Goal: Information Seeking & Learning: Compare options

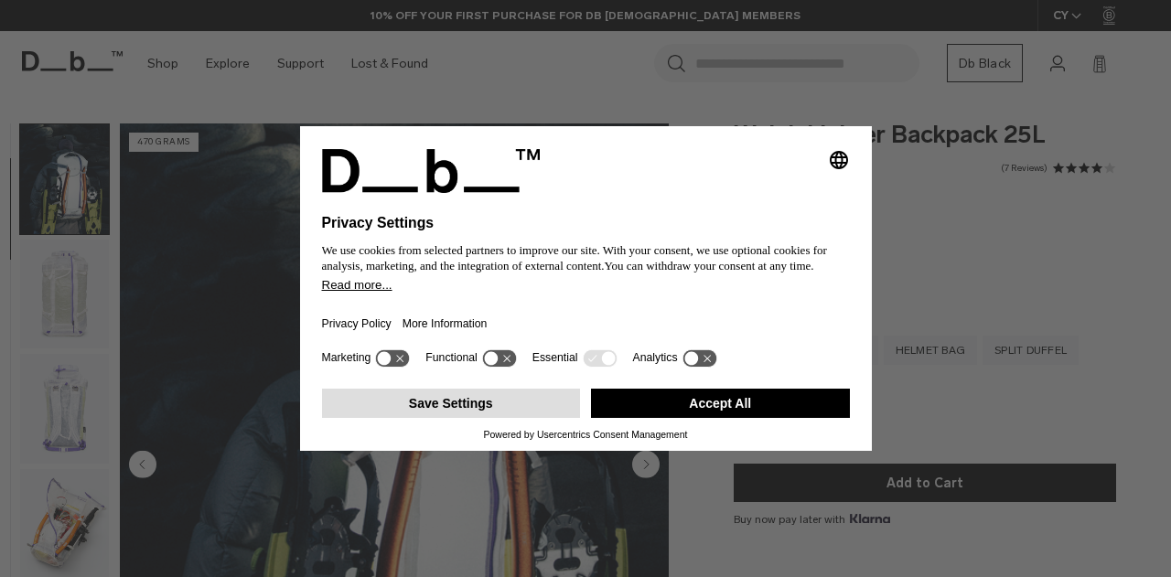
click at [501, 402] on button "Save Settings" at bounding box center [451, 403] width 259 height 29
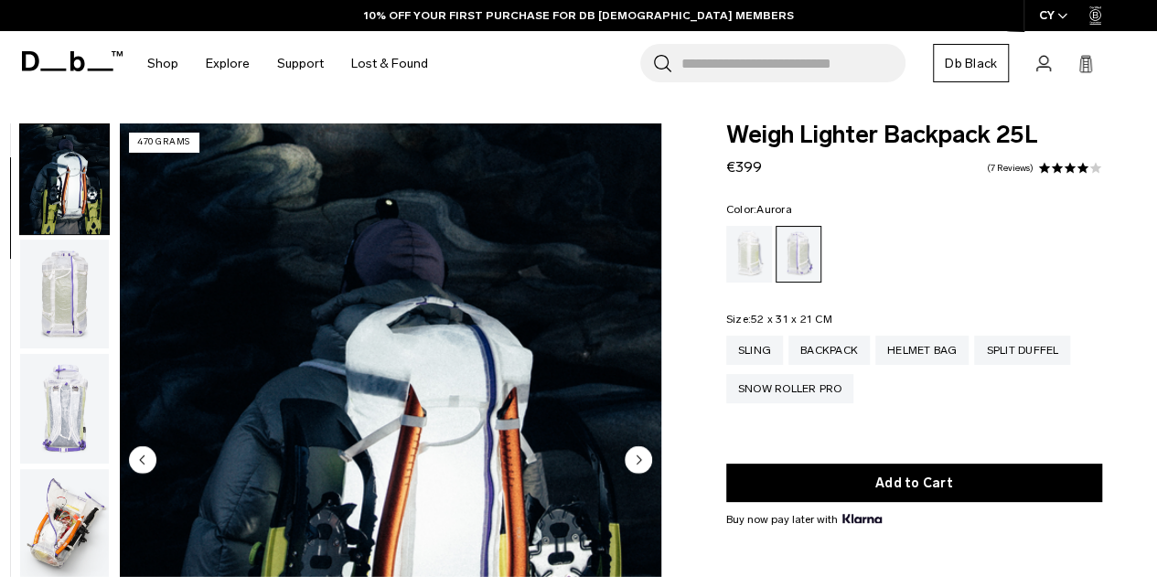
scroll to position [183, 0]
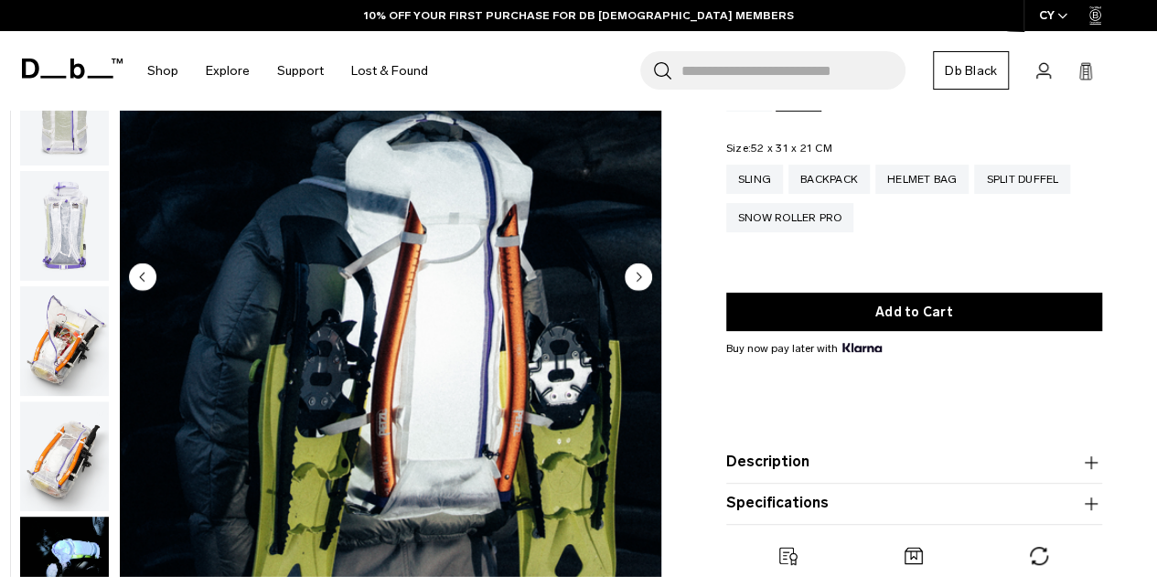
click at [70, 457] on img "button" at bounding box center [64, 457] width 89 height 110
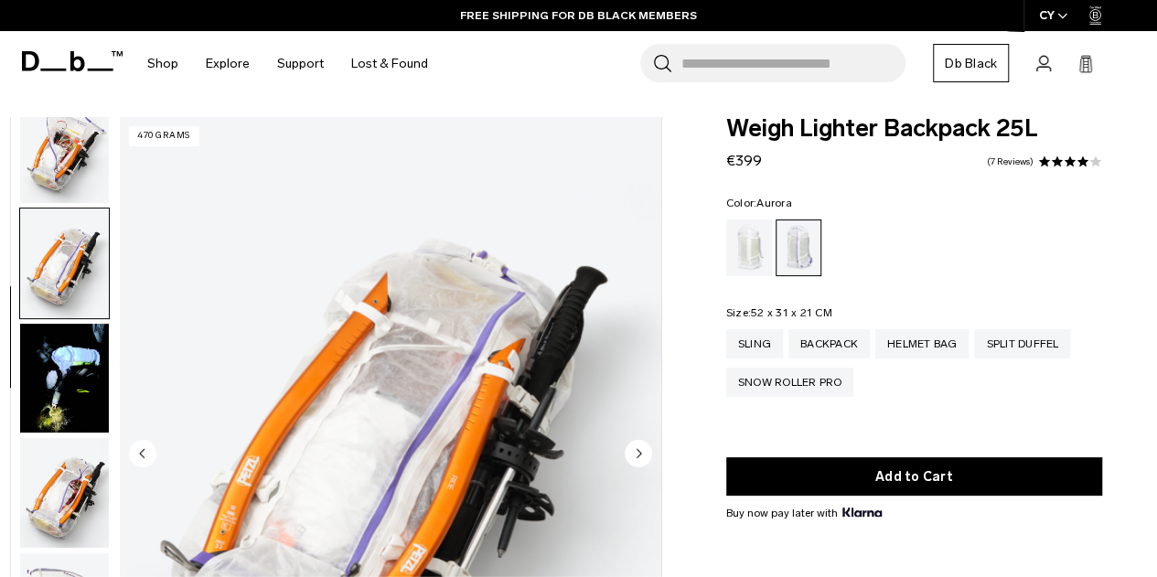
scroll to position [0, 0]
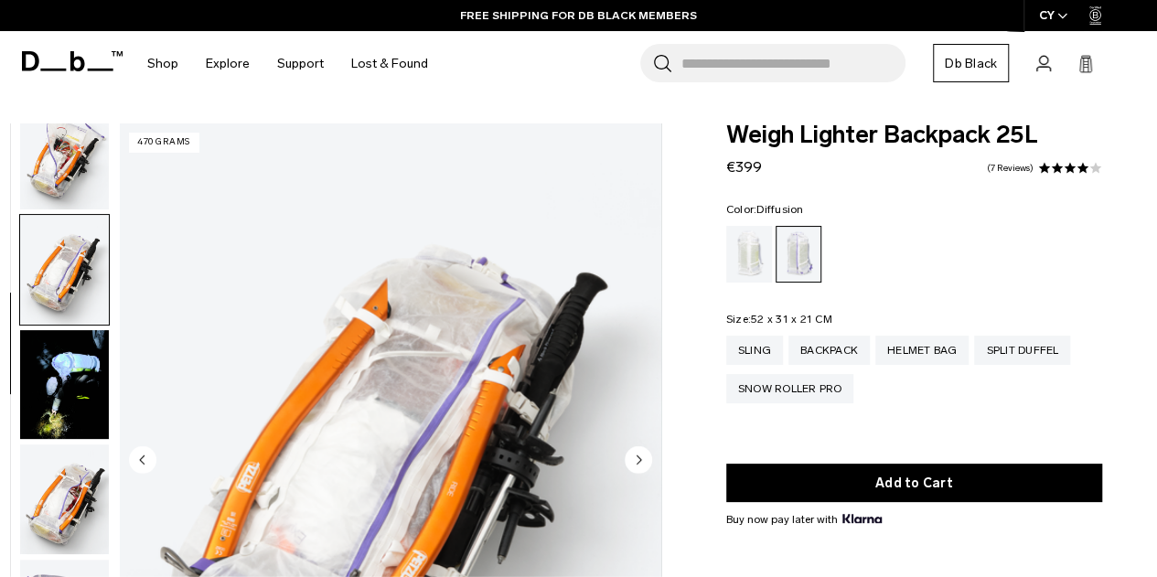
click at [764, 258] on div "Diffusion" at bounding box center [749, 254] width 47 height 57
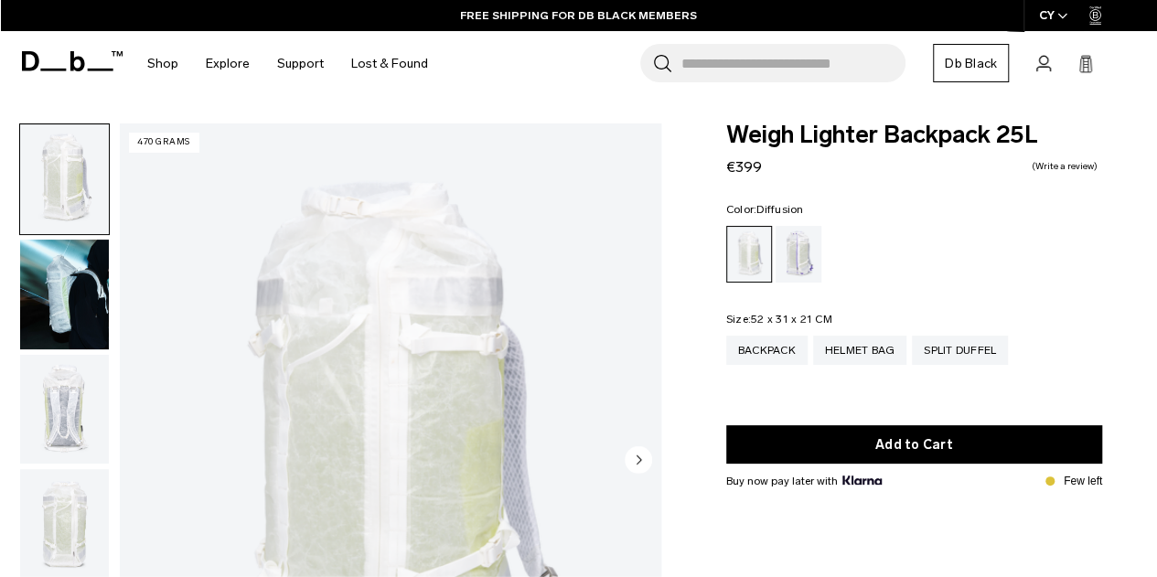
click at [58, 189] on img "button" at bounding box center [64, 179] width 89 height 110
click at [79, 299] on img "button" at bounding box center [64, 295] width 89 height 110
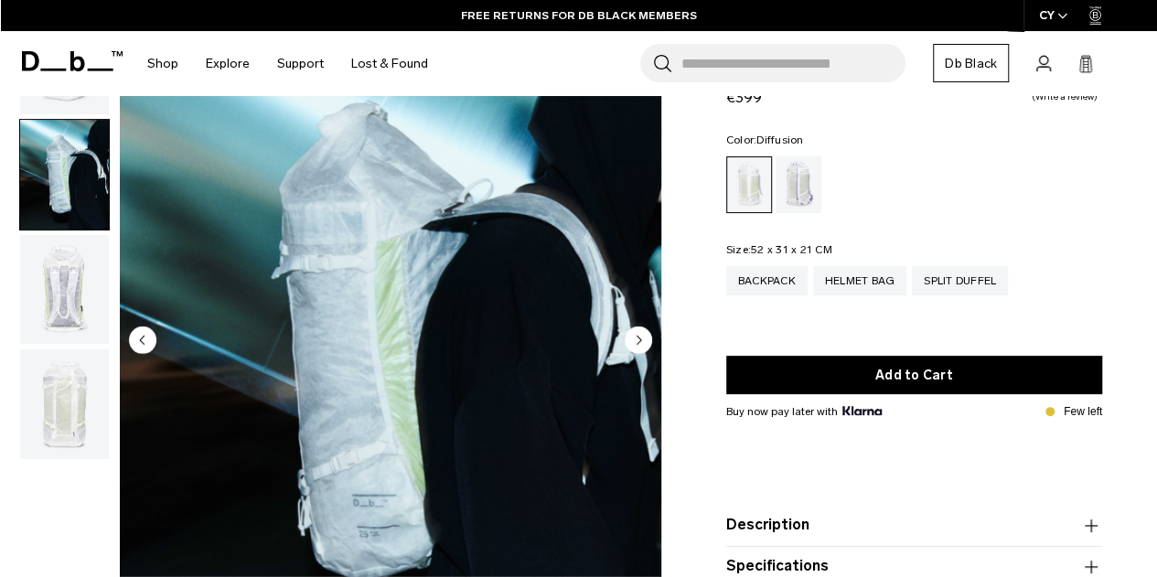
scroll to position [91, 0]
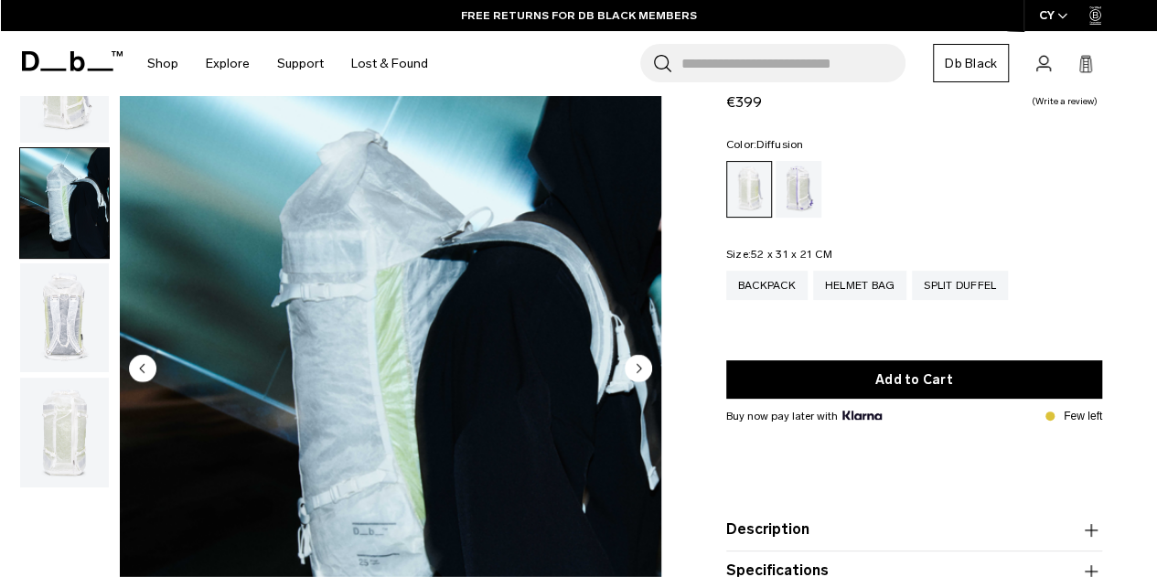
click at [92, 309] on img "button" at bounding box center [64, 318] width 89 height 110
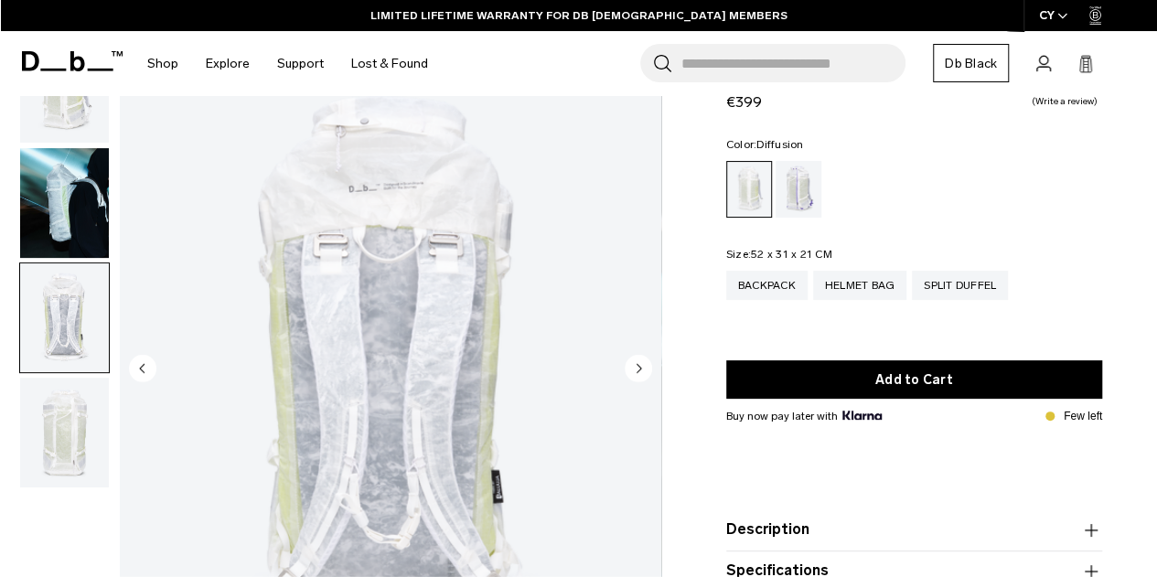
click at [69, 444] on img "button" at bounding box center [64, 433] width 89 height 110
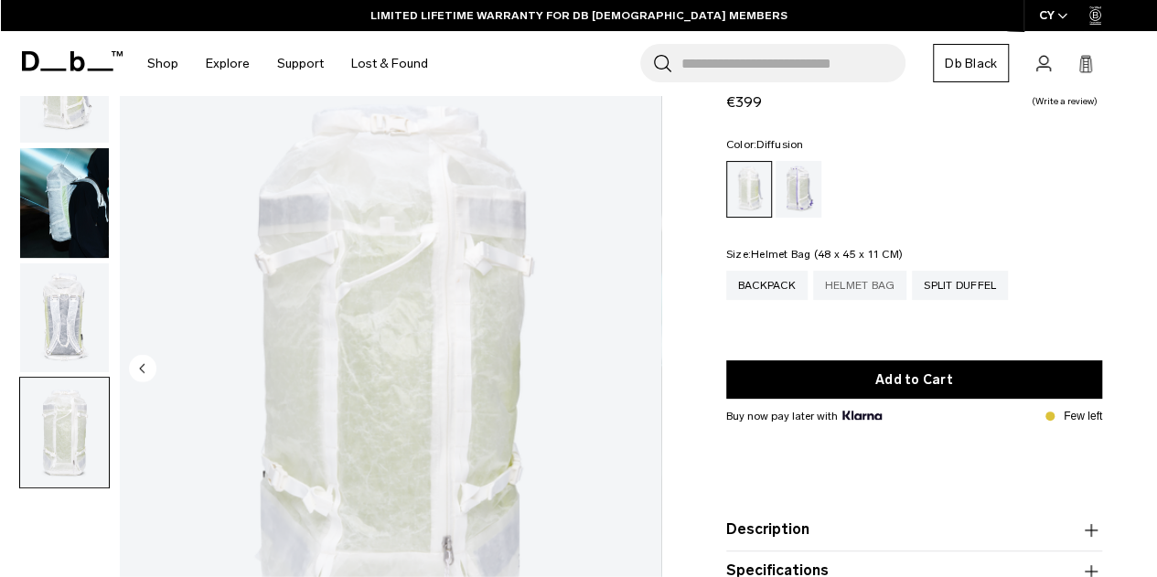
click at [863, 279] on div "Helmet Bag" at bounding box center [860, 285] width 94 height 29
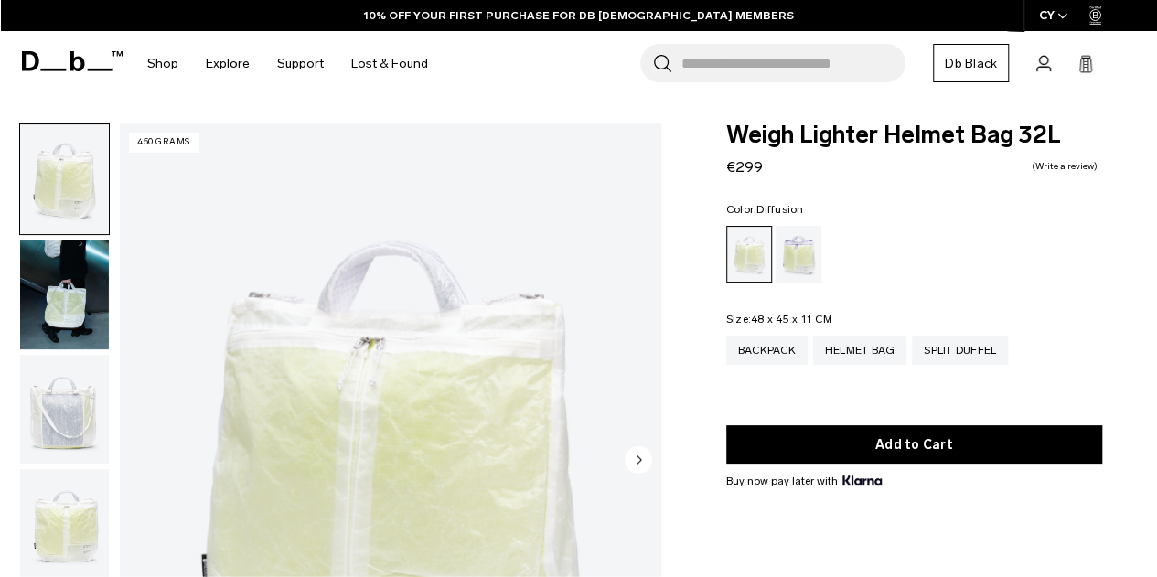
click at [79, 290] on img "button" at bounding box center [64, 295] width 89 height 110
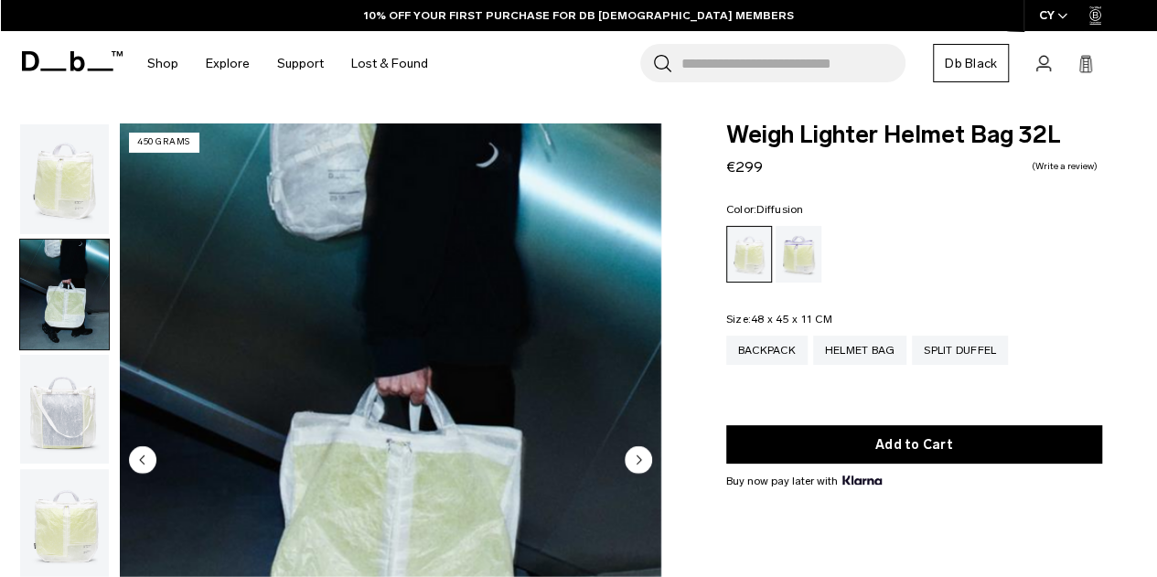
click at [82, 411] on img "button" at bounding box center [64, 410] width 89 height 110
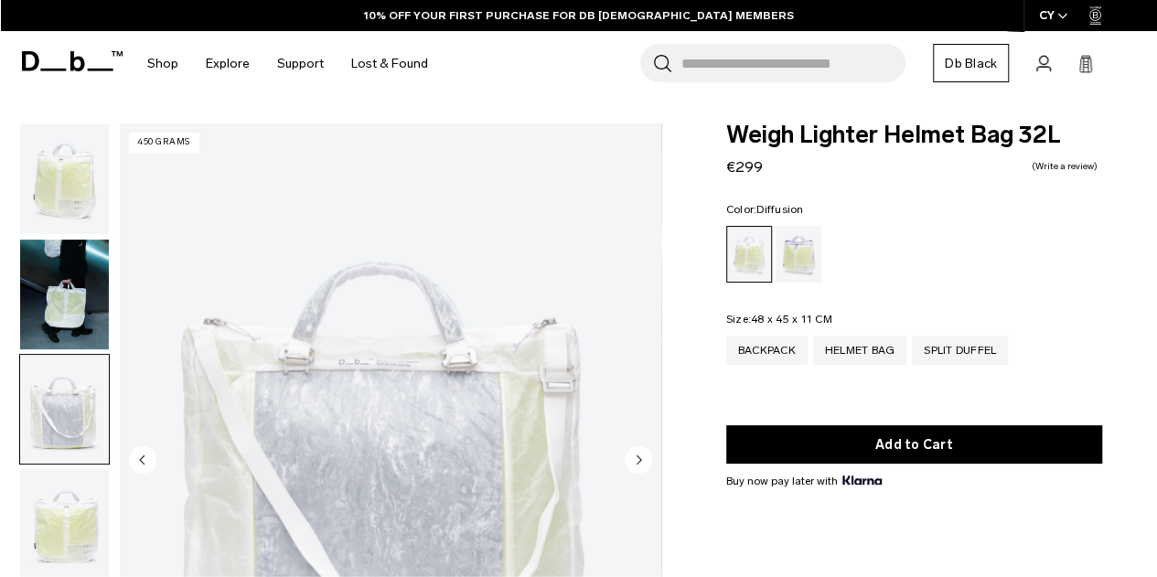
click at [60, 519] on img "button" at bounding box center [64, 524] width 89 height 110
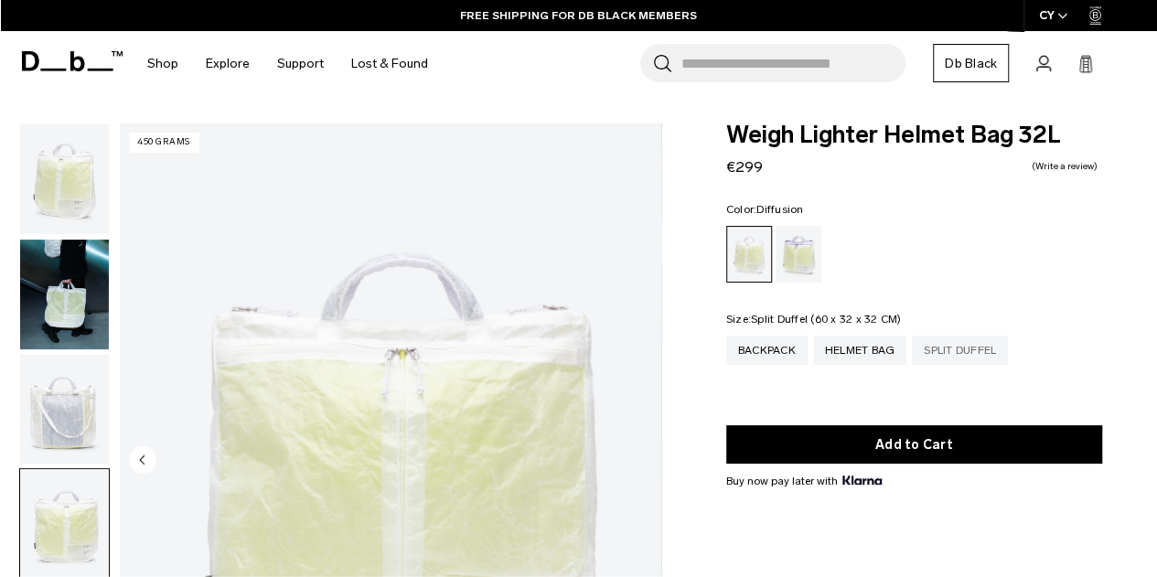
click at [965, 344] on div "Split Duffel" at bounding box center [960, 350] width 96 height 29
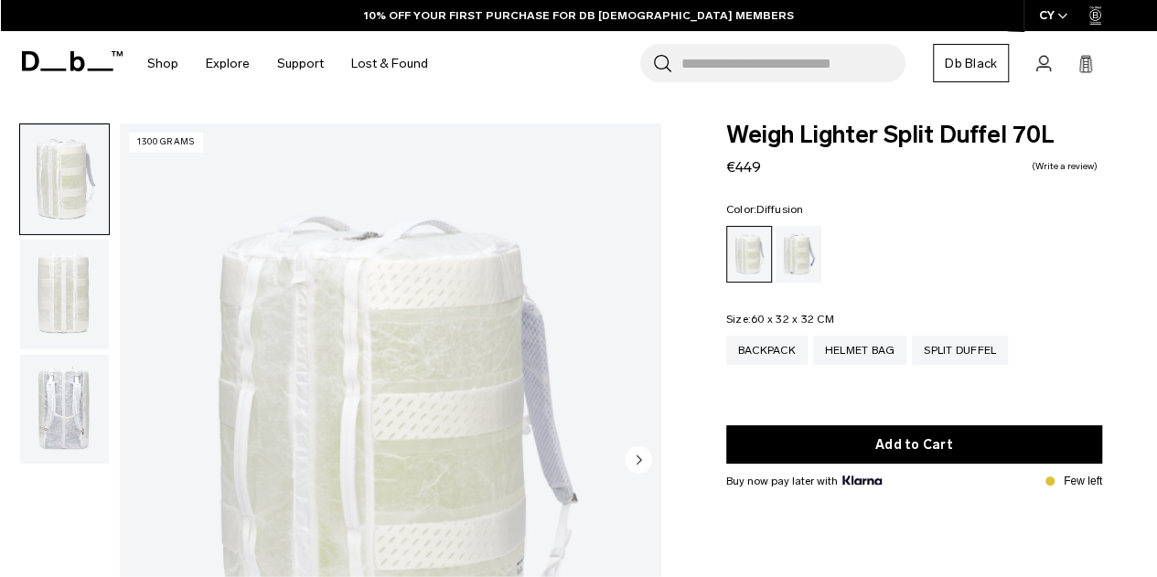
click at [59, 280] on img "button" at bounding box center [64, 295] width 89 height 110
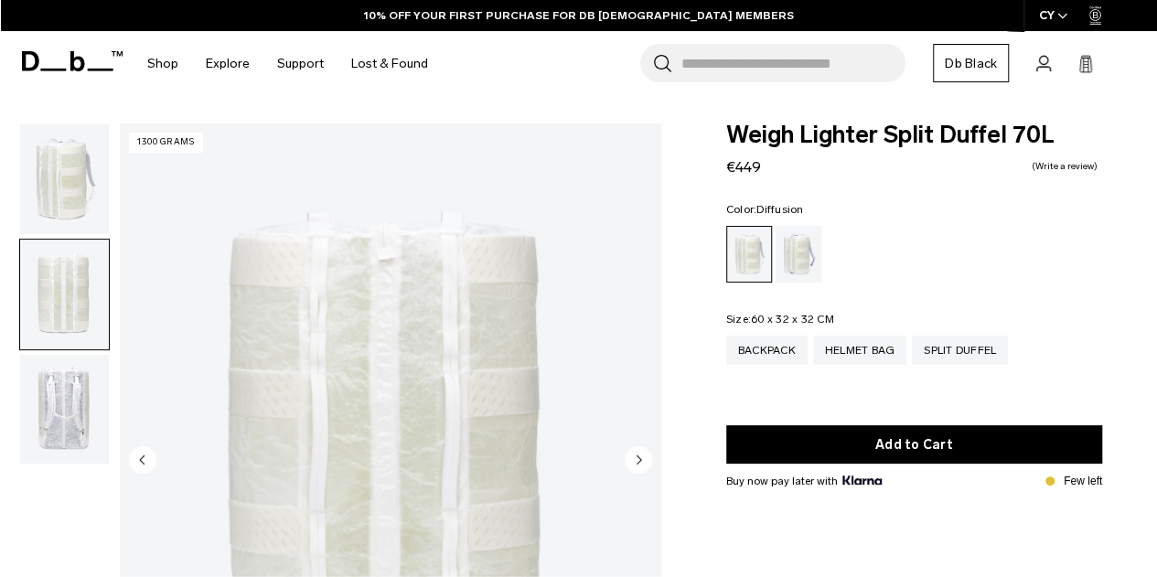
click at [59, 396] on img "button" at bounding box center [64, 410] width 89 height 110
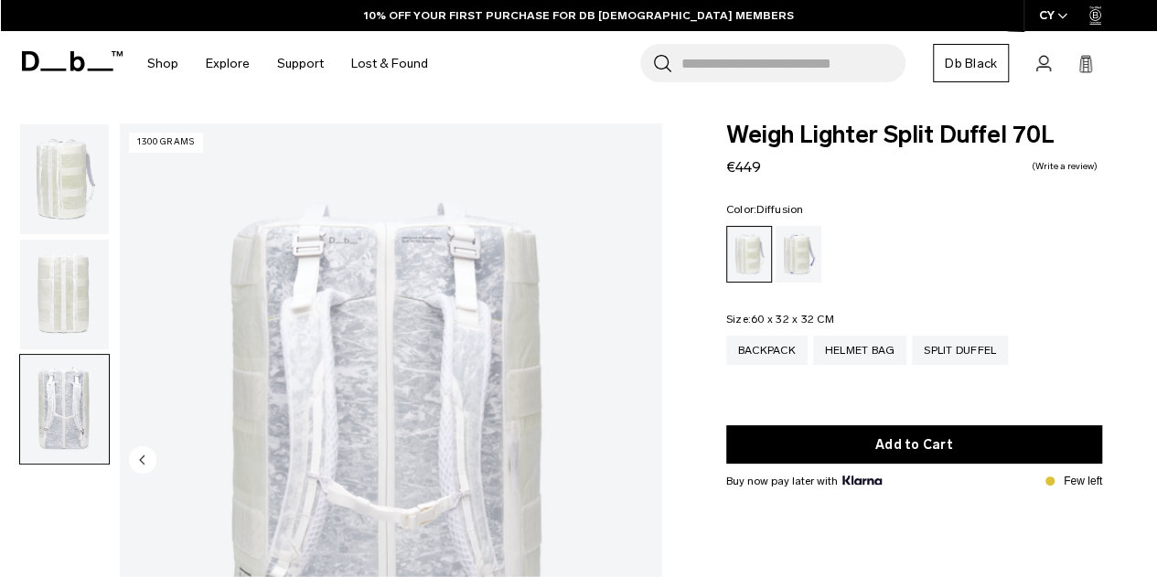
click at [40, 178] on img "button" at bounding box center [64, 179] width 89 height 110
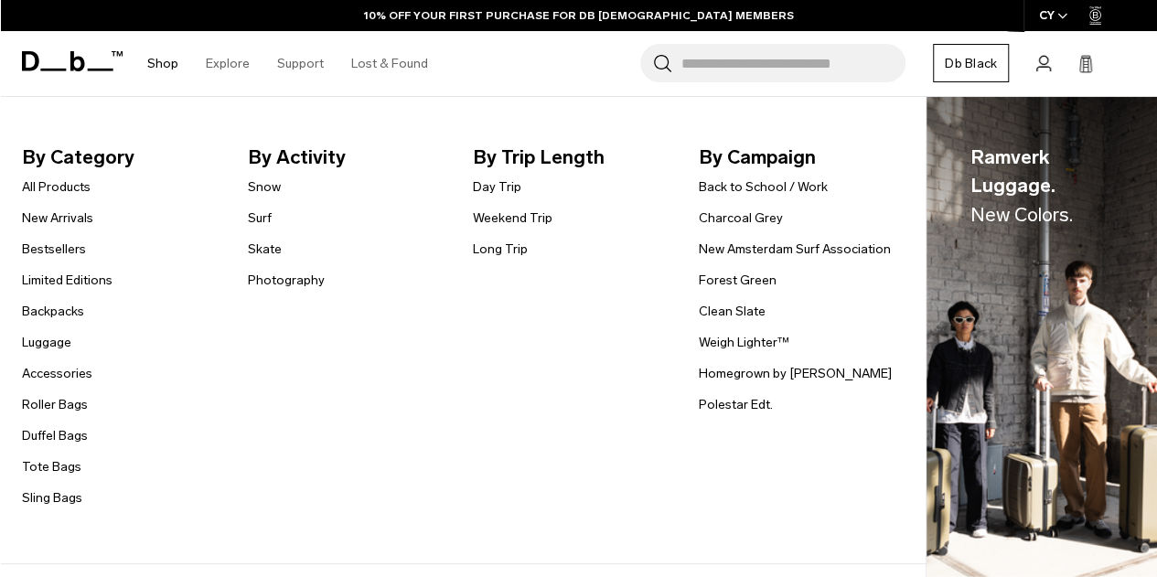
click at [161, 58] on link "Shop" at bounding box center [162, 63] width 31 height 65
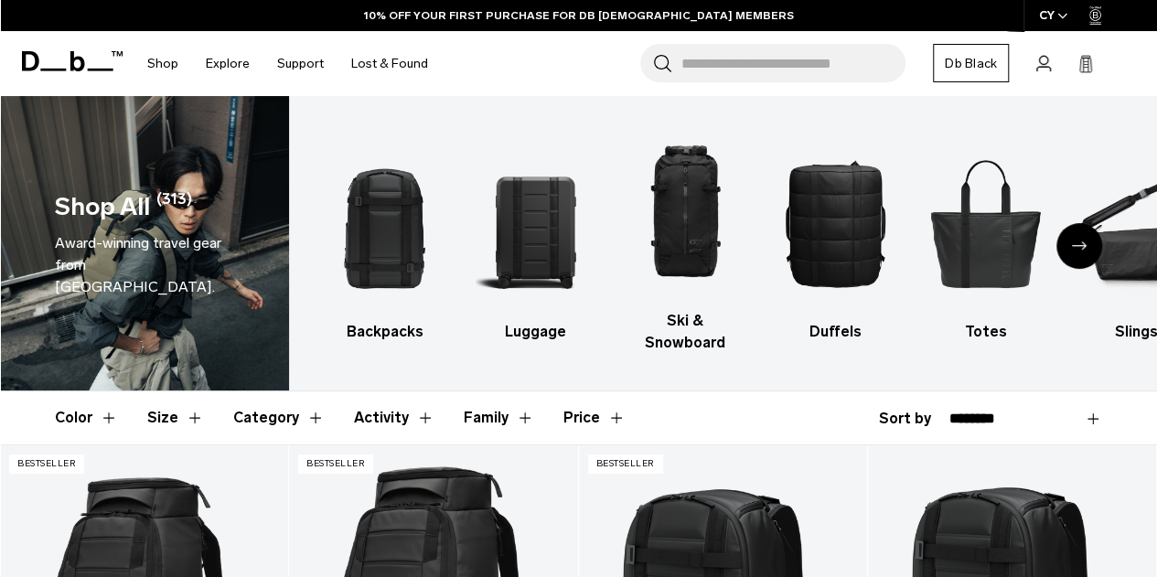
click at [1072, 242] on icon "Next slide" at bounding box center [1079, 246] width 15 height 8
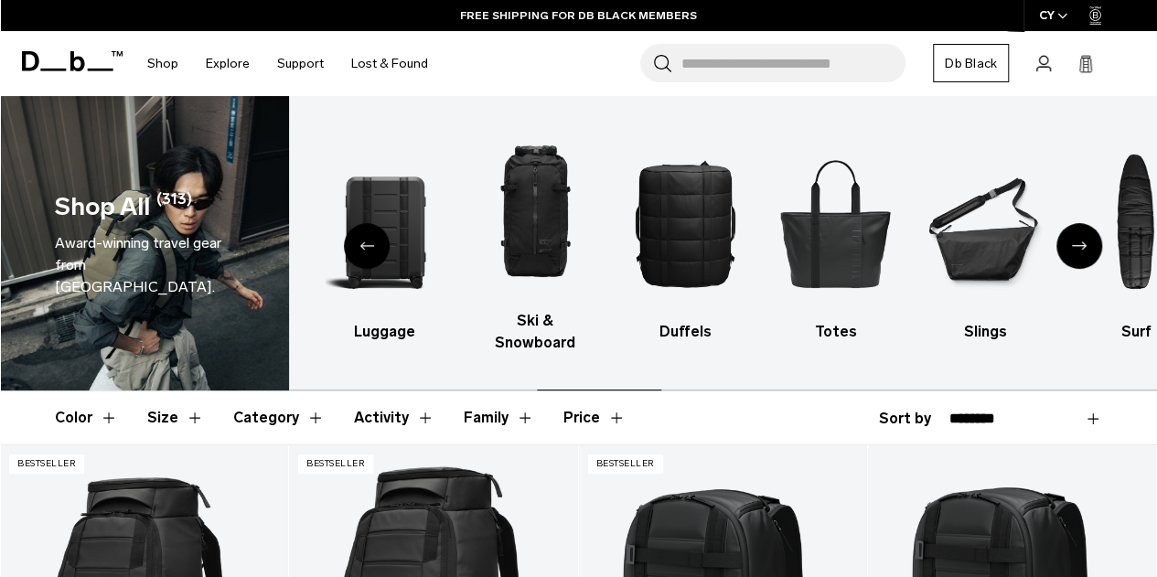
click at [1072, 242] on icon "Next slide" at bounding box center [1079, 246] width 15 height 8
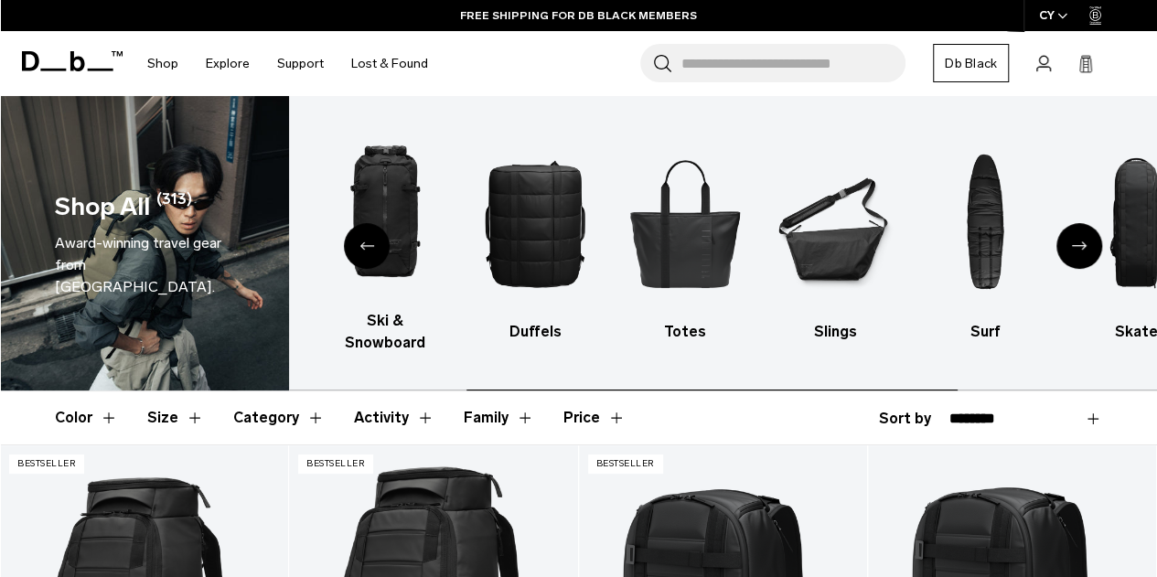
click at [1072, 242] on icon "Next slide" at bounding box center [1079, 246] width 15 height 8
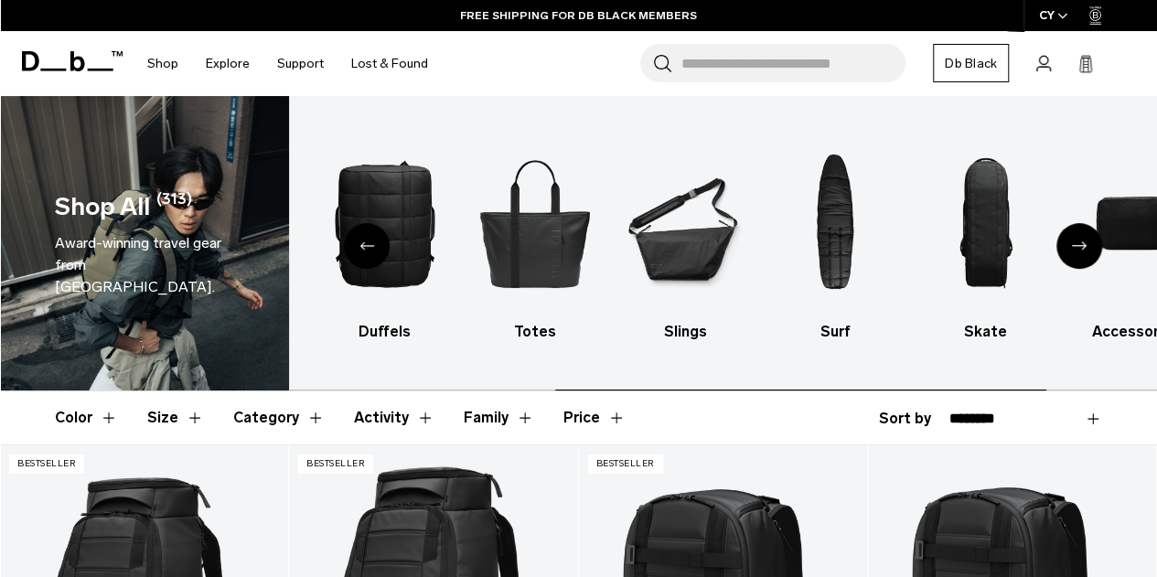
click at [1072, 242] on icon "Next slide" at bounding box center [1079, 246] width 15 height 8
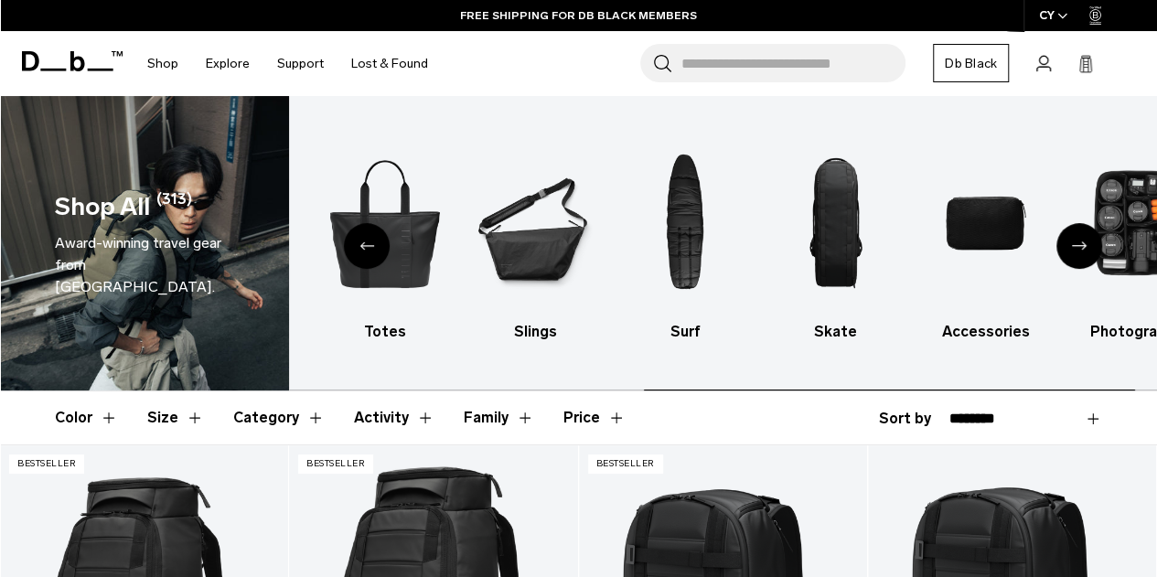
click at [1072, 242] on icon "Next slide" at bounding box center [1079, 246] width 15 height 8
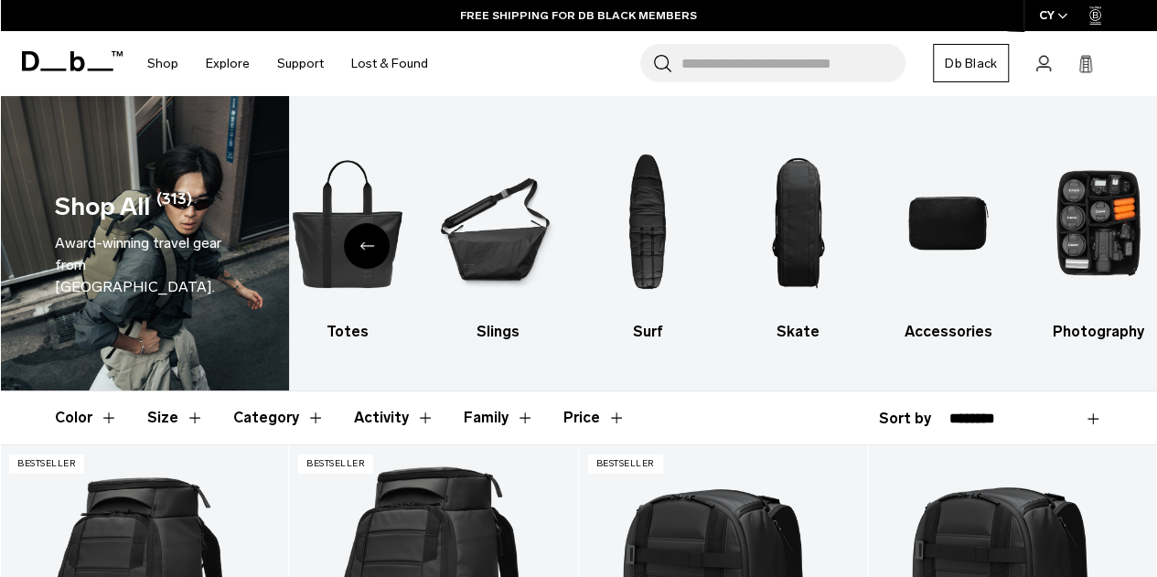
click at [356, 237] on div "Previous slide" at bounding box center [367, 246] width 46 height 46
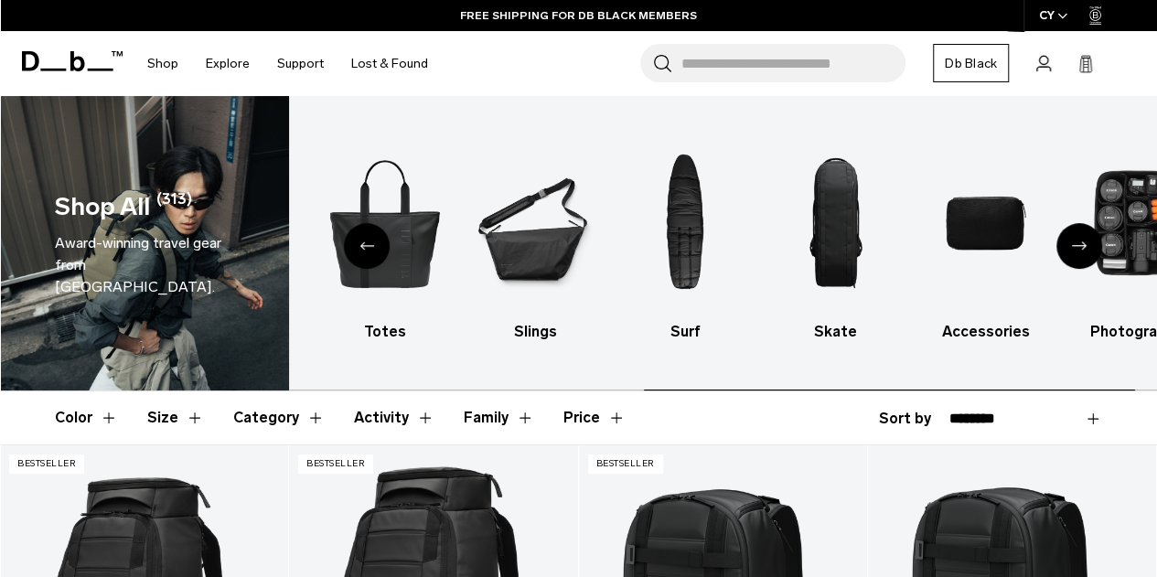
click at [356, 237] on div "Previous slide" at bounding box center [367, 246] width 46 height 46
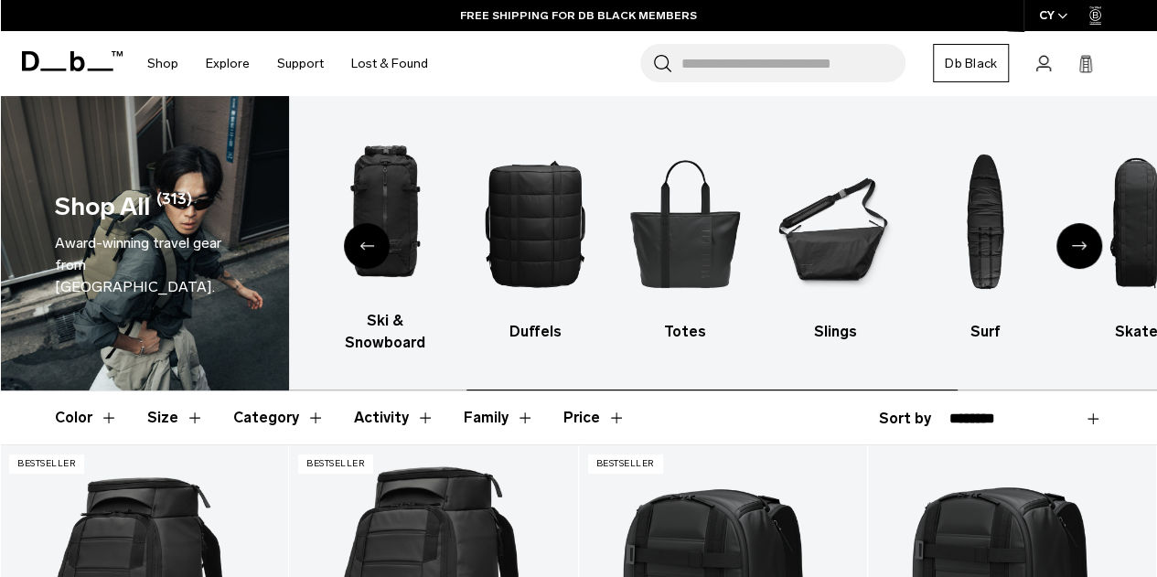
click at [356, 237] on div "Previous slide" at bounding box center [367, 246] width 46 height 46
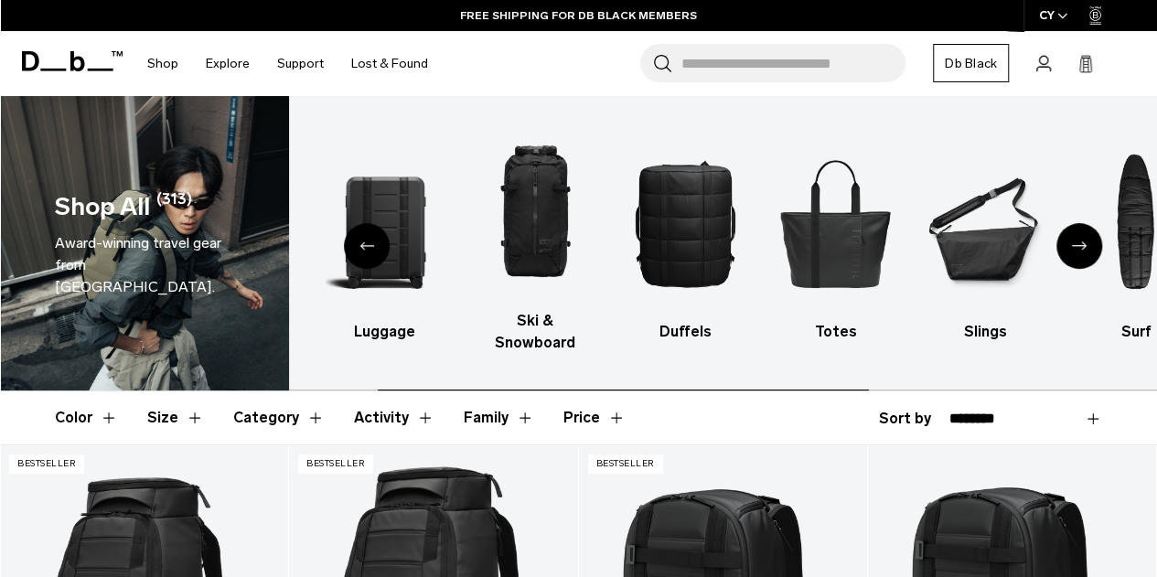
click at [356, 237] on div "Previous slide" at bounding box center [367, 246] width 46 height 46
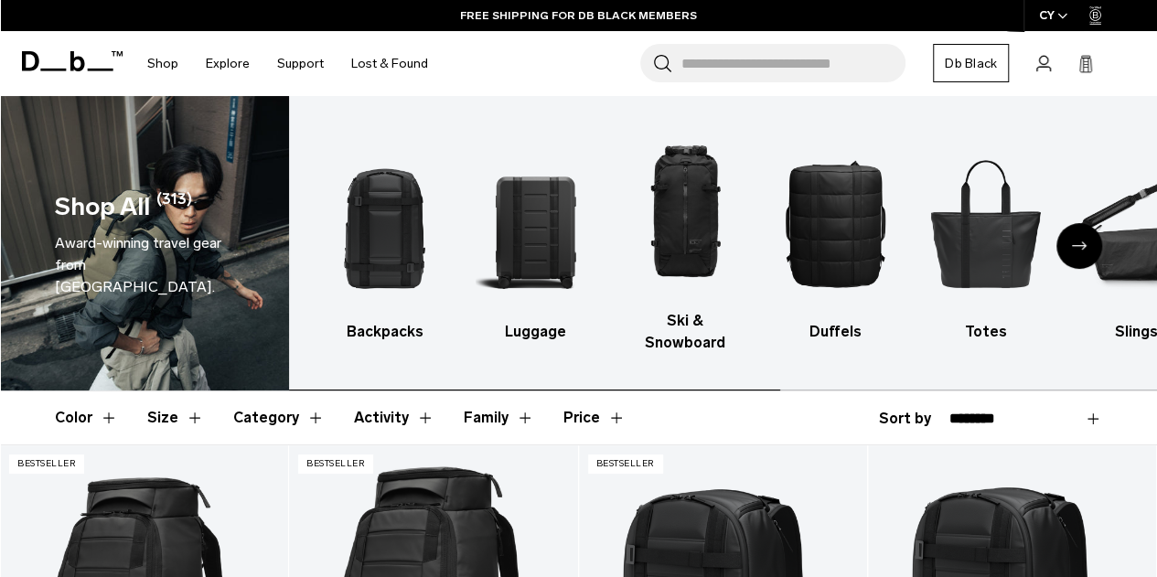
click at [356, 237] on ul "Backpacks Luggage Ski & Snowboard Duffels Totes Slings Surf Skate Accessories P…" at bounding box center [742, 238] width 832 height 231
click at [356, 237] on img "1 / 10" at bounding box center [385, 222] width 118 height 177
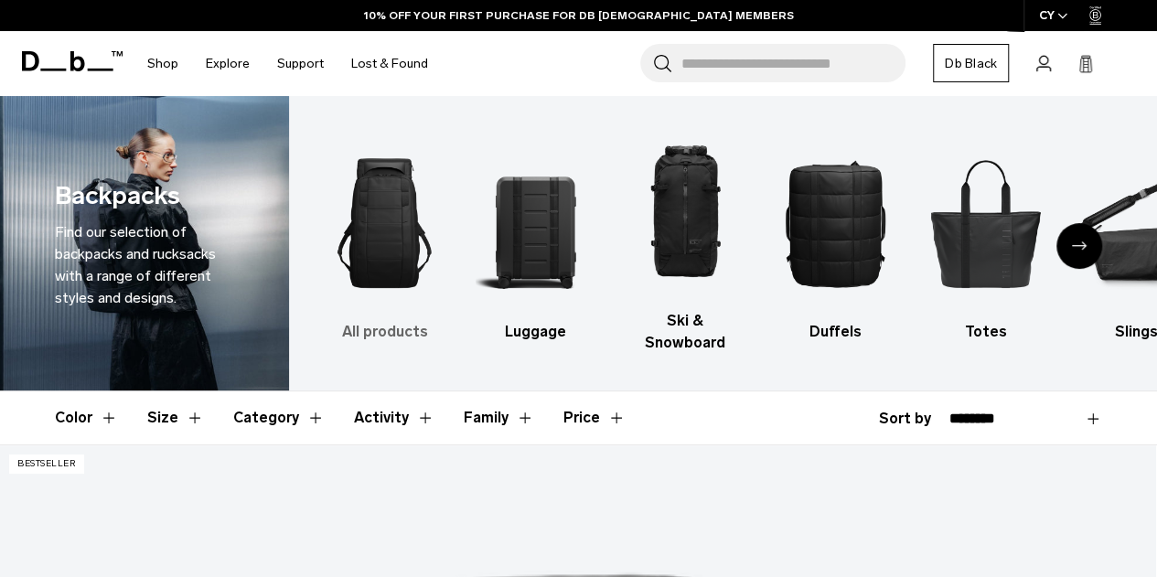
click at [403, 234] on img "1 / 10" at bounding box center [385, 222] width 118 height 177
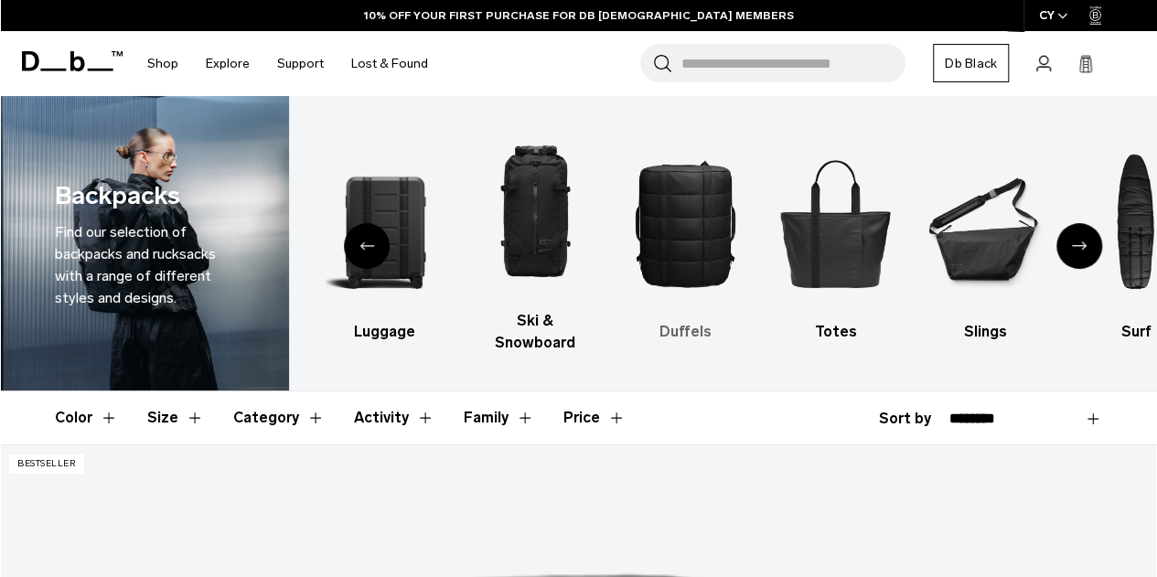
click at [679, 215] on img "4 / 10" at bounding box center [686, 222] width 118 height 177
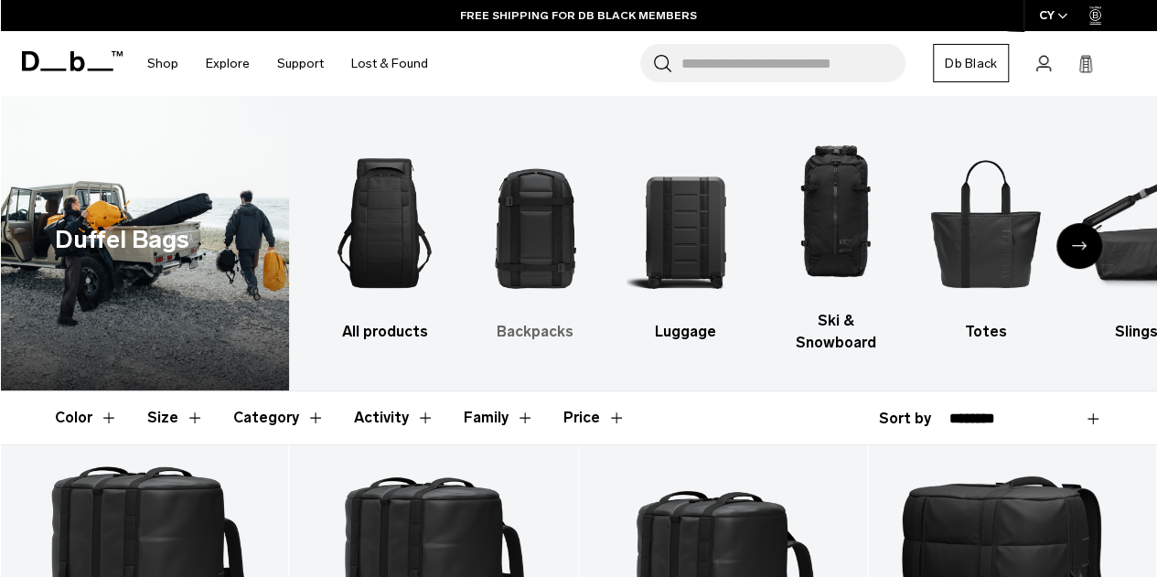
click at [538, 321] on h3 "Backpacks" at bounding box center [535, 332] width 118 height 22
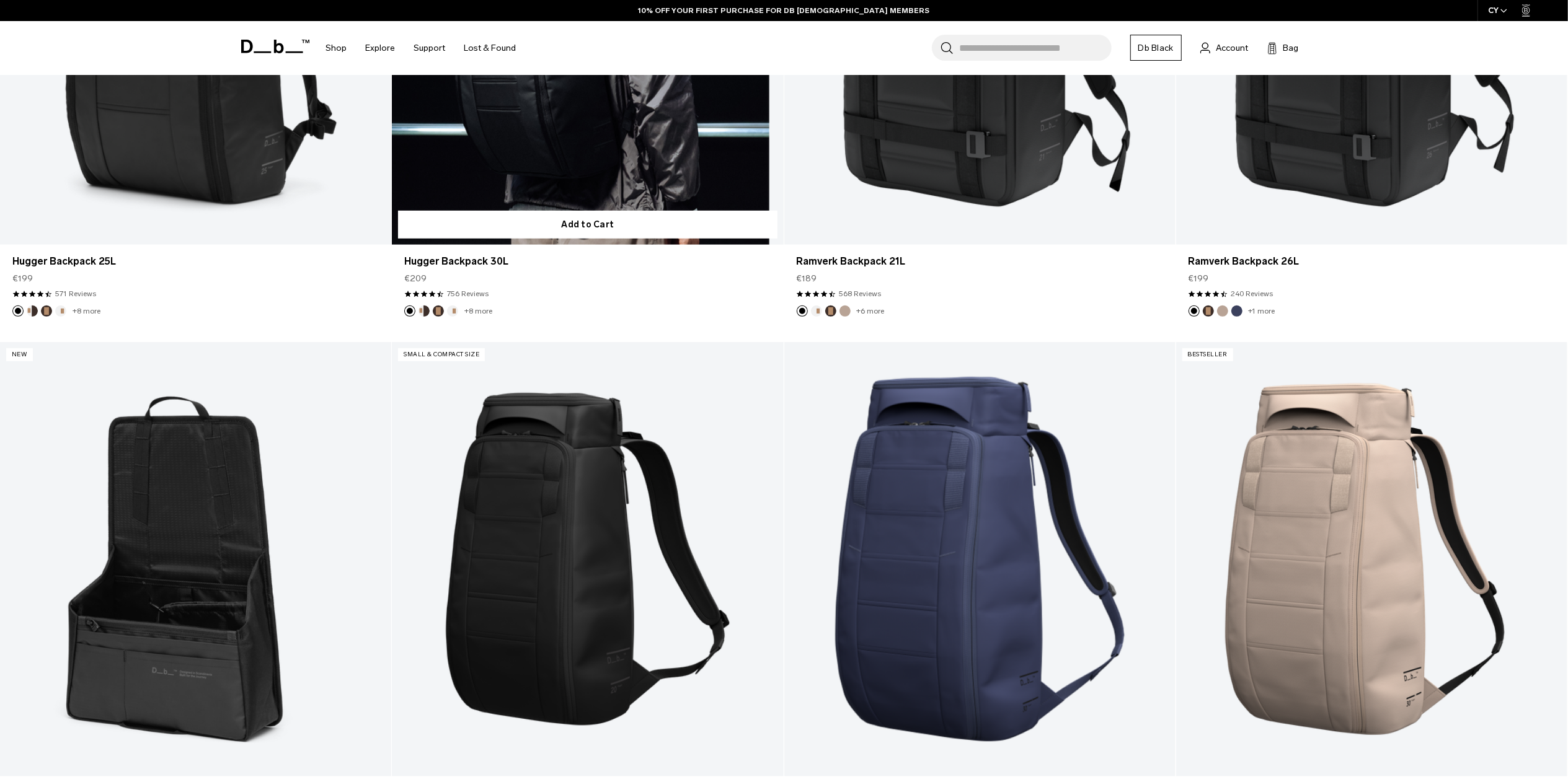
scroll to position [868, 0]
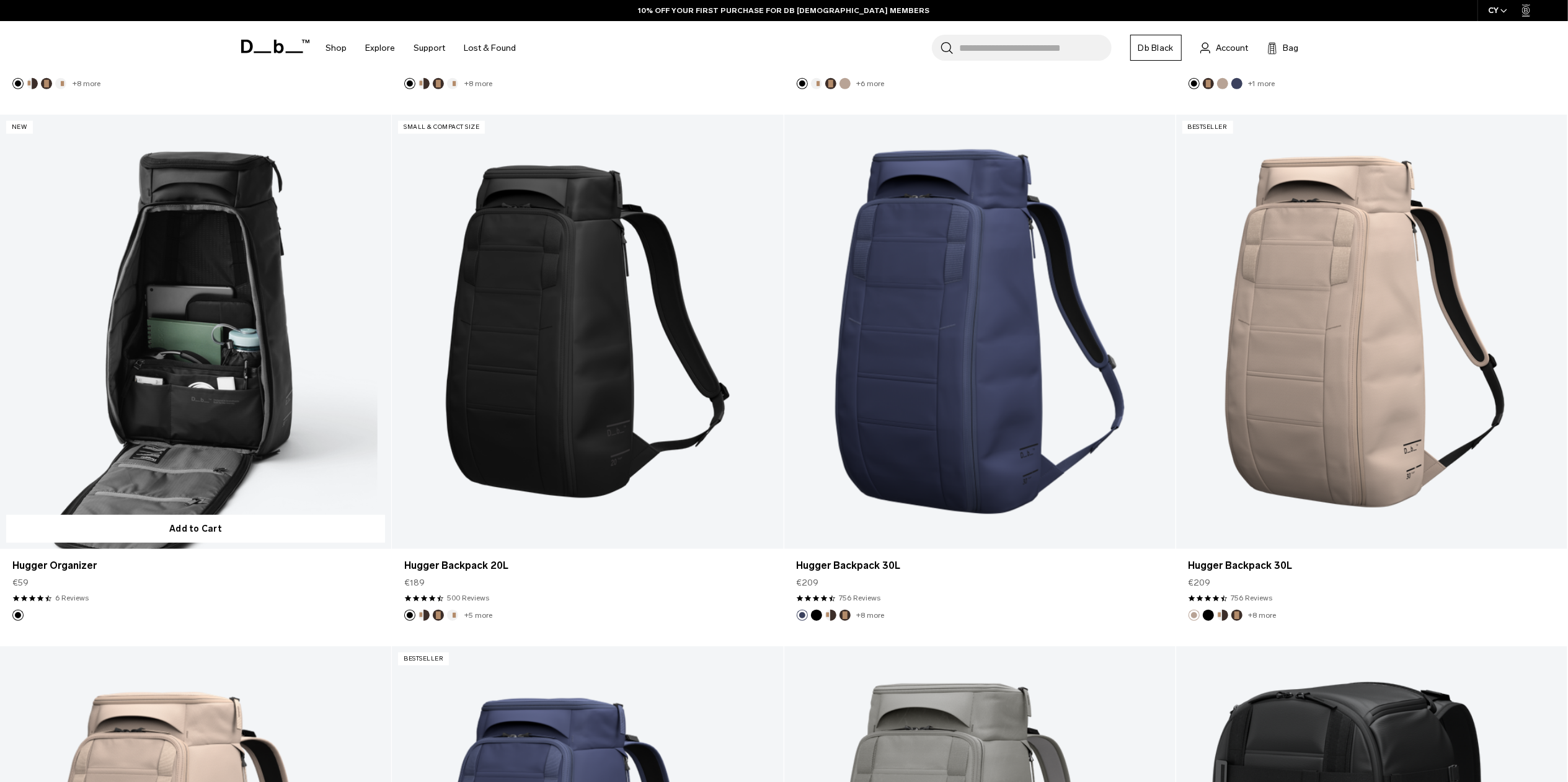
click at [201, 318] on link "Hugger Organizer" at bounding box center [195, 331] width 391 height 434
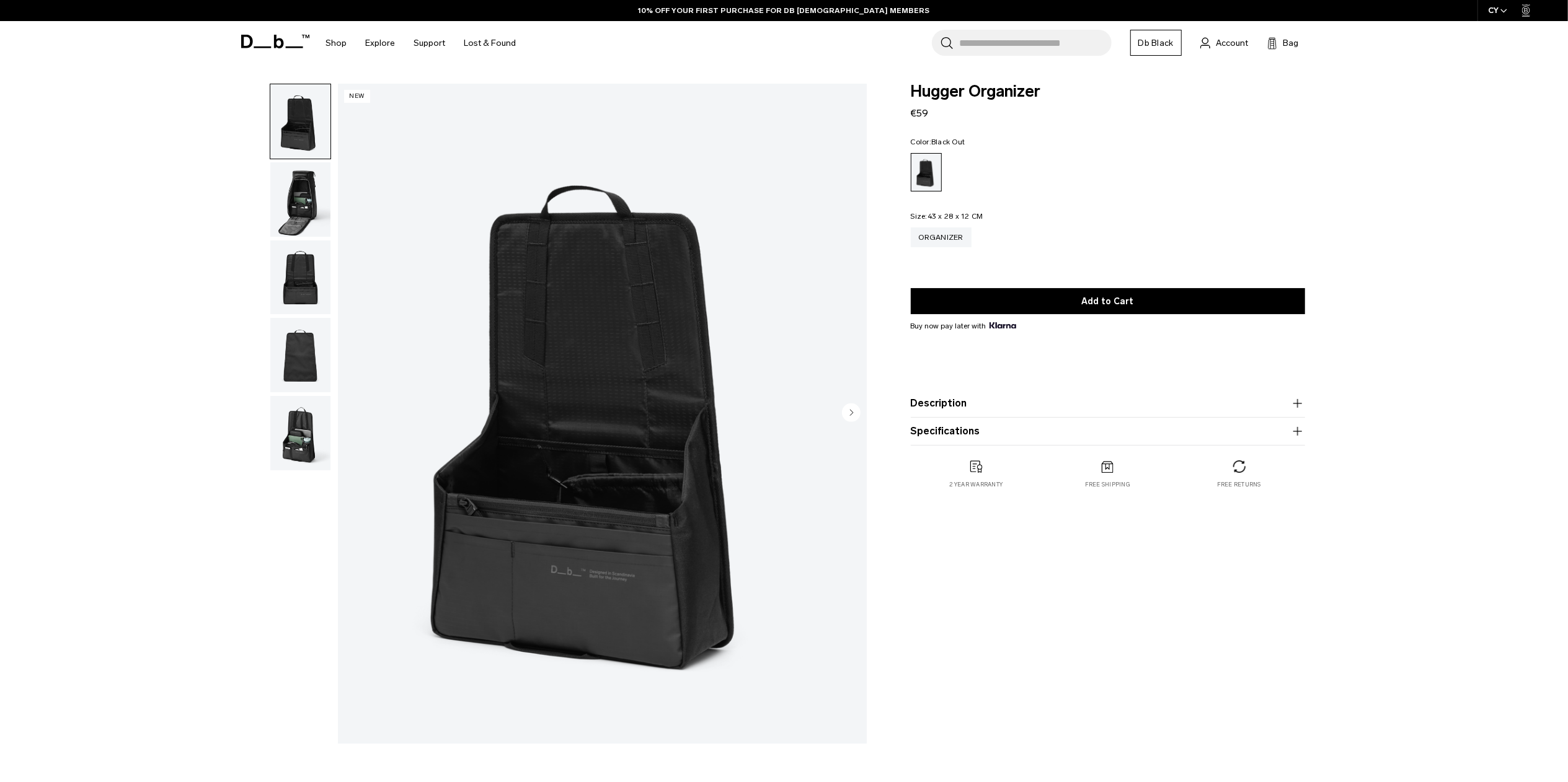
click at [296, 207] on img "button" at bounding box center [300, 200] width 60 height 75
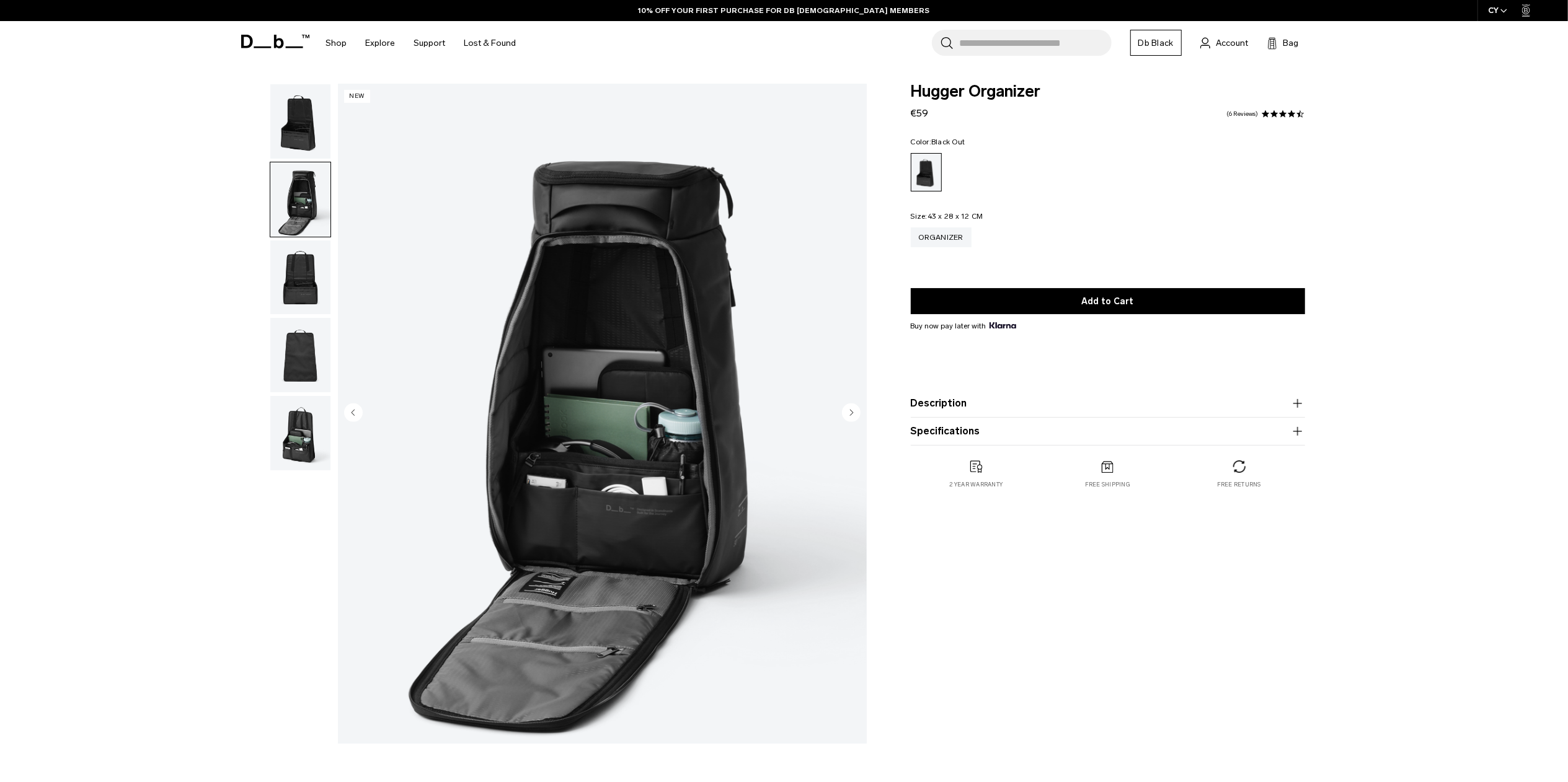
click at [306, 274] on img "button" at bounding box center [300, 278] width 60 height 75
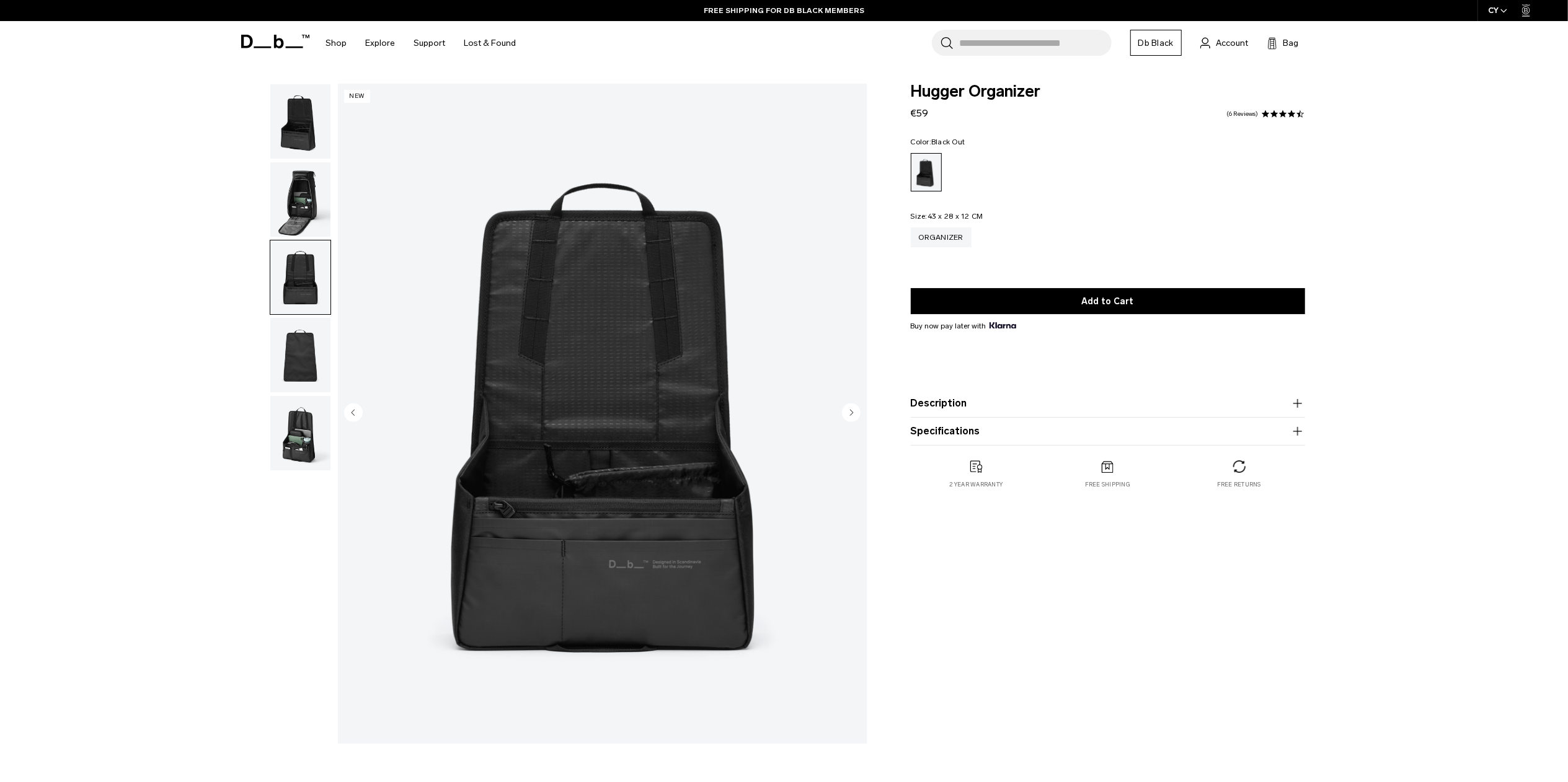
click at [287, 213] on img "button" at bounding box center [300, 200] width 60 height 75
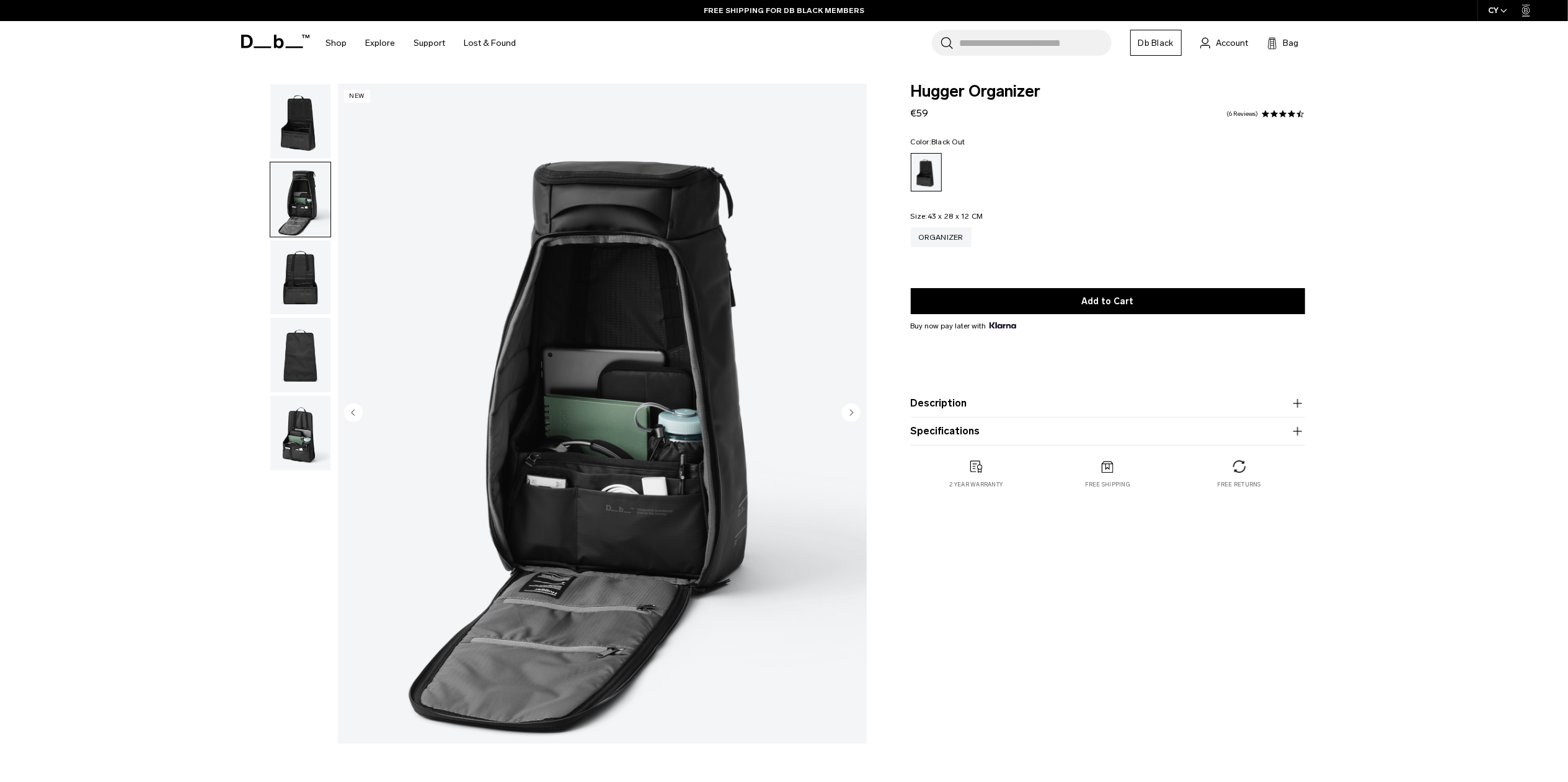
click at [316, 337] on img "button" at bounding box center [300, 355] width 60 height 75
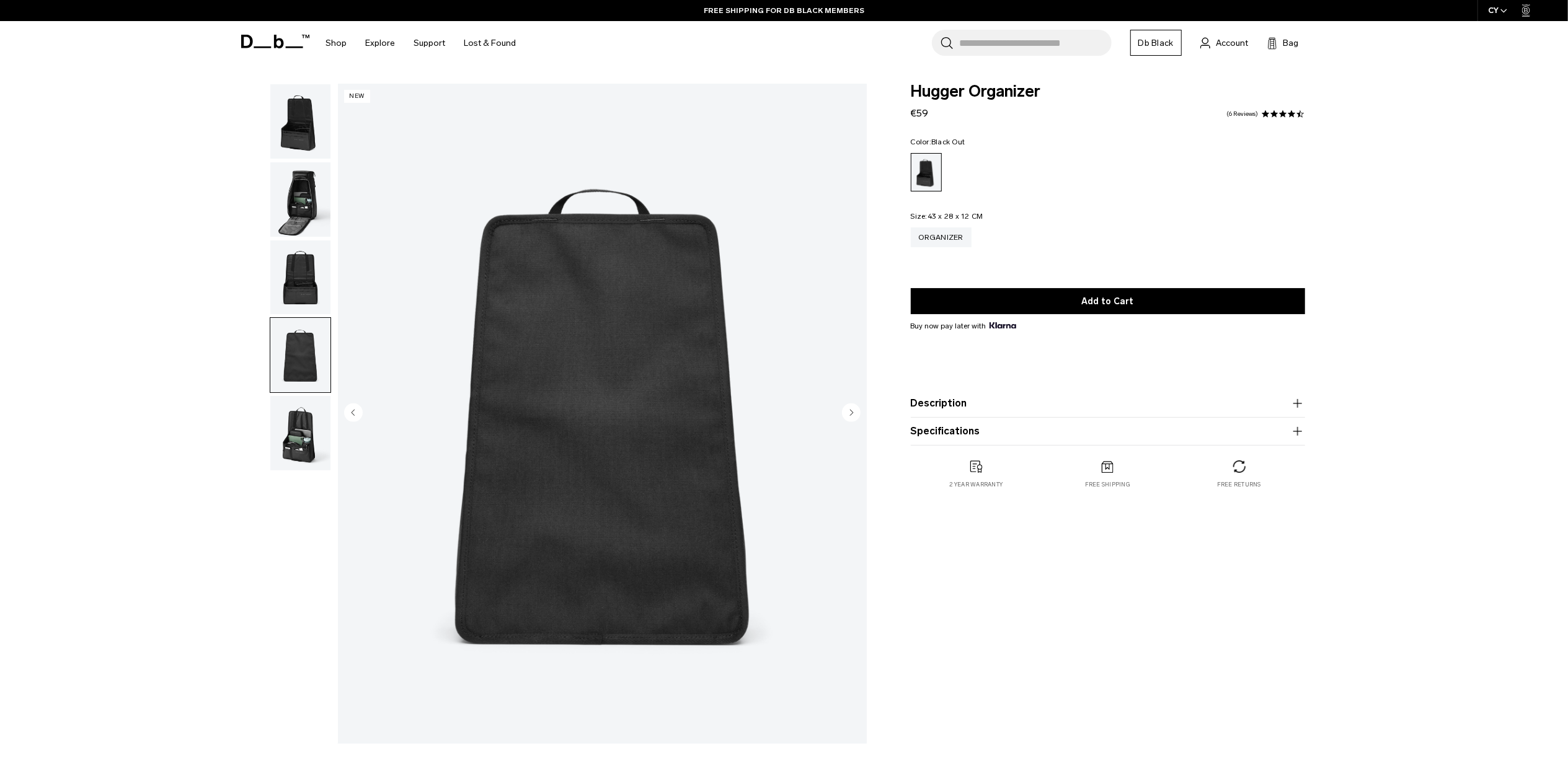
click at [309, 447] on img "button" at bounding box center [300, 434] width 60 height 75
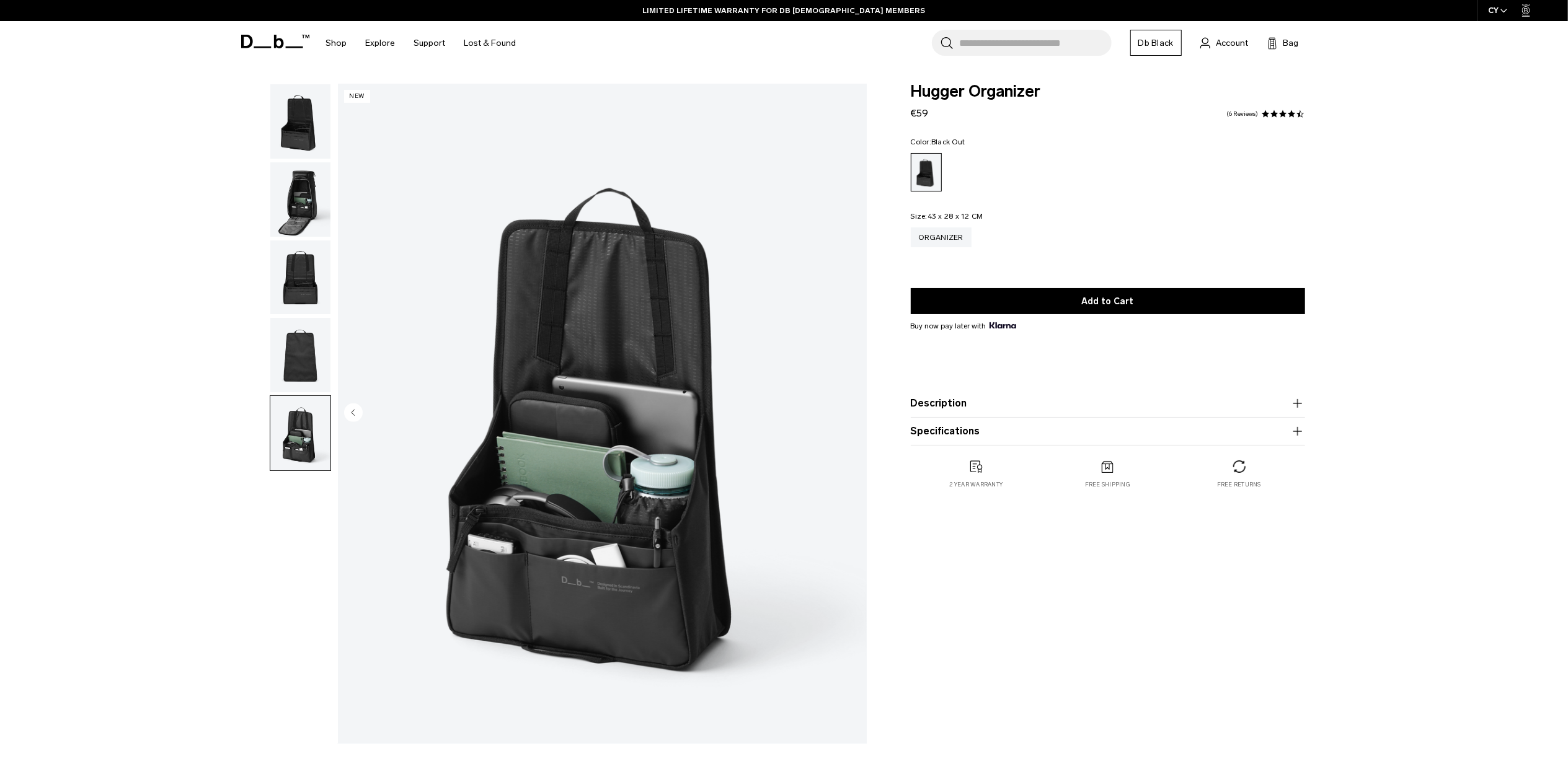
click at [288, 331] on img "button" at bounding box center [300, 355] width 60 height 75
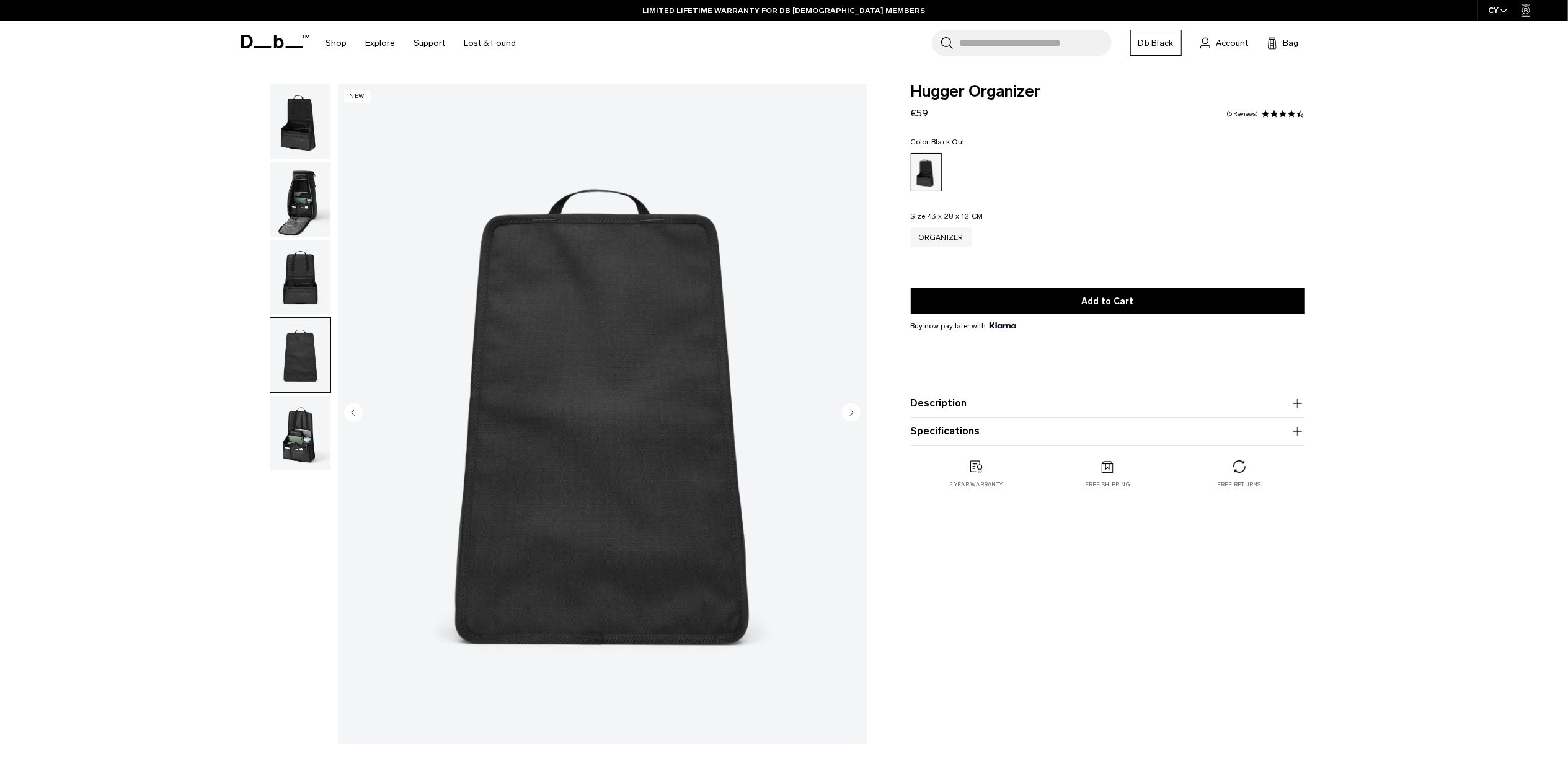
click at [300, 275] on img "button" at bounding box center [300, 278] width 60 height 75
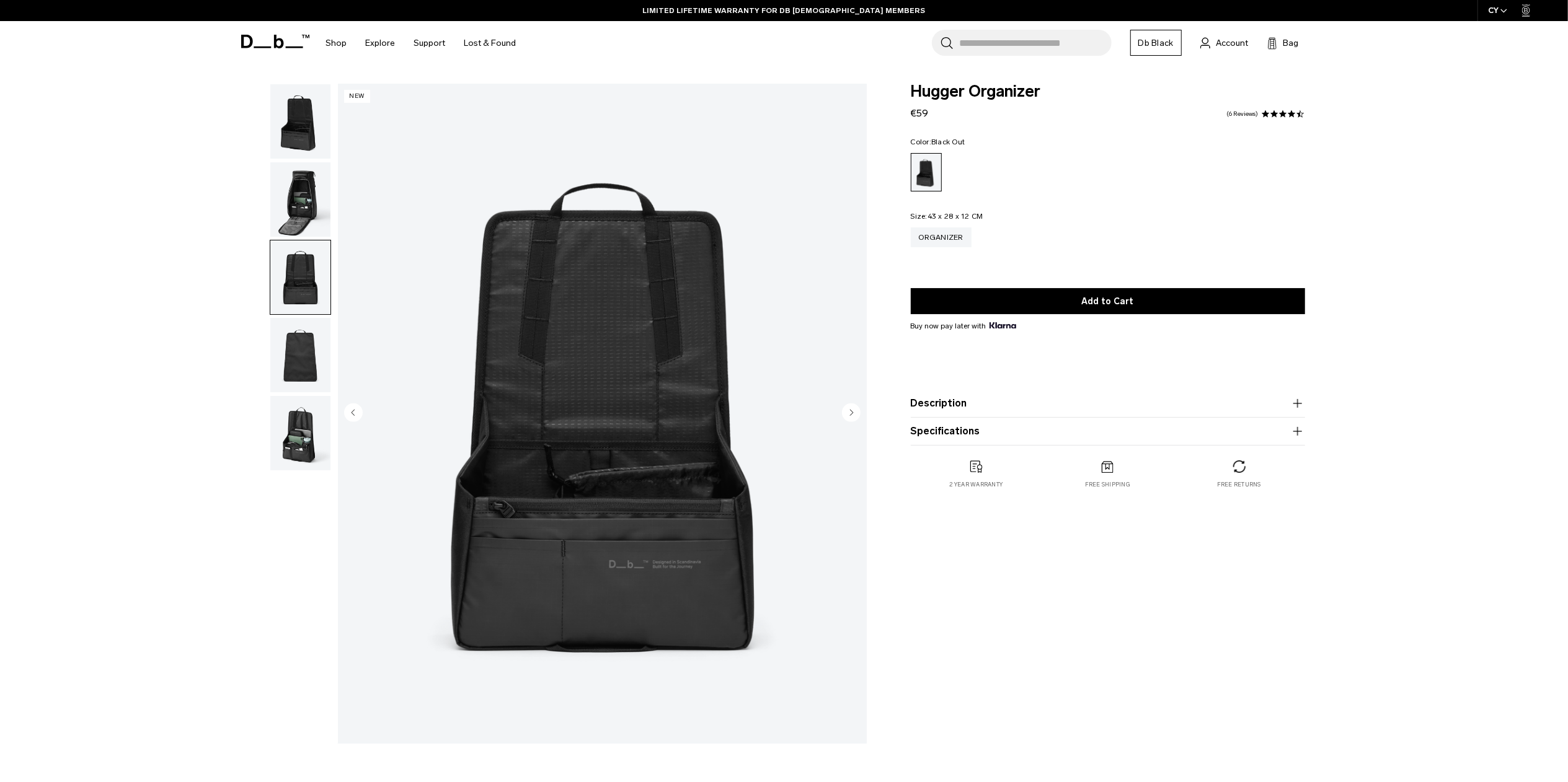
click at [308, 203] on img "button" at bounding box center [300, 200] width 60 height 75
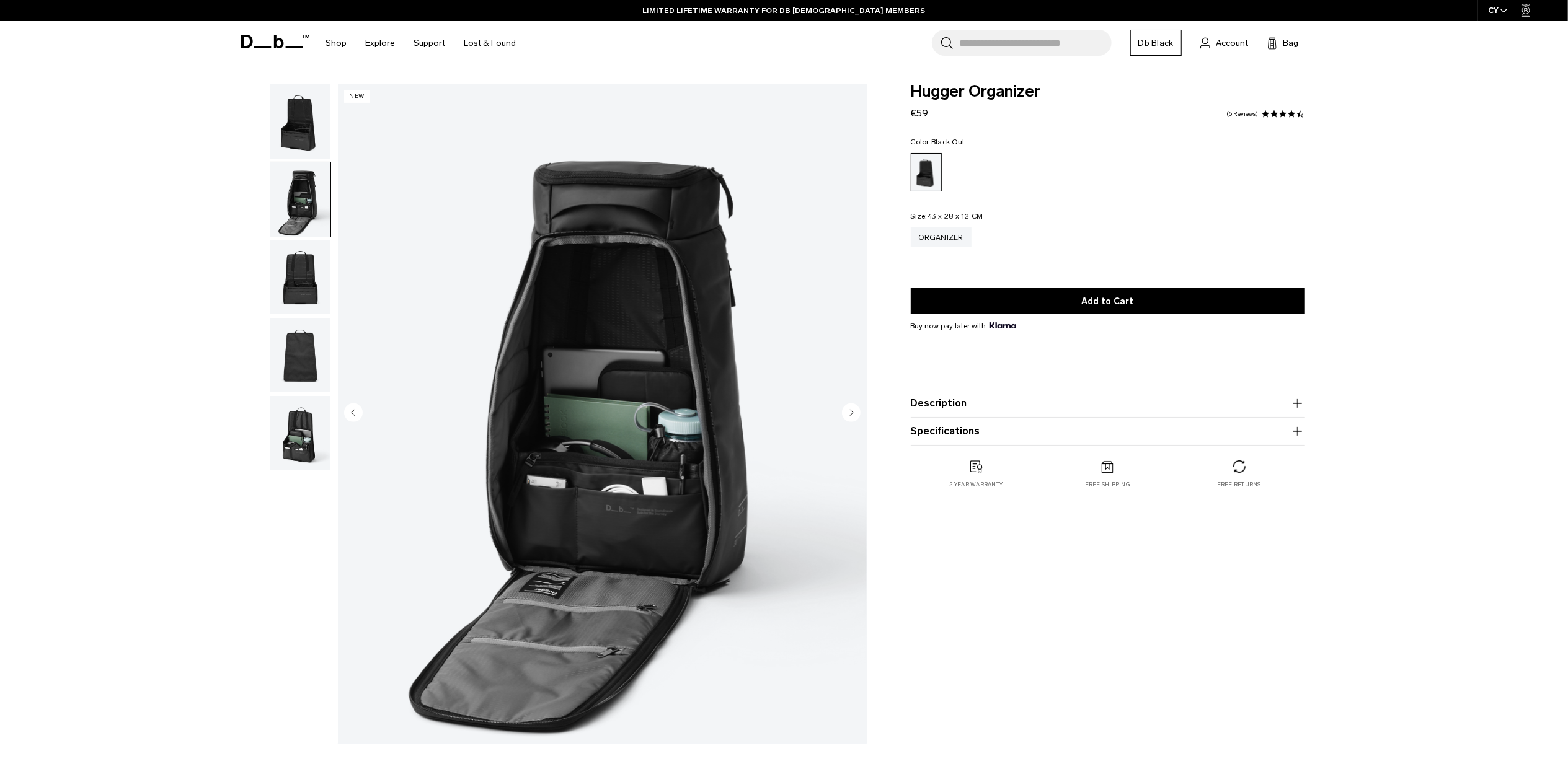
click at [291, 145] on img "button" at bounding box center [300, 121] width 60 height 75
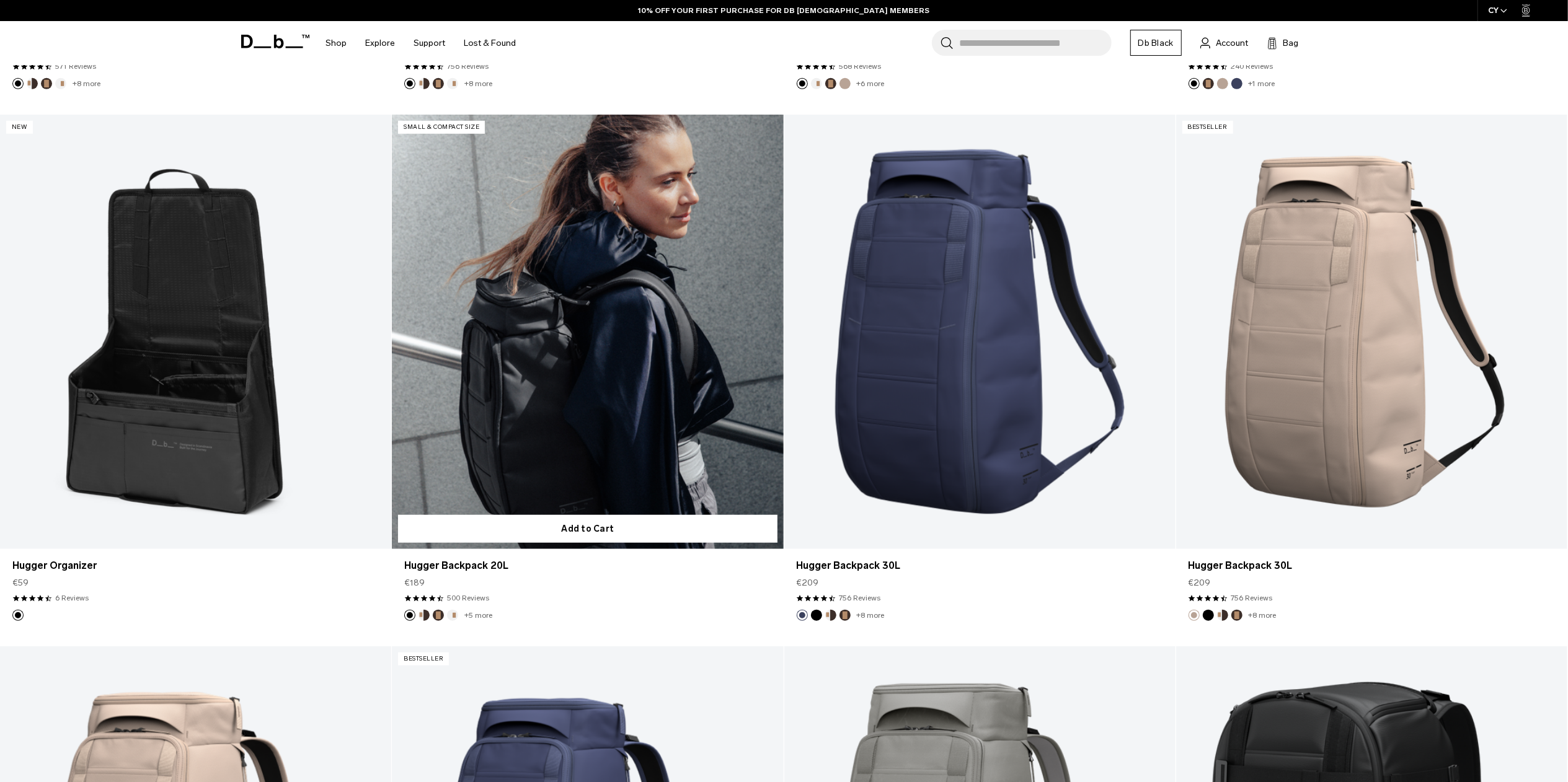
click at [536, 361] on link "Hugger Backpack 20L" at bounding box center [587, 331] width 391 height 434
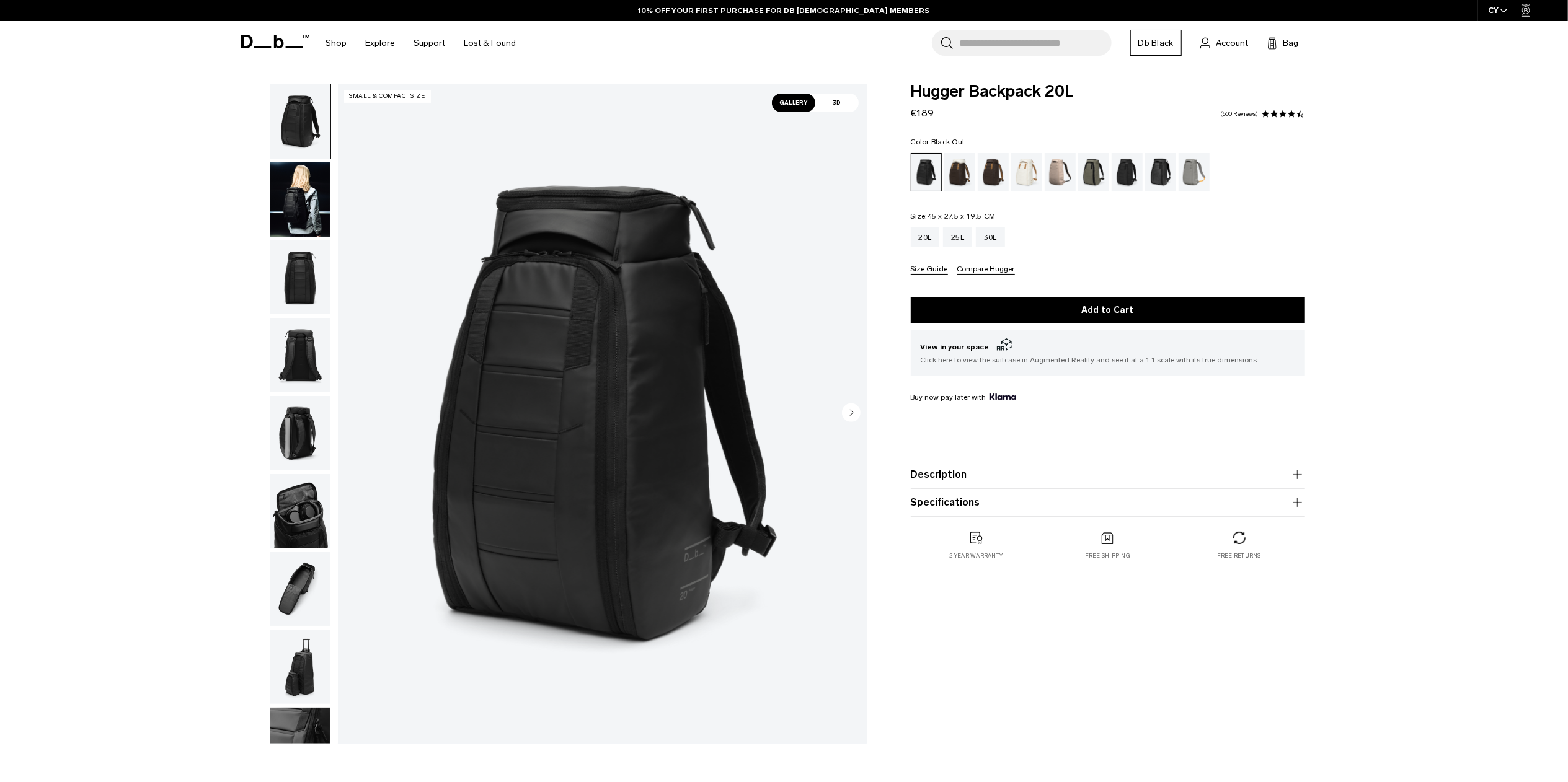
click at [289, 349] on img "button" at bounding box center [300, 355] width 60 height 75
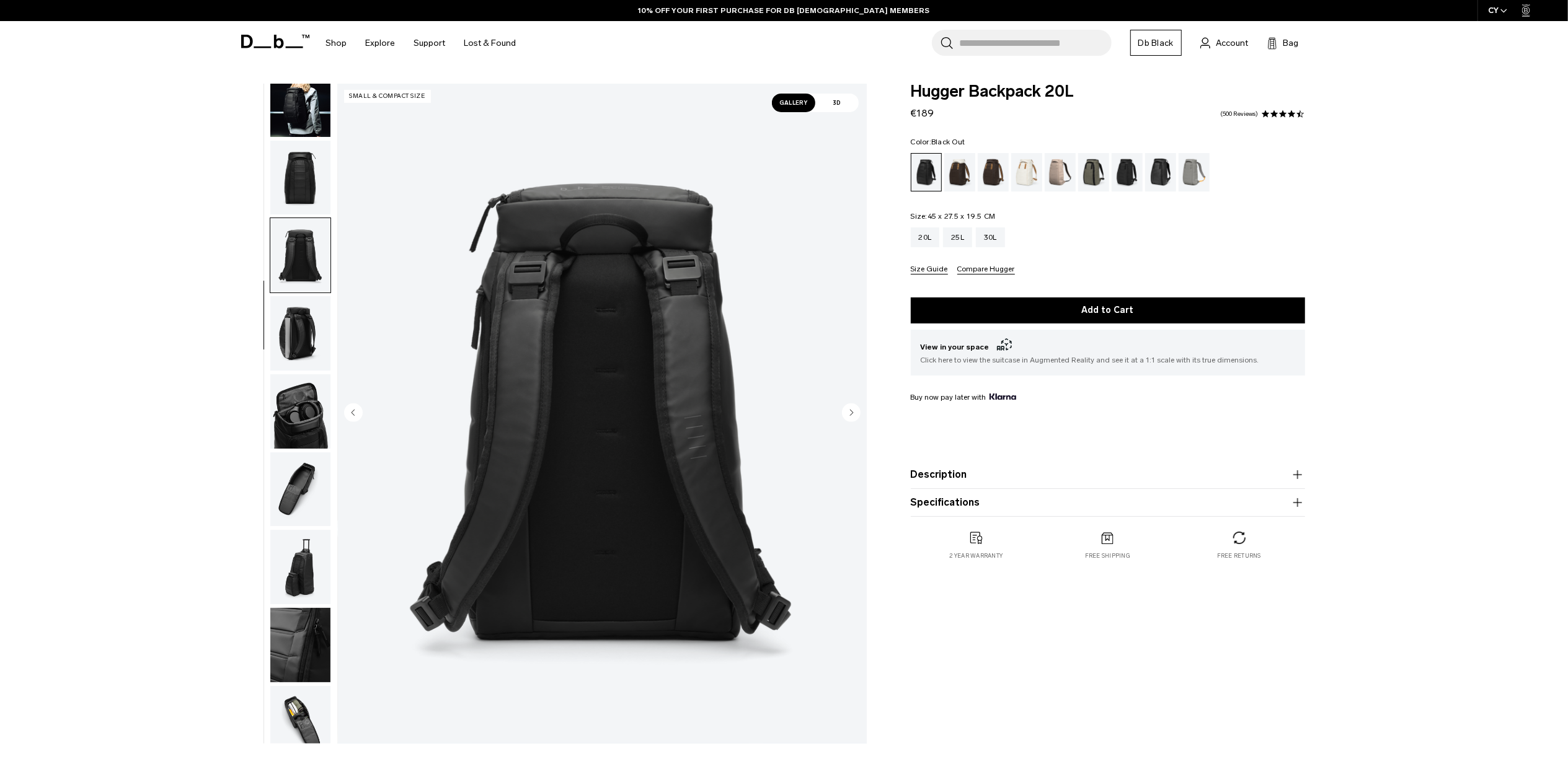
scroll to position [115, 0]
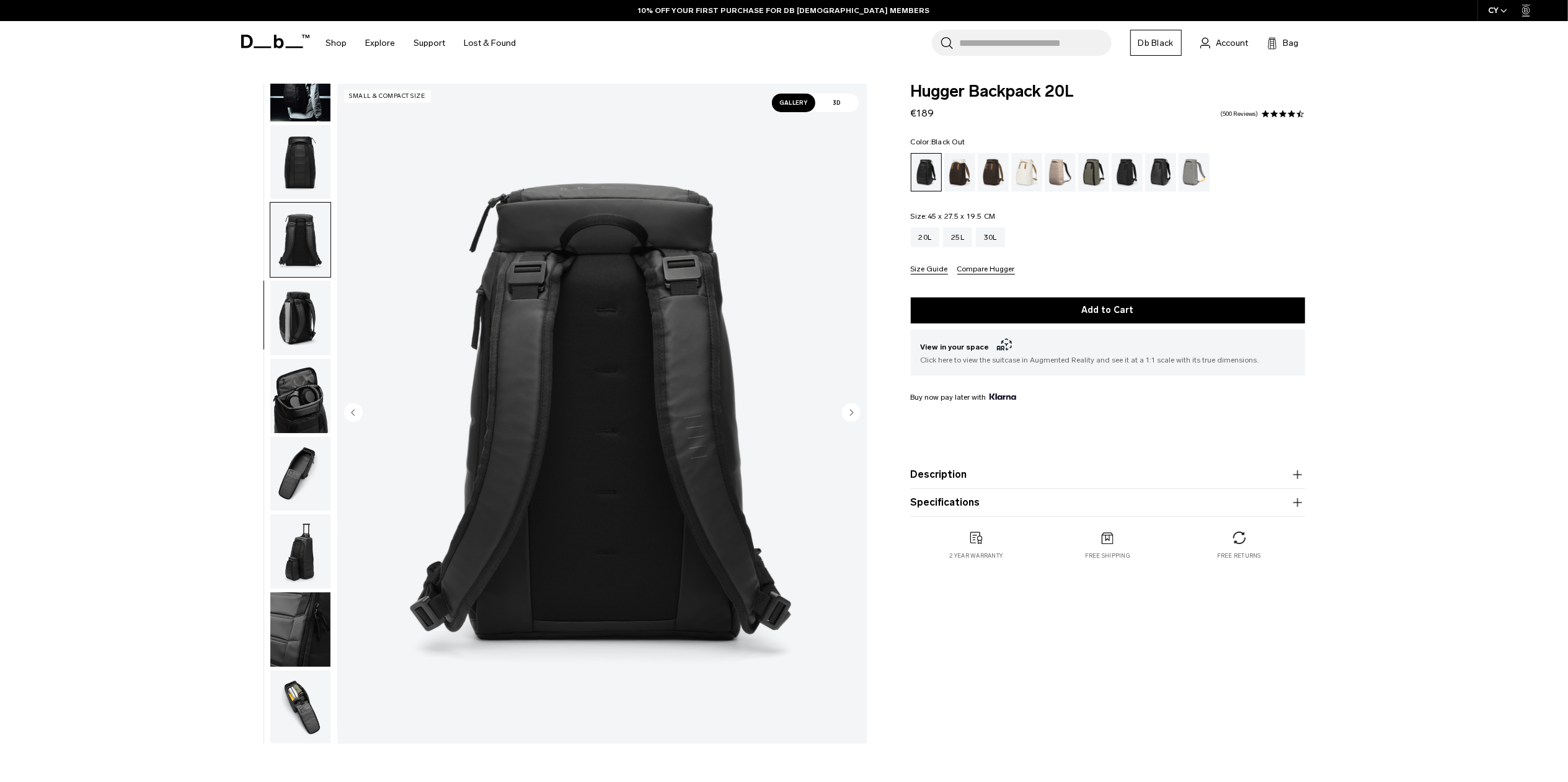
click at [296, 459] on img "button" at bounding box center [300, 474] width 60 height 75
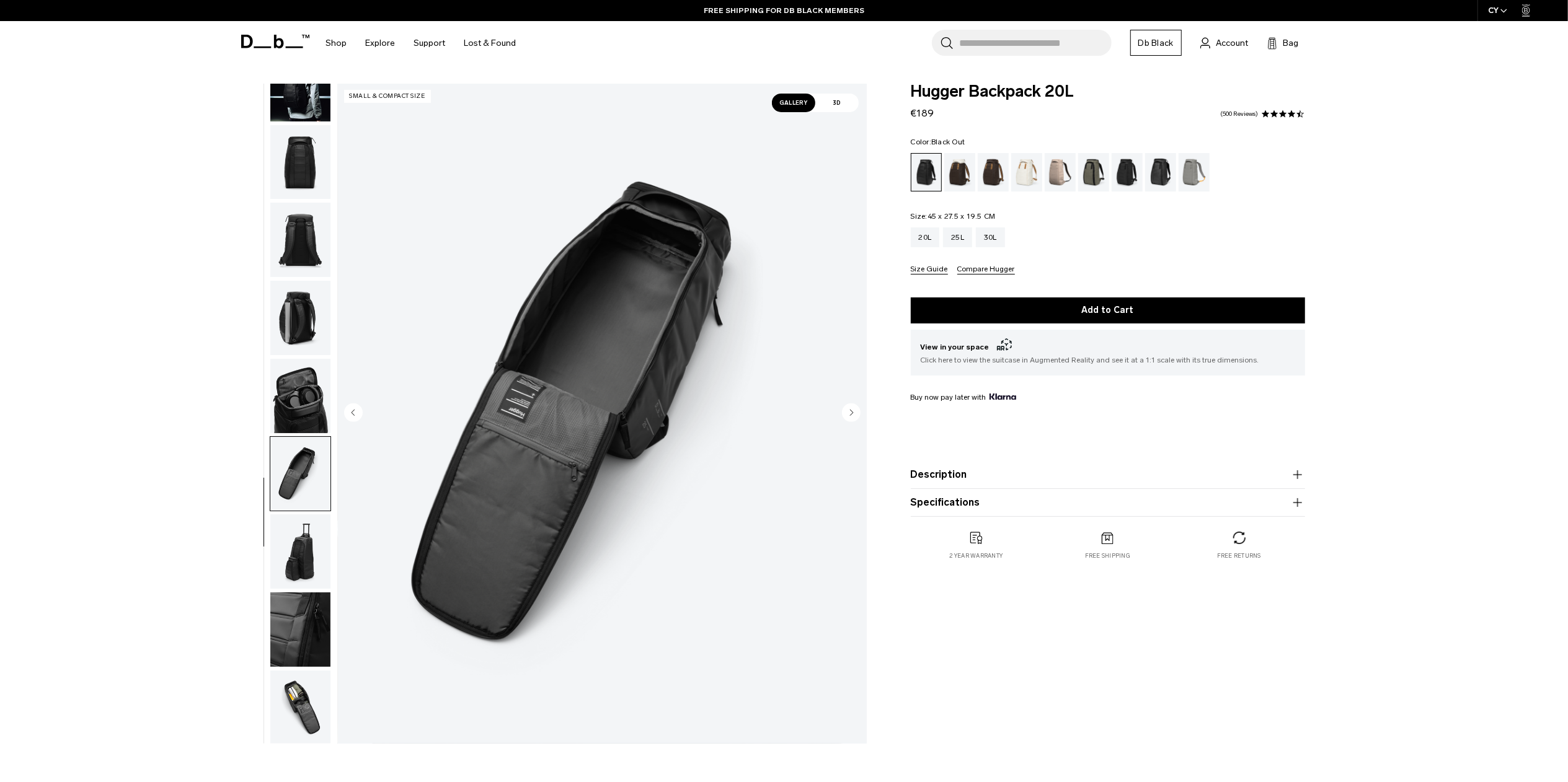
click at [297, 706] on img "button" at bounding box center [300, 708] width 60 height 75
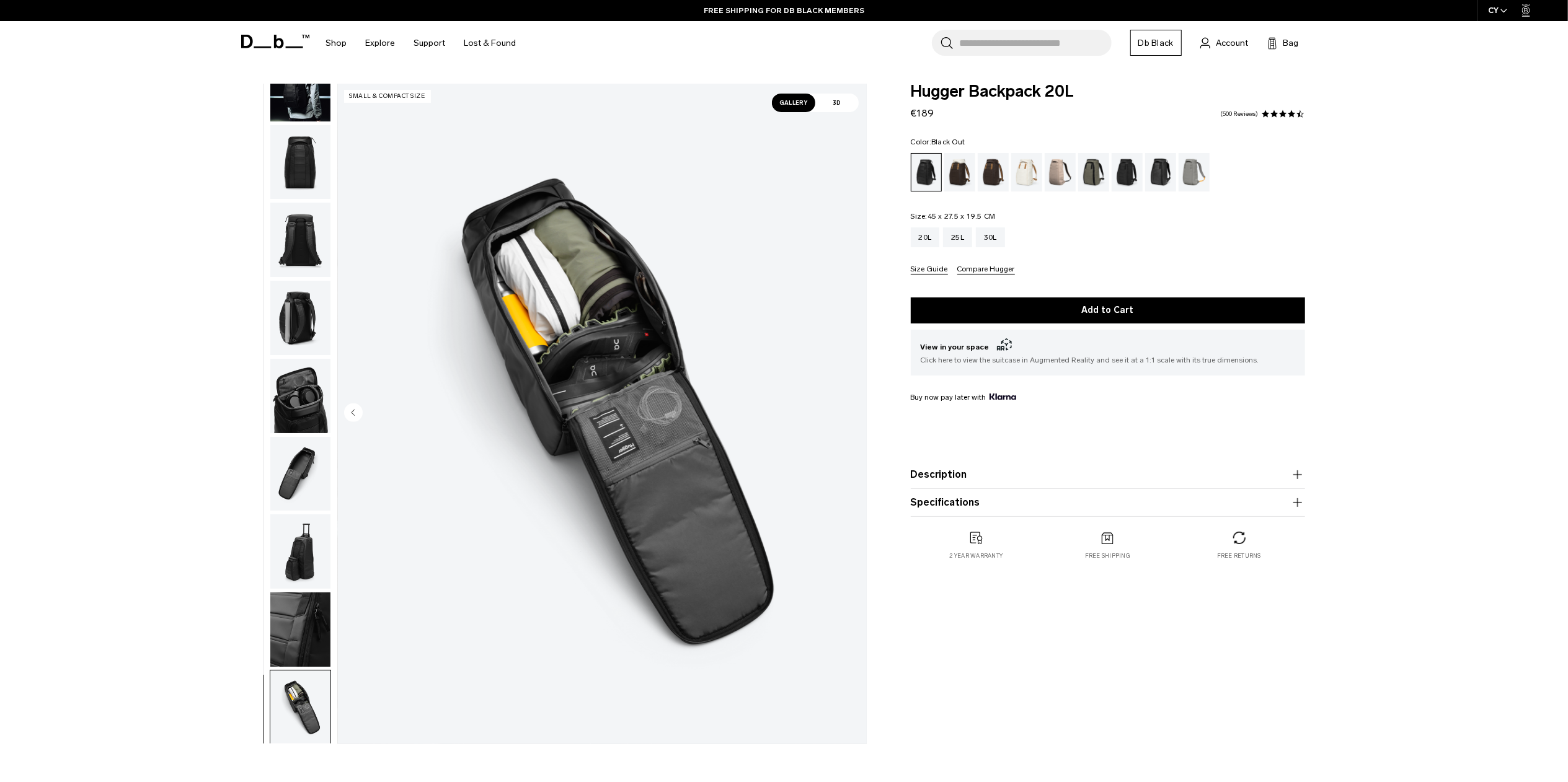
click at [318, 637] on img "button" at bounding box center [300, 630] width 60 height 75
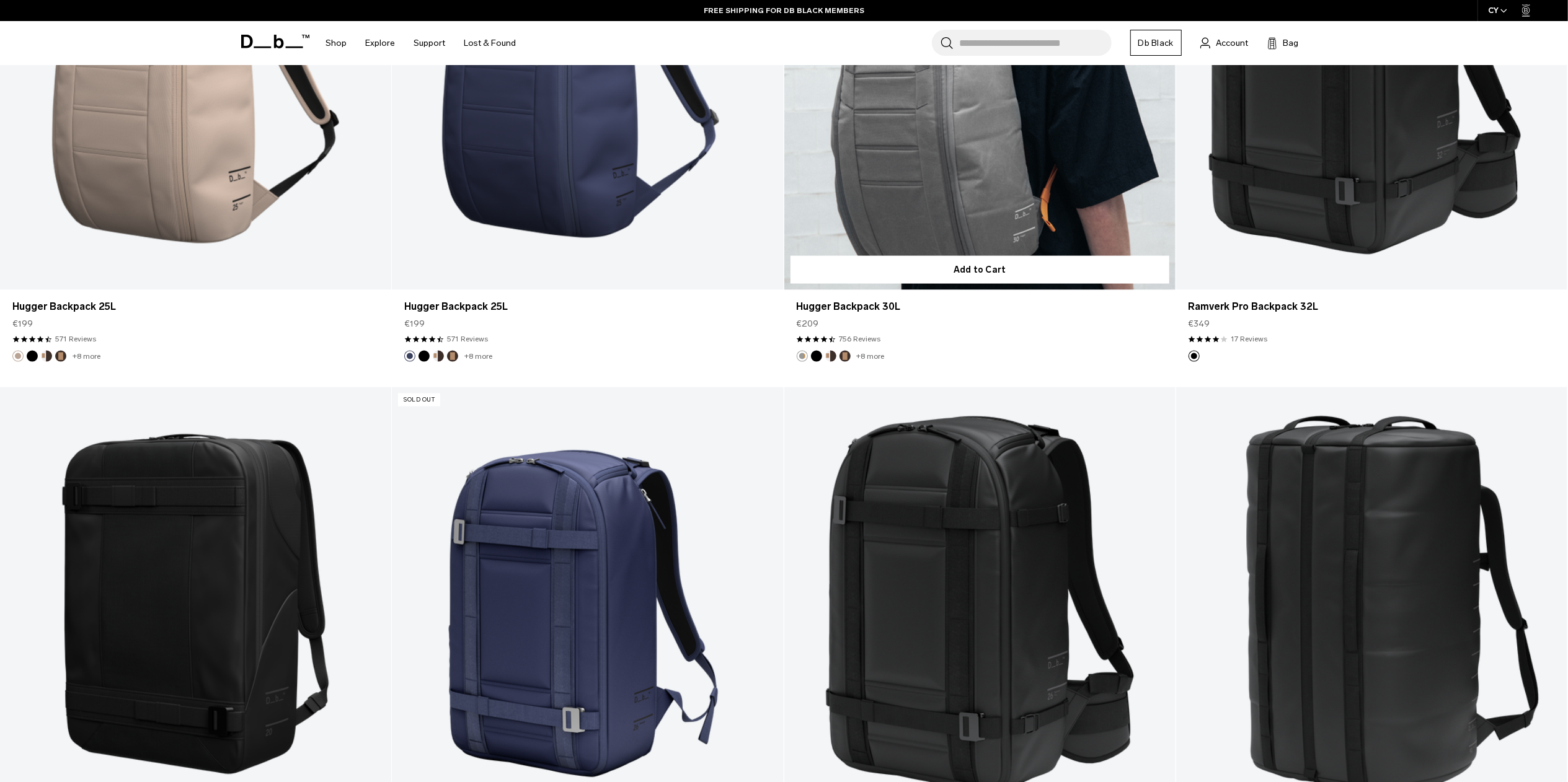
scroll to position [1850, 0]
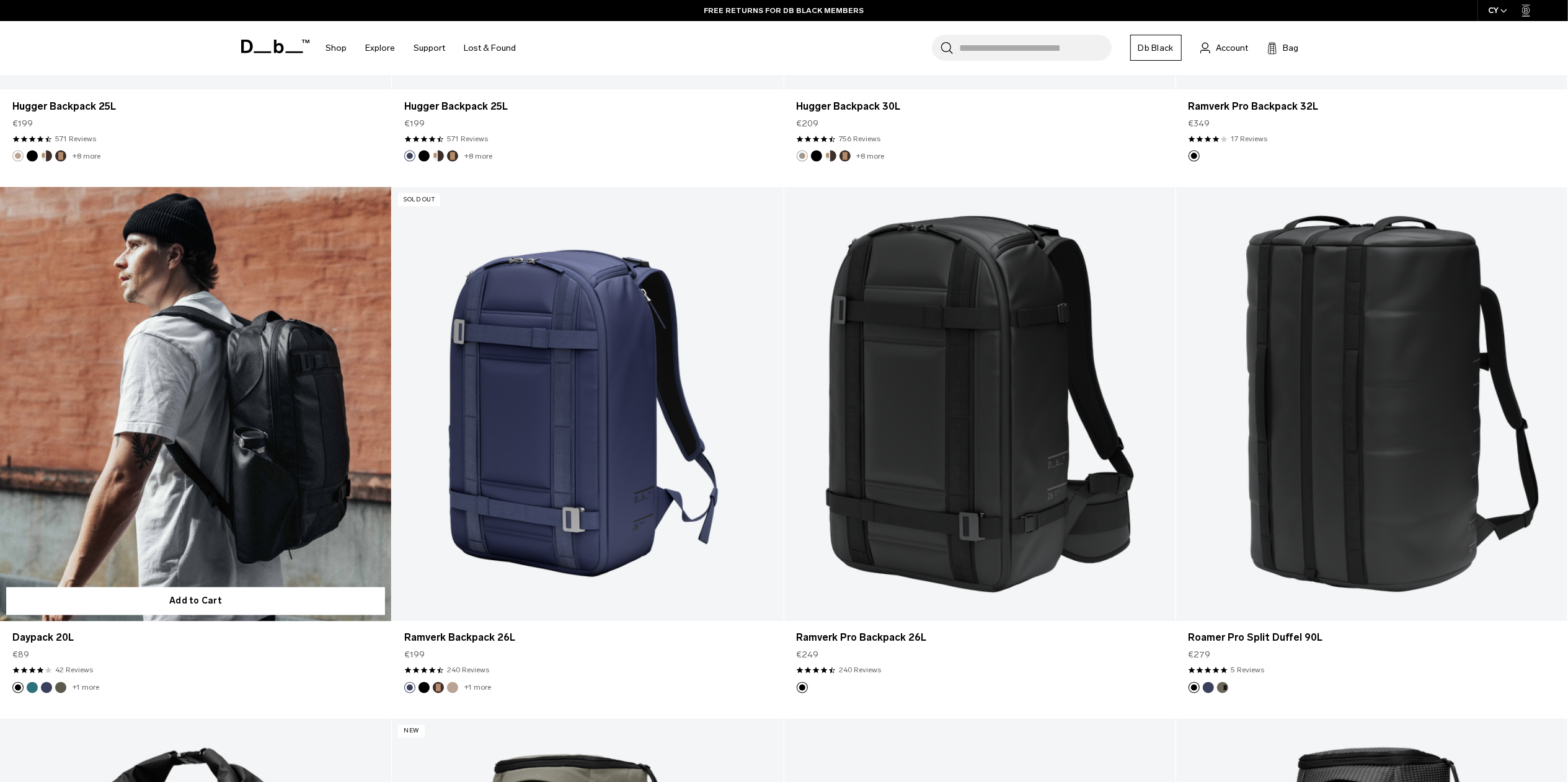
click at [202, 500] on link "Daypack 20L" at bounding box center [195, 404] width 391 height 434
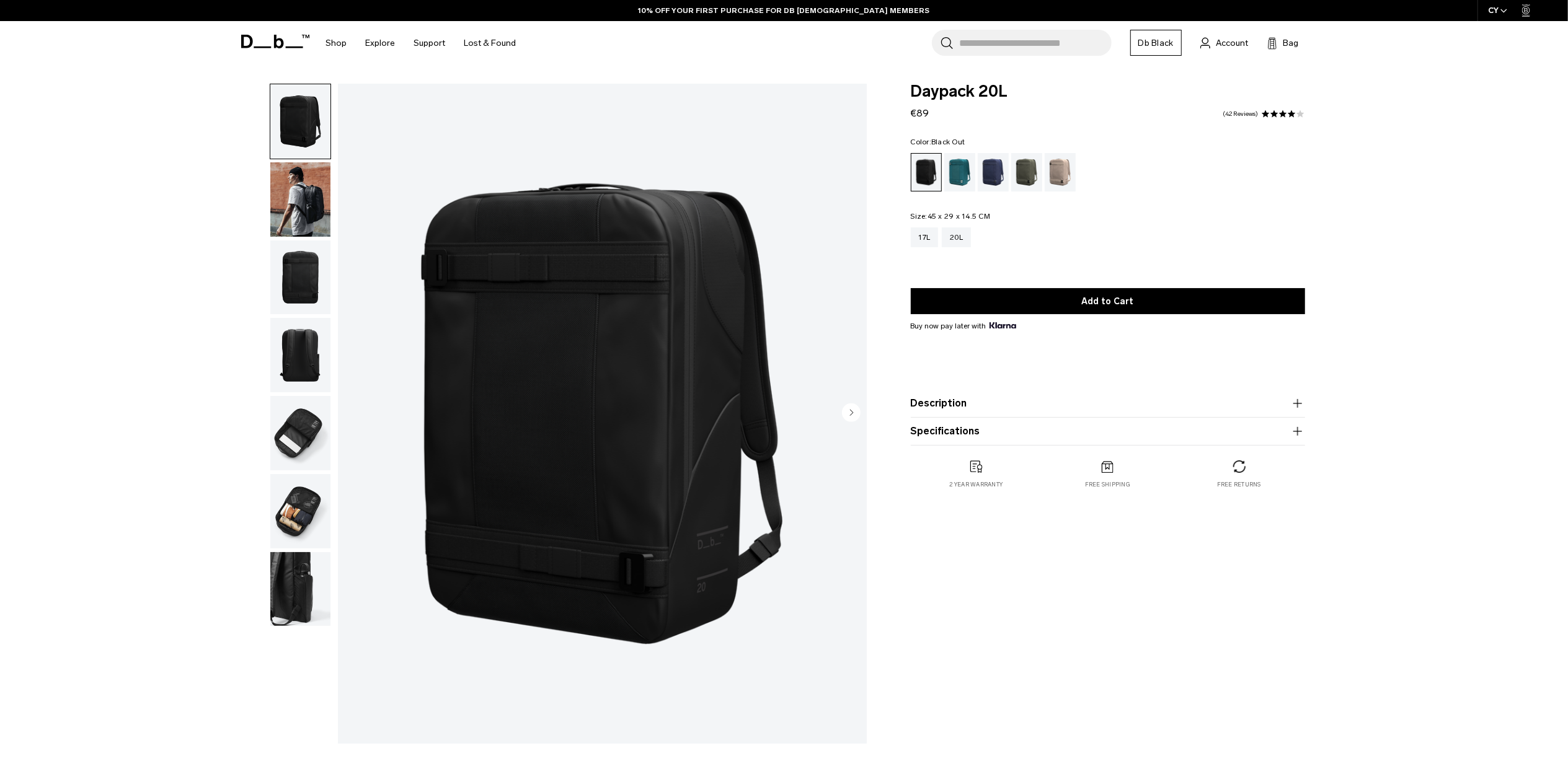
click at [291, 206] on img "button" at bounding box center [300, 200] width 60 height 75
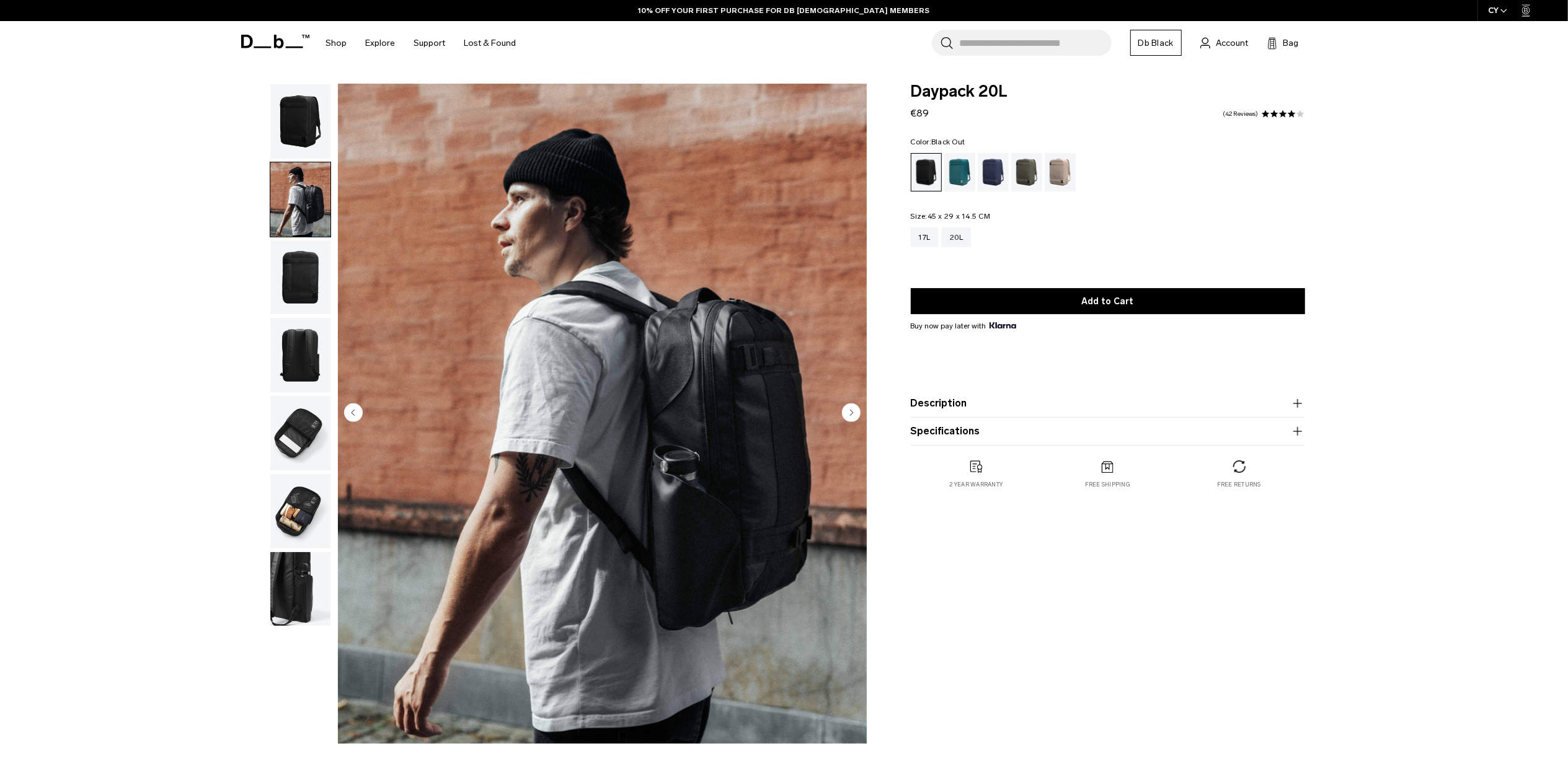
click at [295, 287] on img "button" at bounding box center [300, 278] width 60 height 75
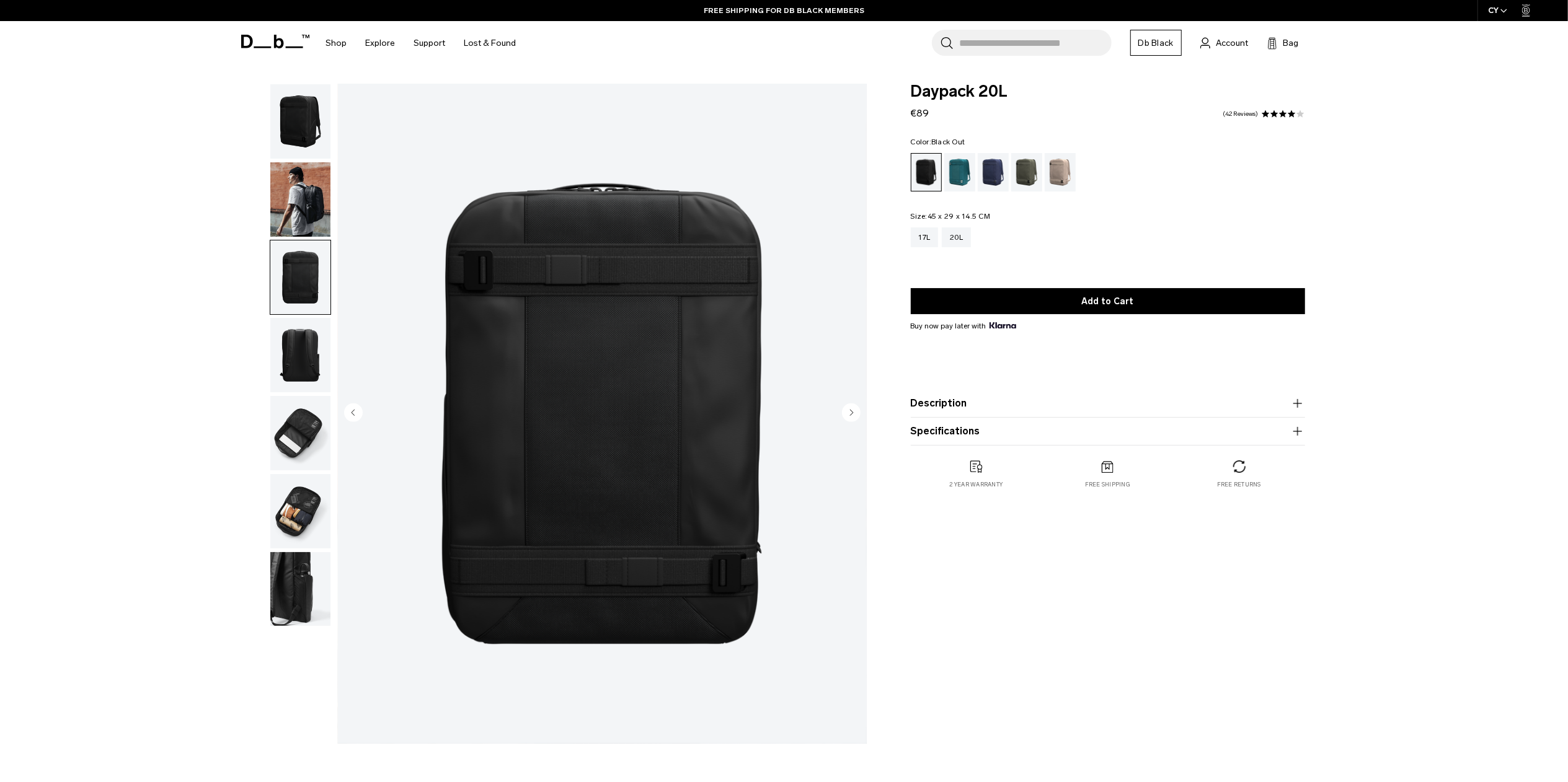
click at [299, 356] on img "button" at bounding box center [300, 355] width 60 height 75
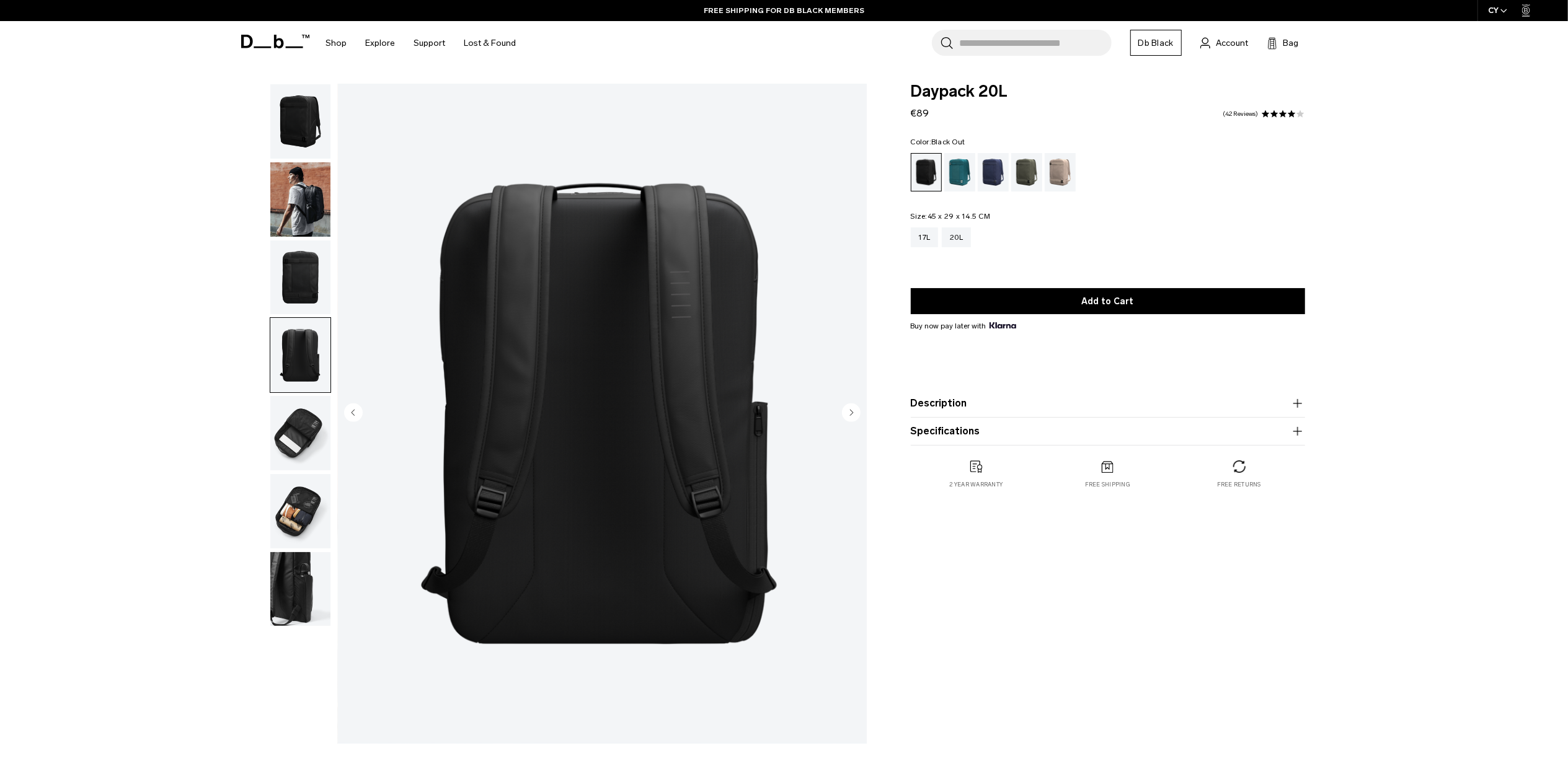
click at [298, 428] on img "button" at bounding box center [300, 434] width 60 height 75
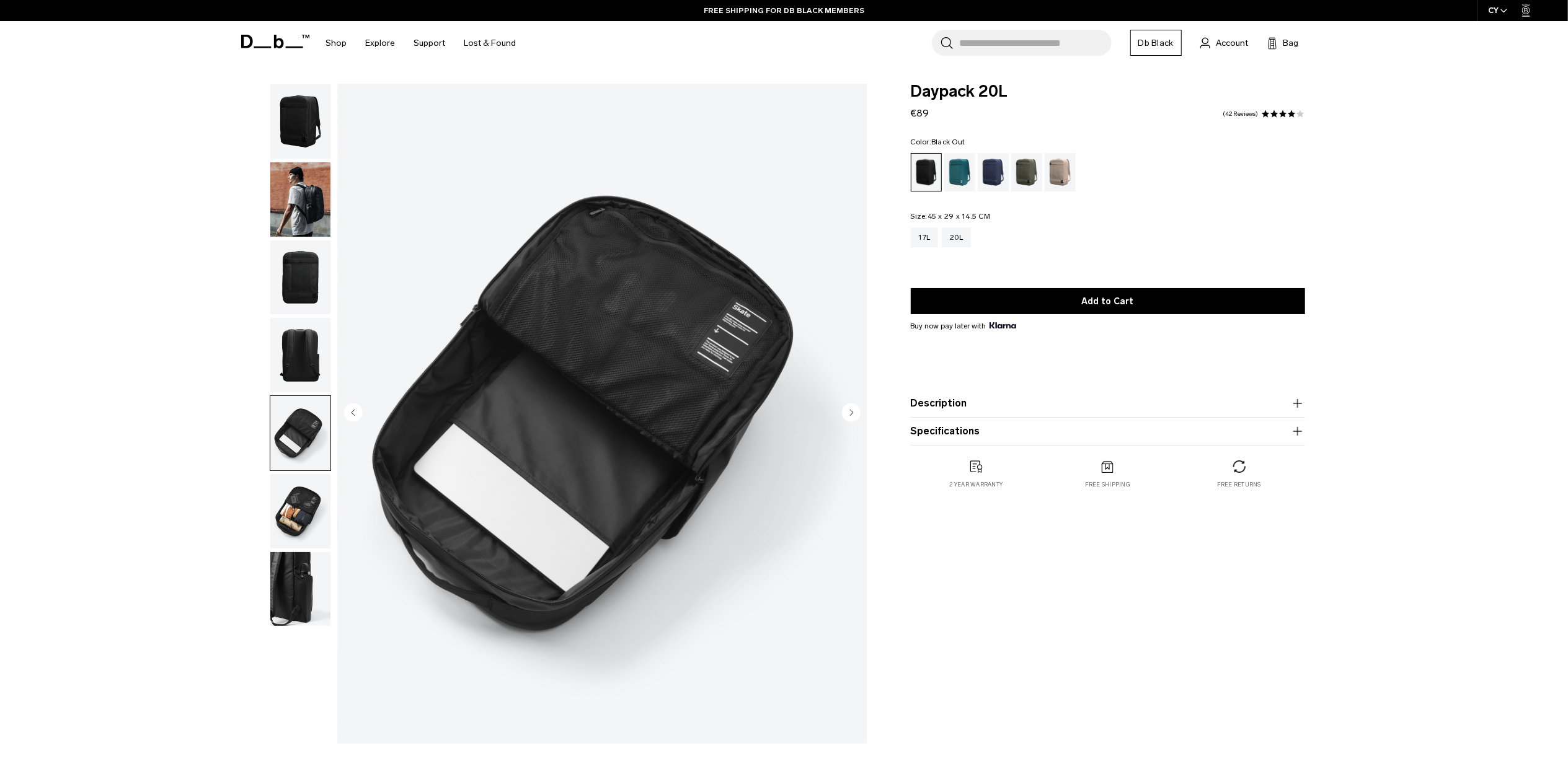
click at [300, 484] on img "button" at bounding box center [300, 512] width 60 height 75
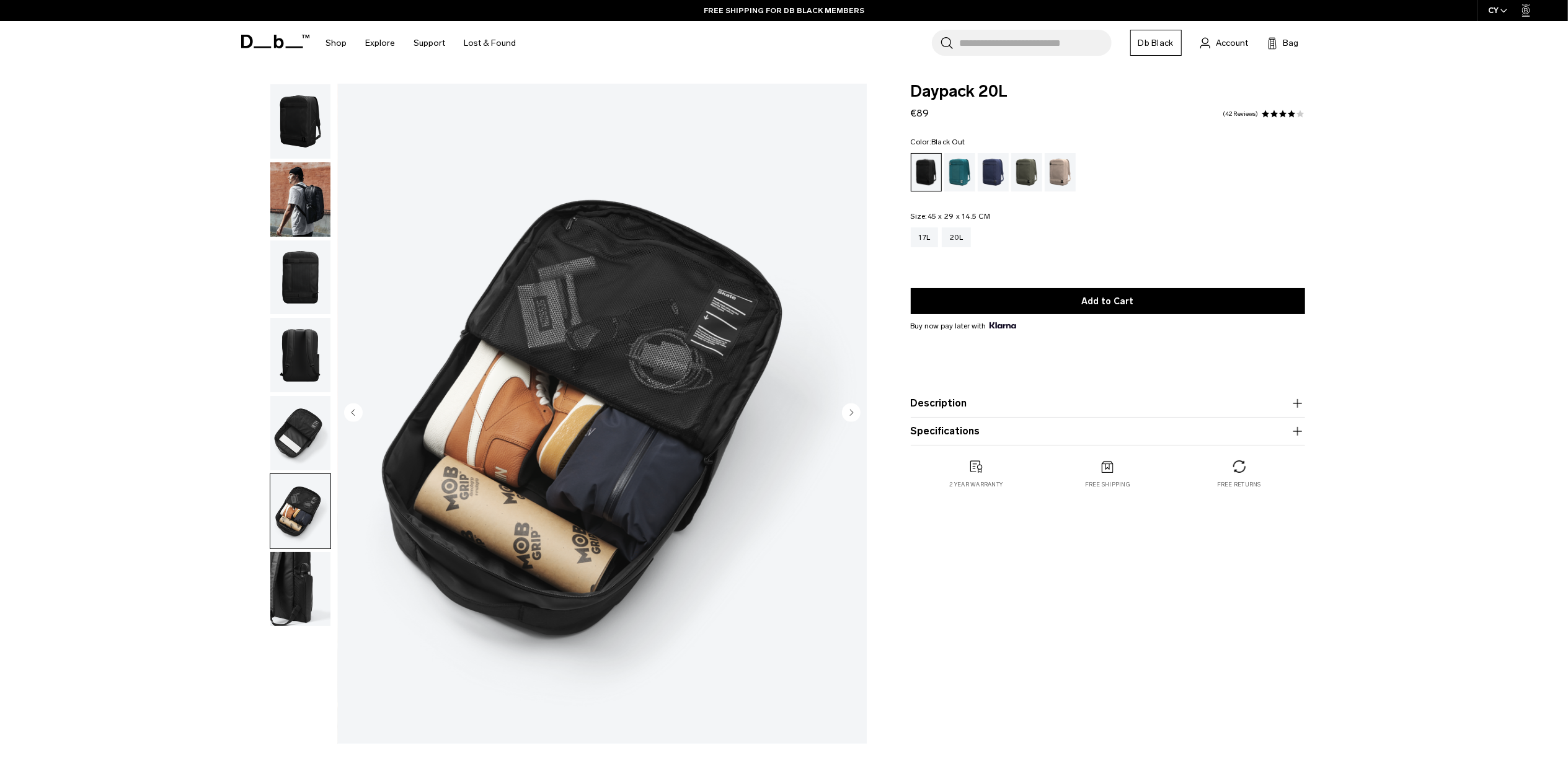
click at [296, 577] on img "button" at bounding box center [300, 590] width 60 height 75
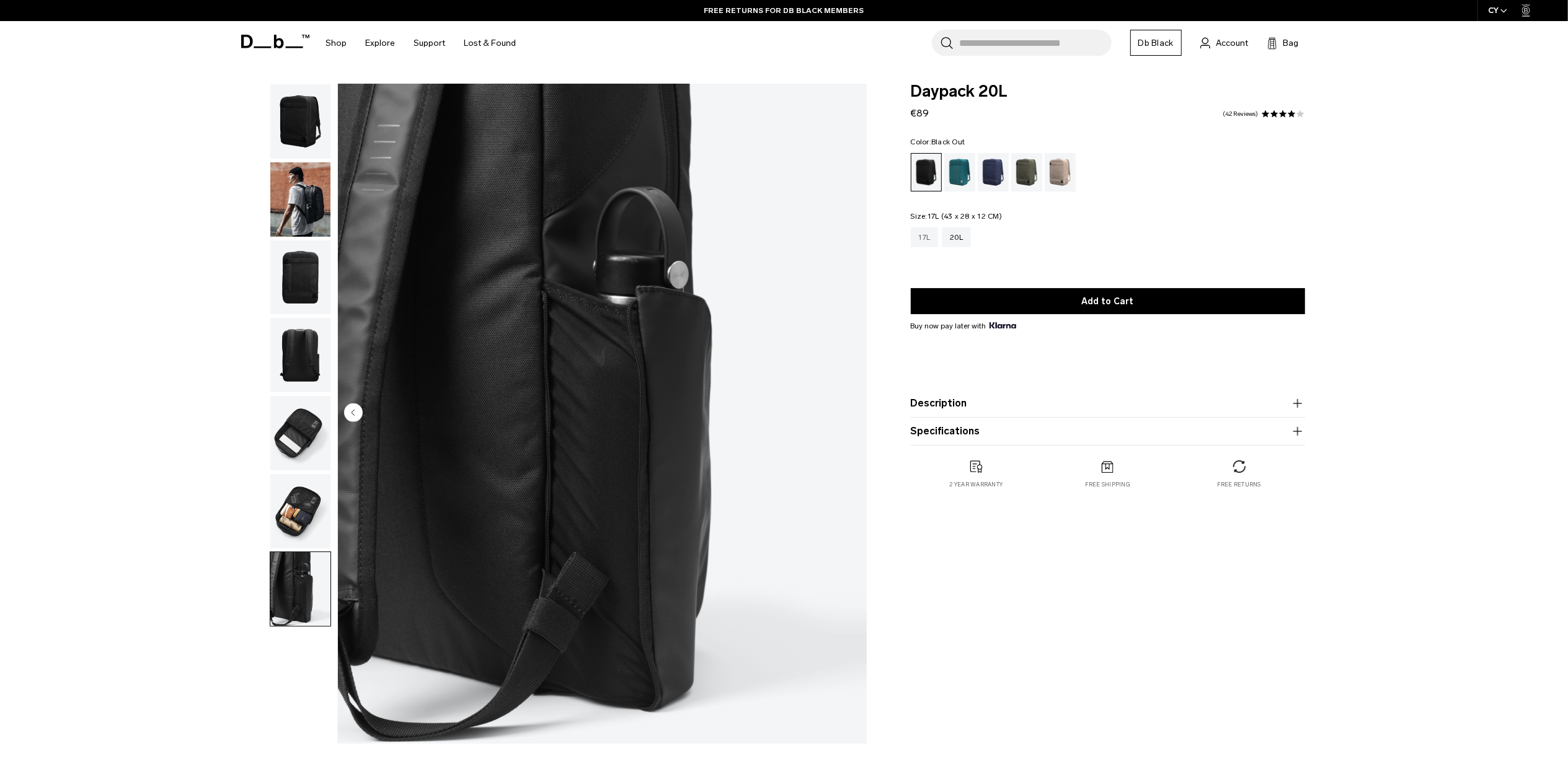
click at [921, 236] on div "17L" at bounding box center [924, 237] width 28 height 20
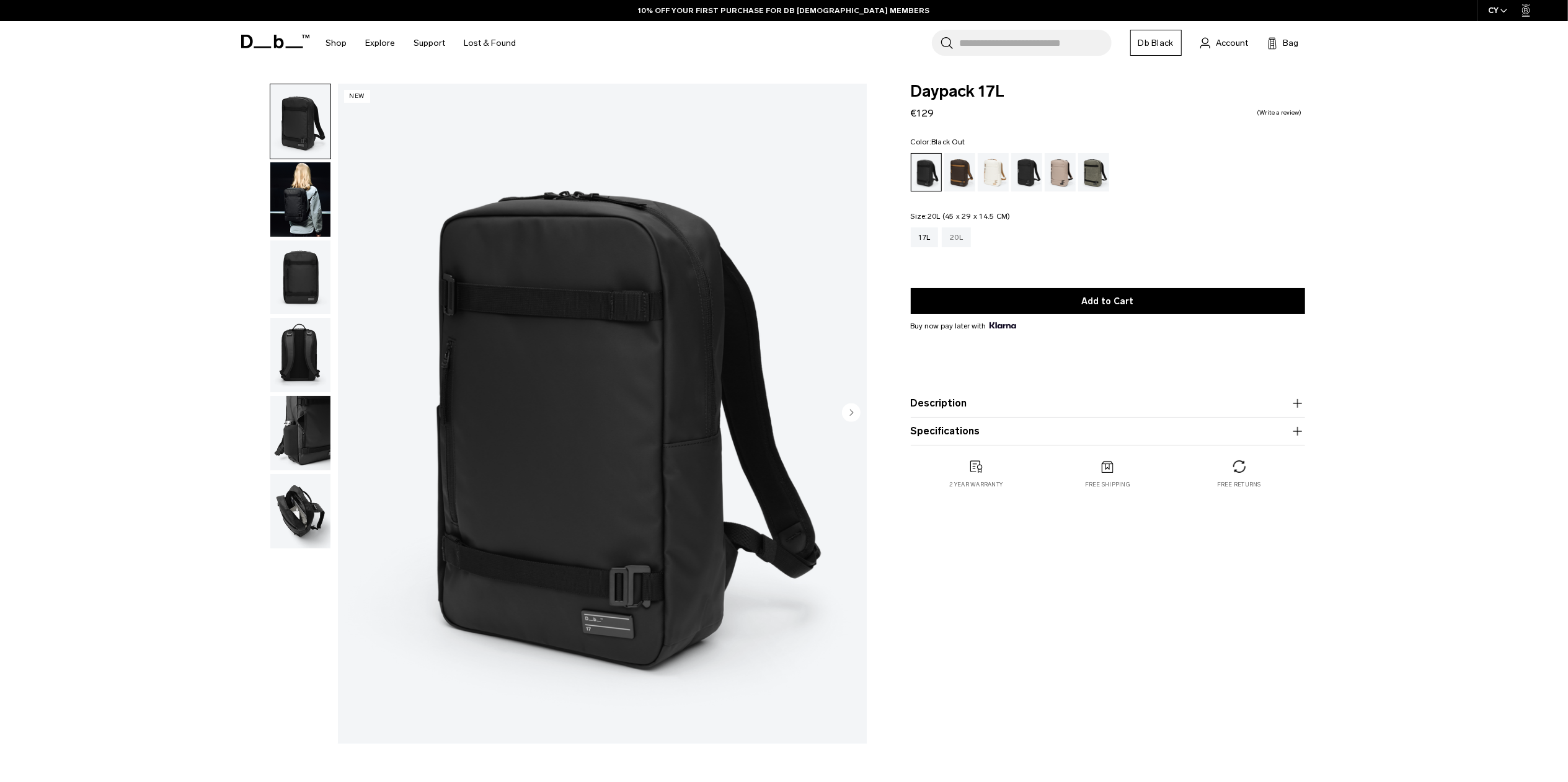
click at [960, 241] on div "20L" at bounding box center [956, 237] width 29 height 20
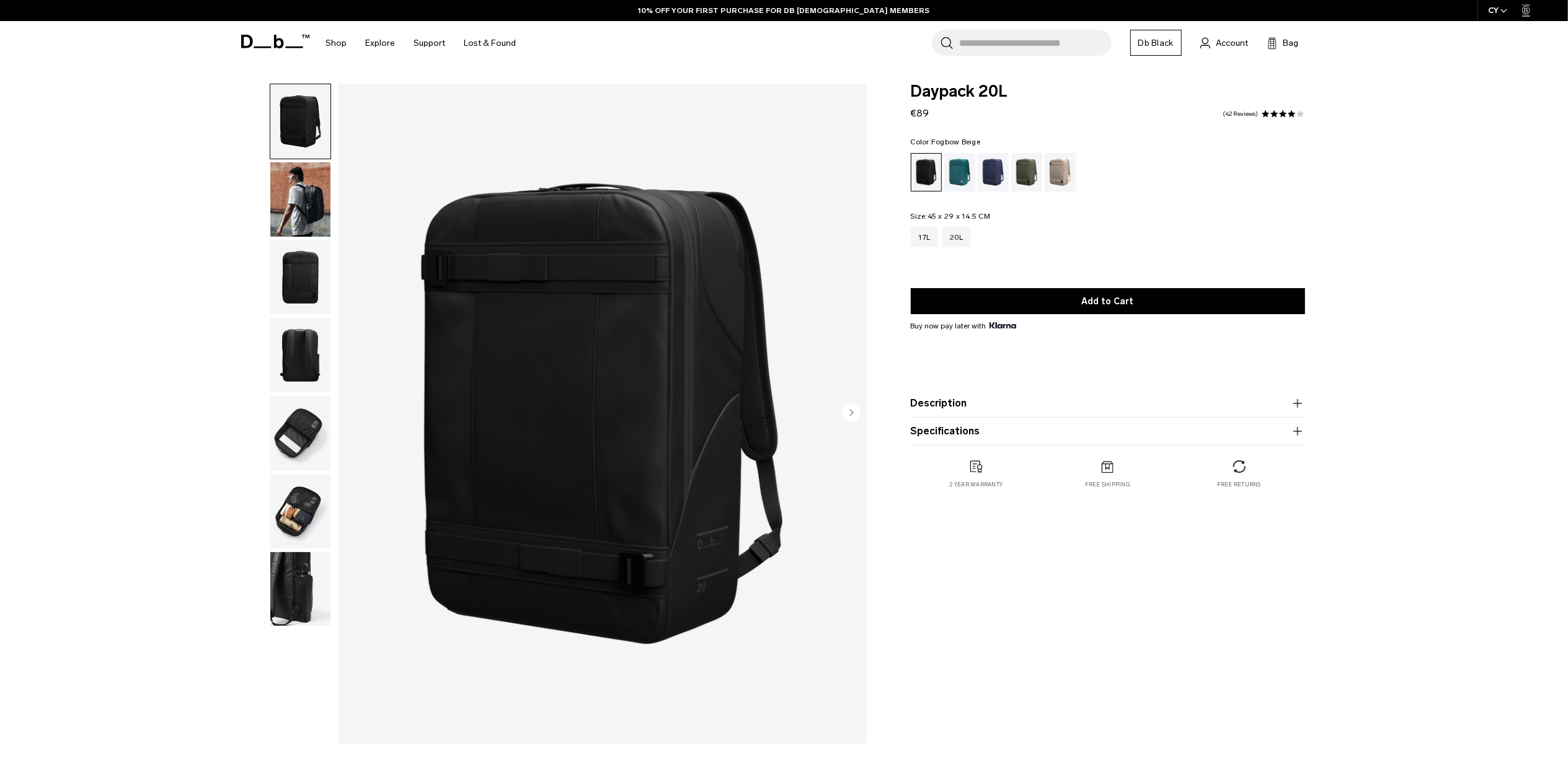
click at [1061, 176] on div "Fogbow Beige" at bounding box center [1060, 172] width 32 height 39
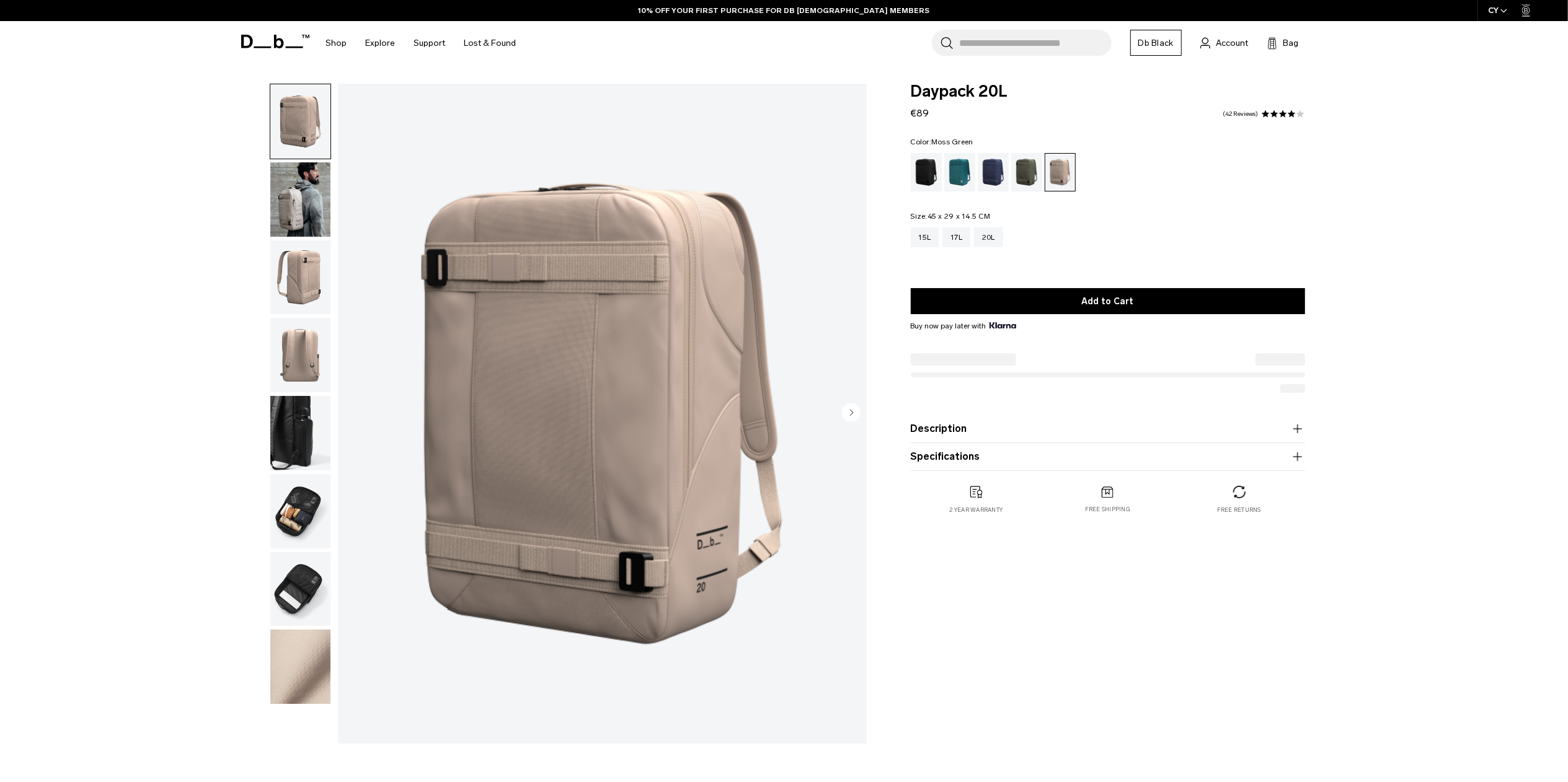
click at [1035, 175] on div "Moss Green" at bounding box center [1027, 172] width 32 height 39
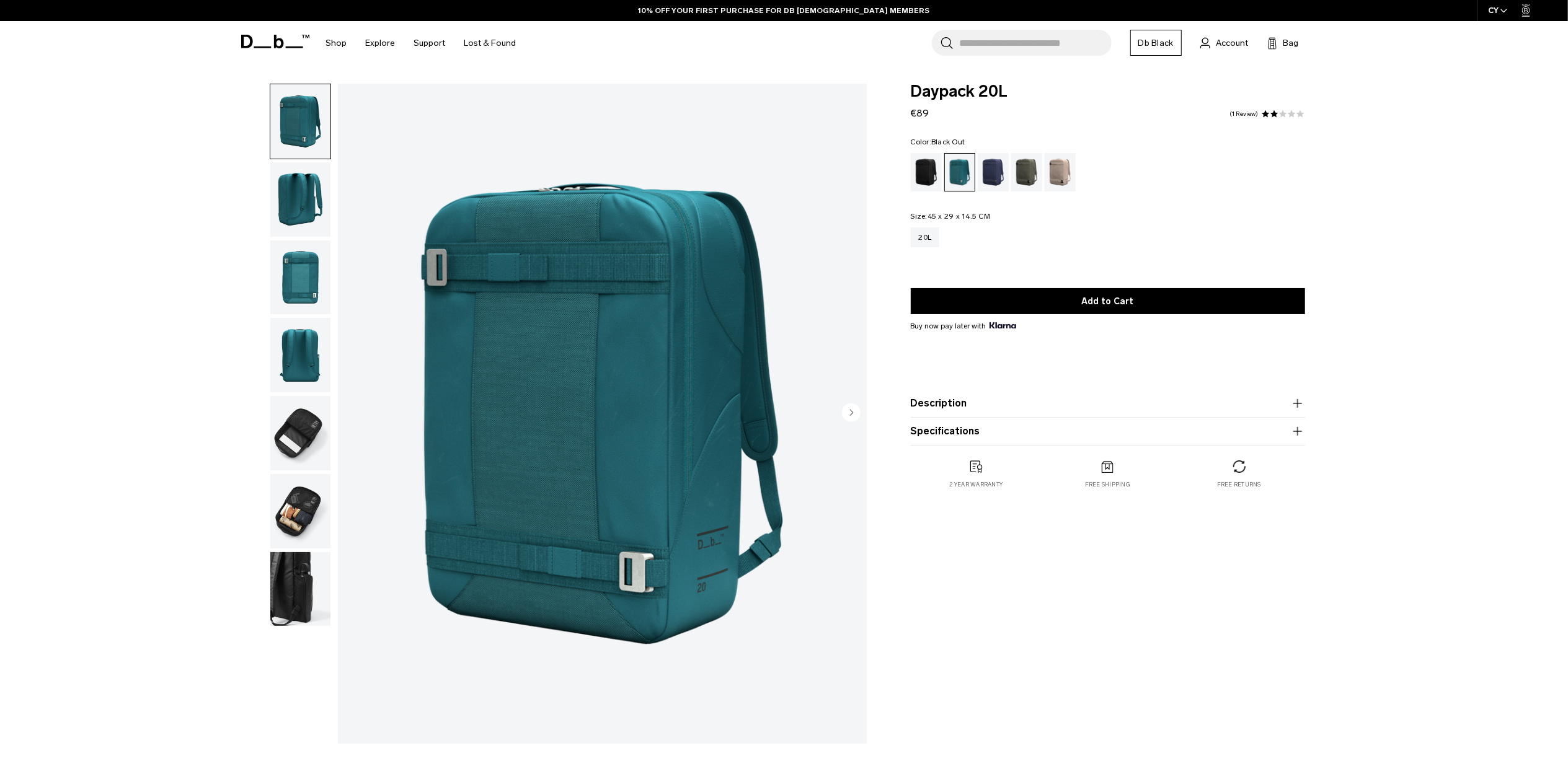
click at [921, 172] on div "Black Out" at bounding box center [926, 172] width 32 height 39
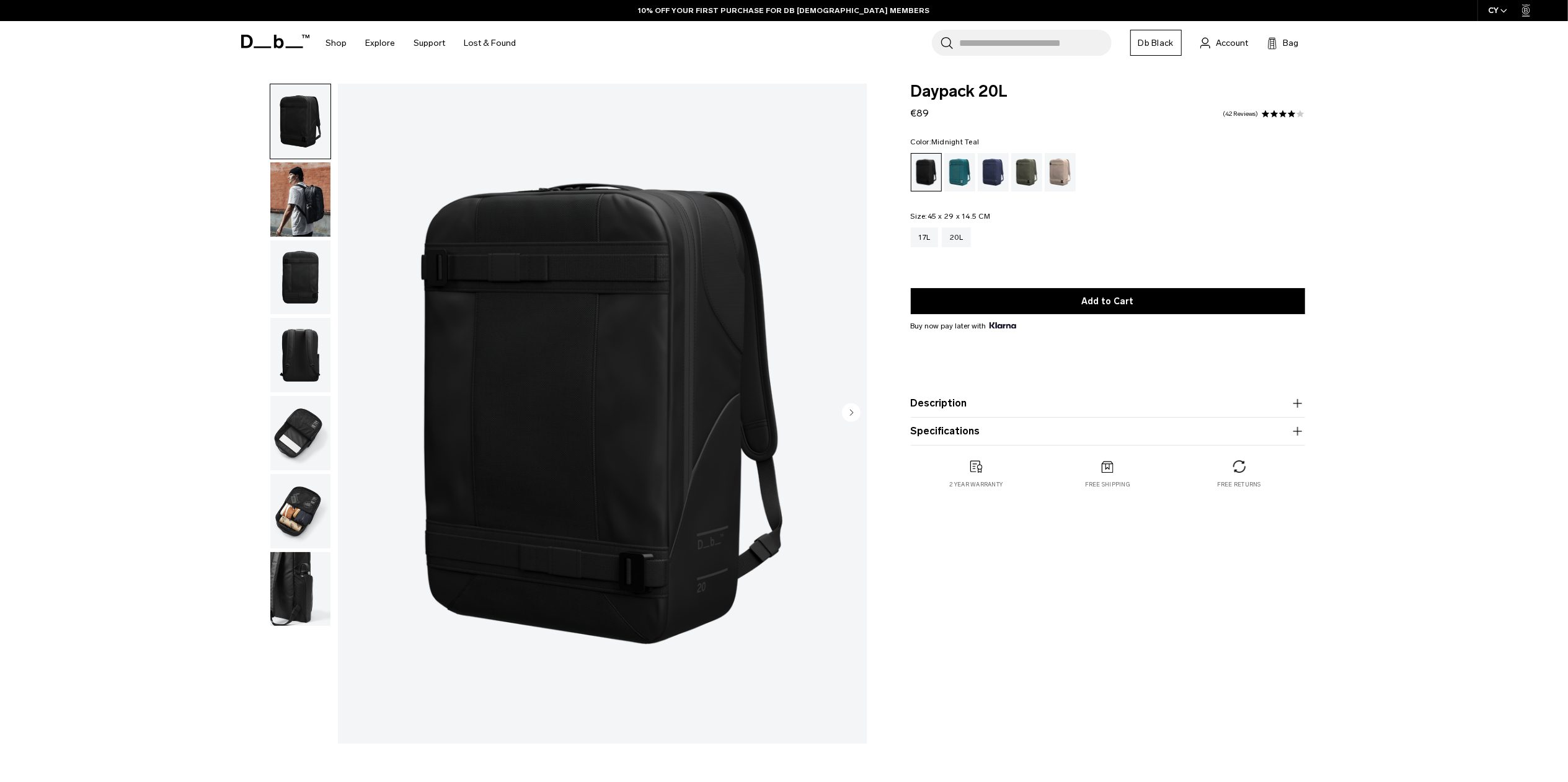
click at [945, 161] on div "Midnight Teal" at bounding box center [960, 172] width 32 height 39
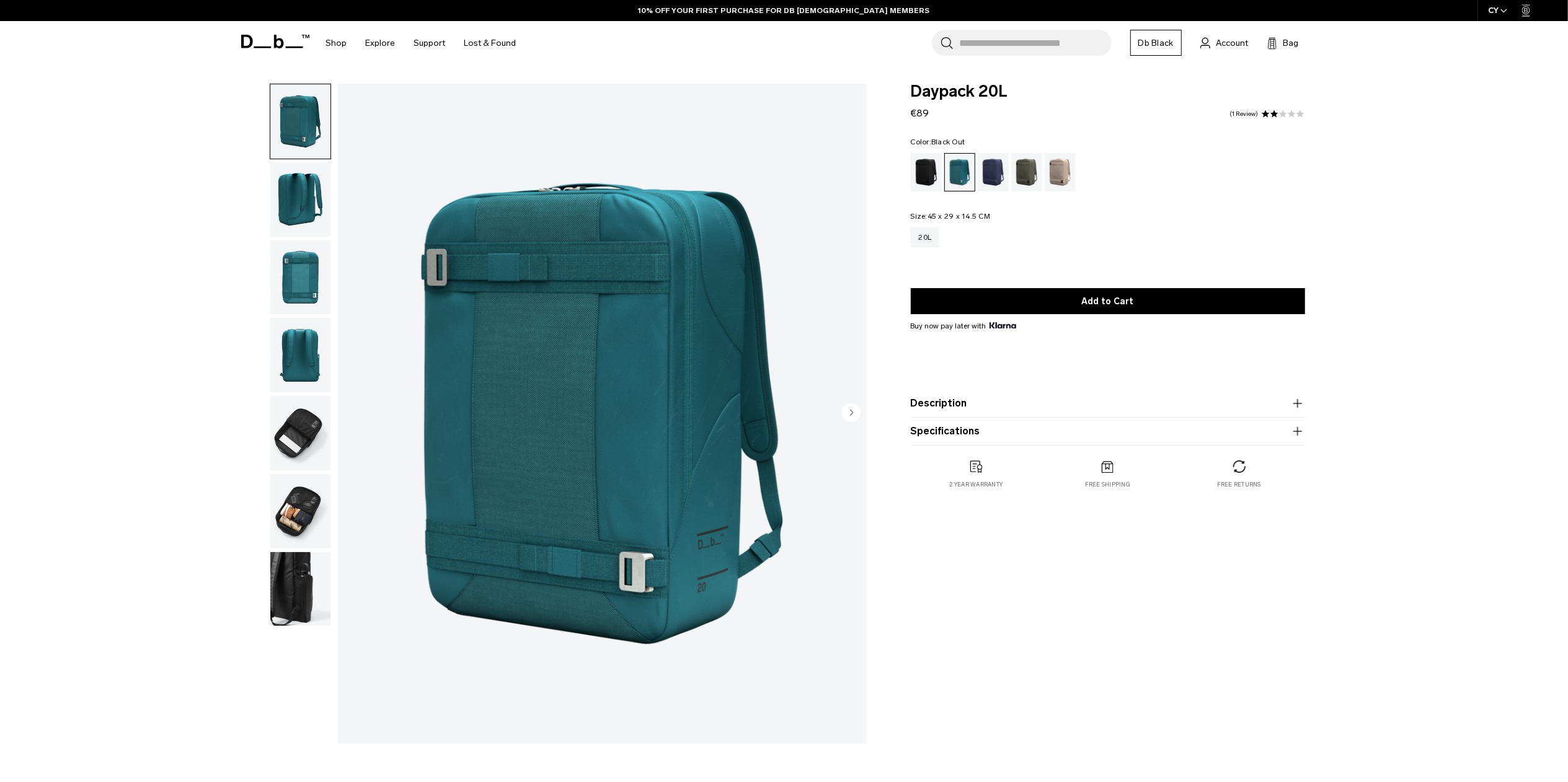
click at [928, 175] on div "Black Out" at bounding box center [926, 172] width 32 height 39
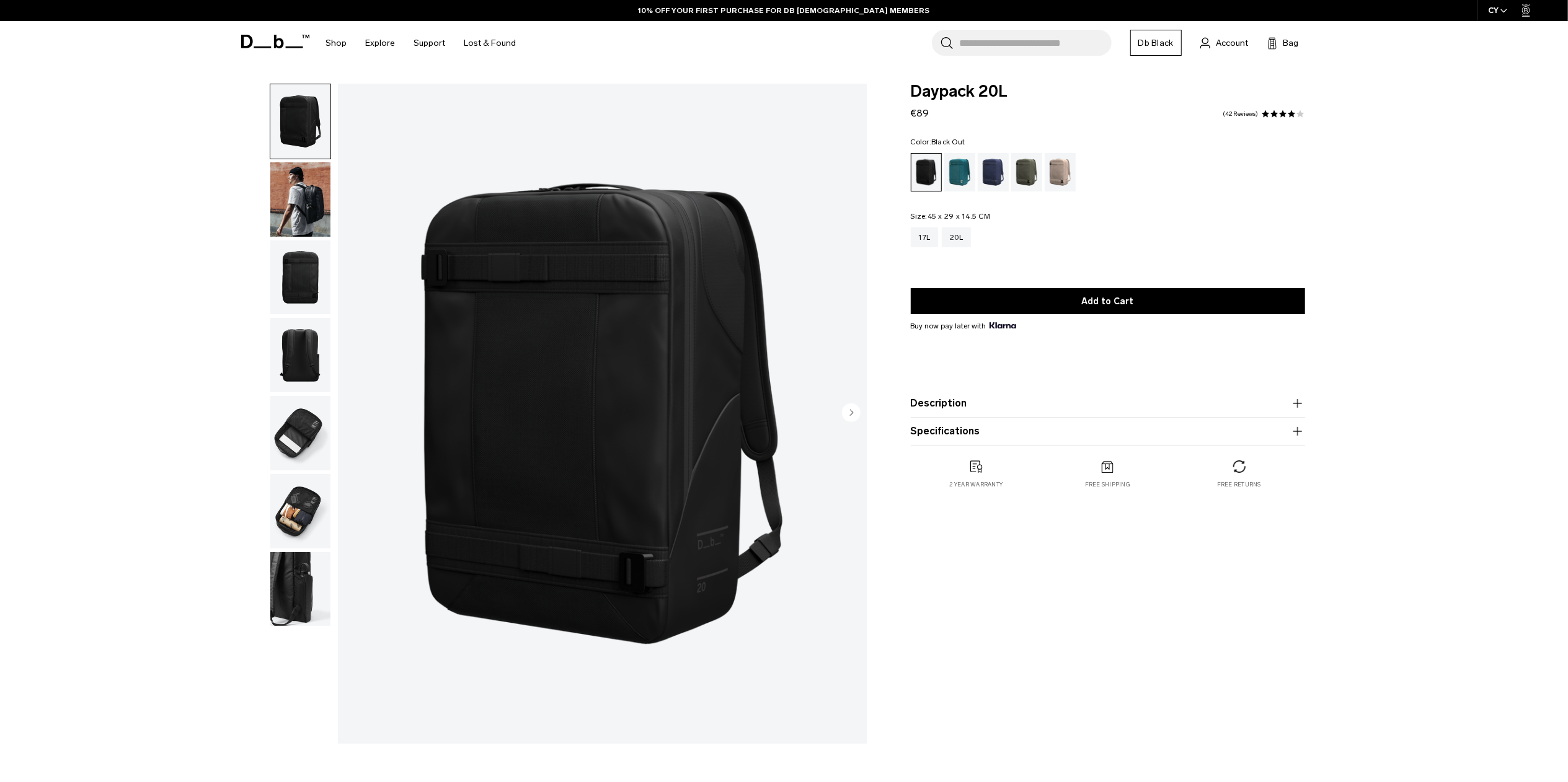
click at [589, 279] on img "1 / 7" at bounding box center [602, 413] width 529 height 660
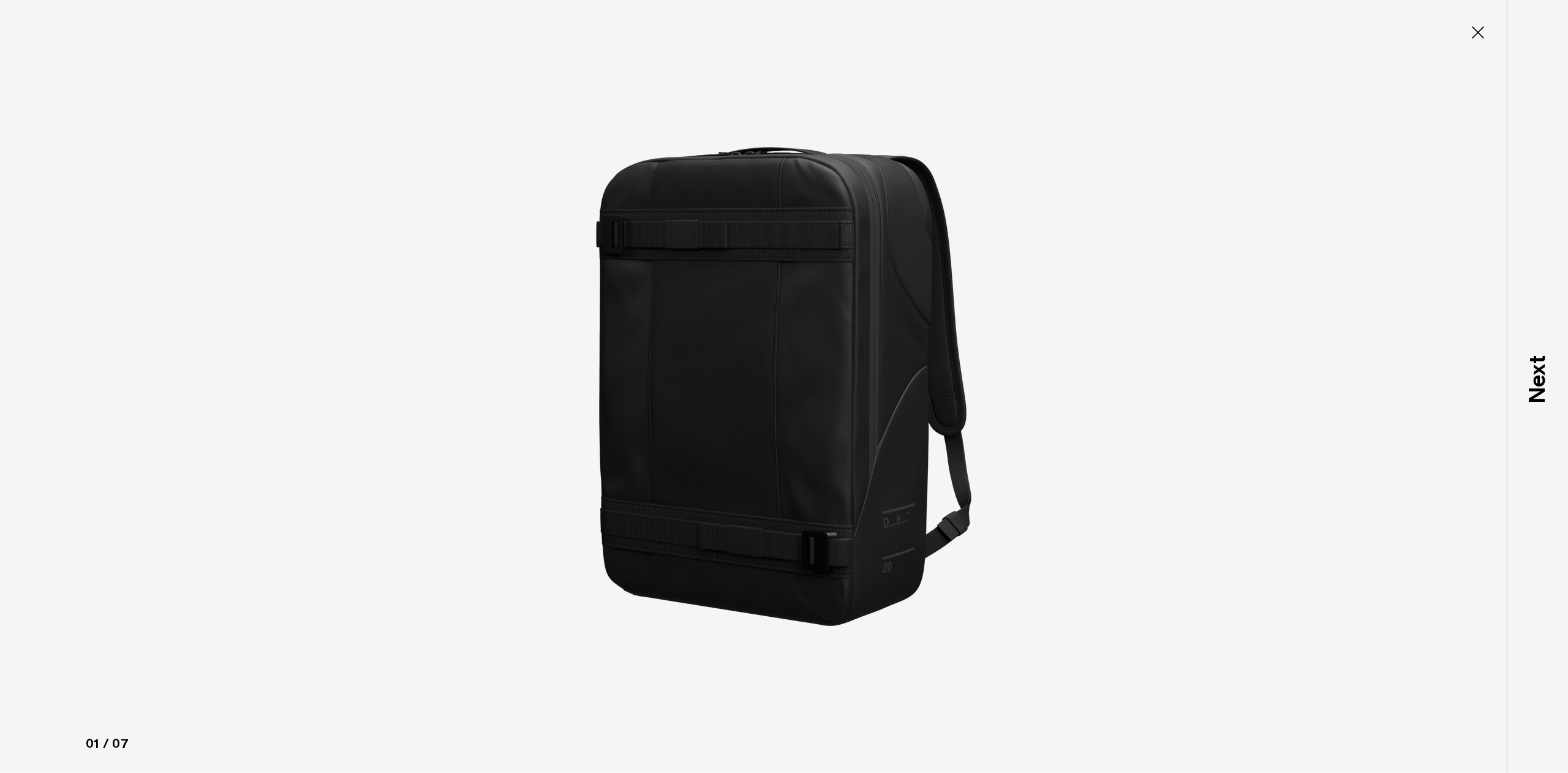
type button "Close"
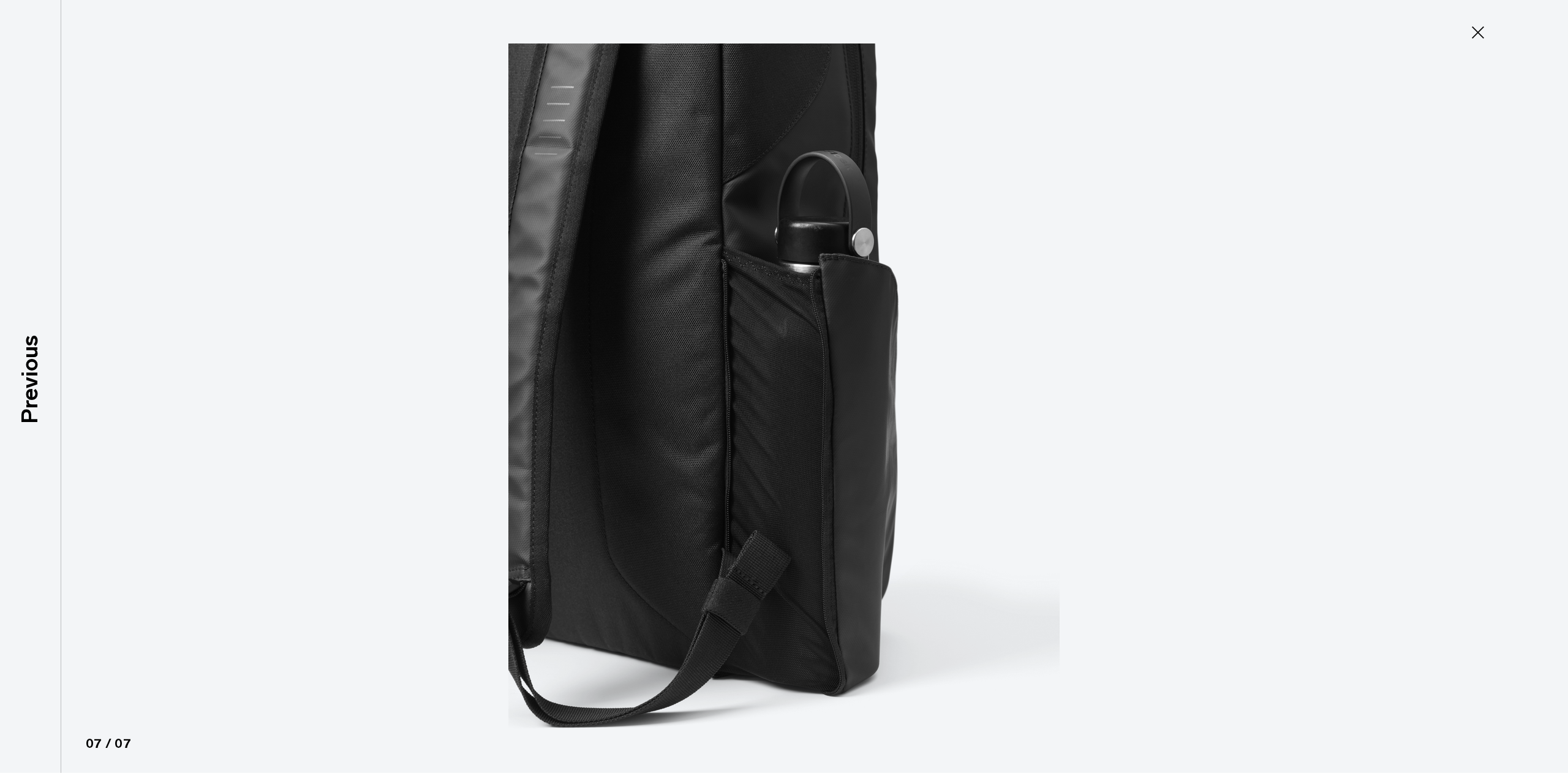
click at [1480, 32] on icon at bounding box center [1478, 32] width 19 height 19
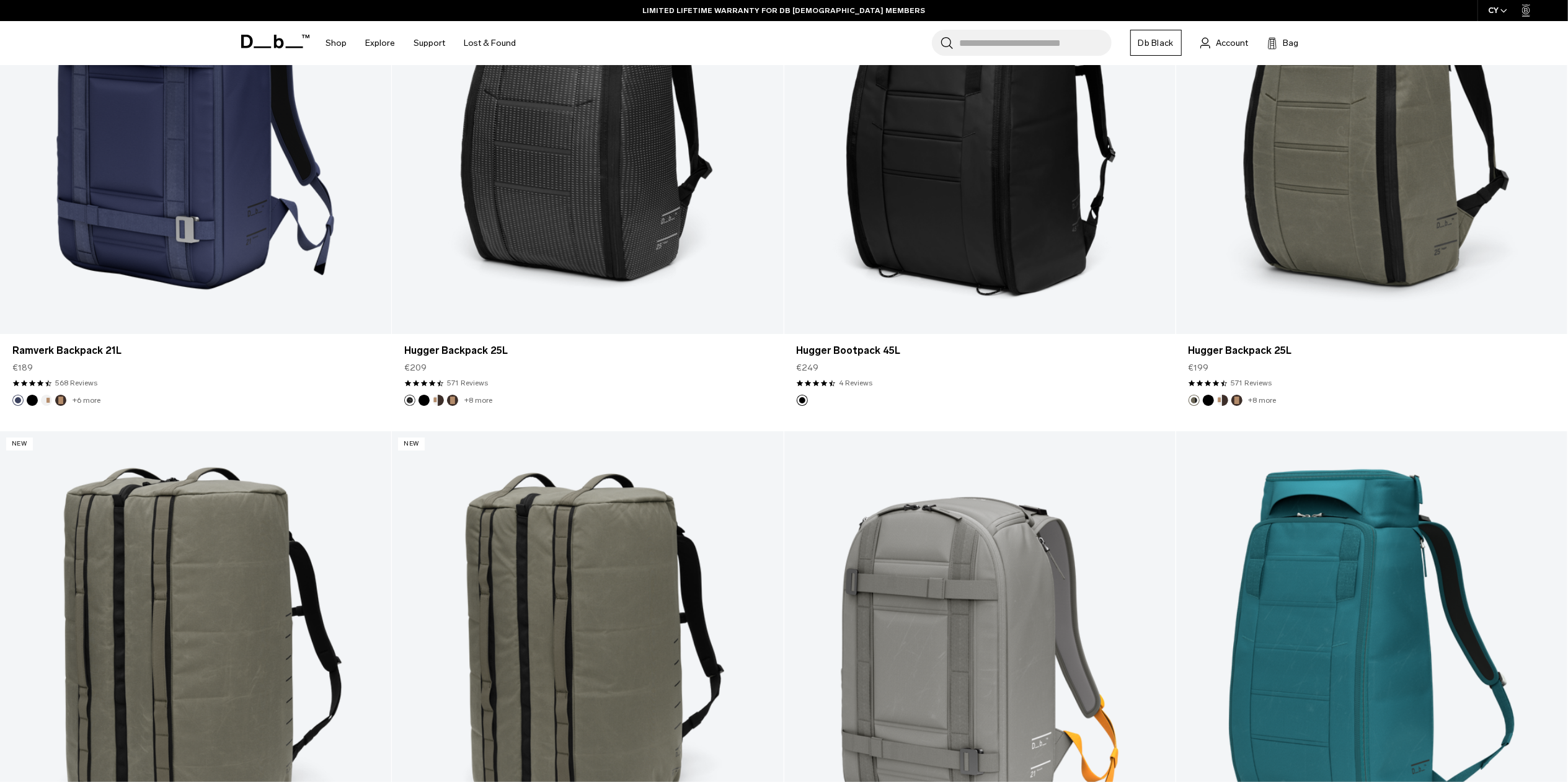
scroll to position [3957, 0]
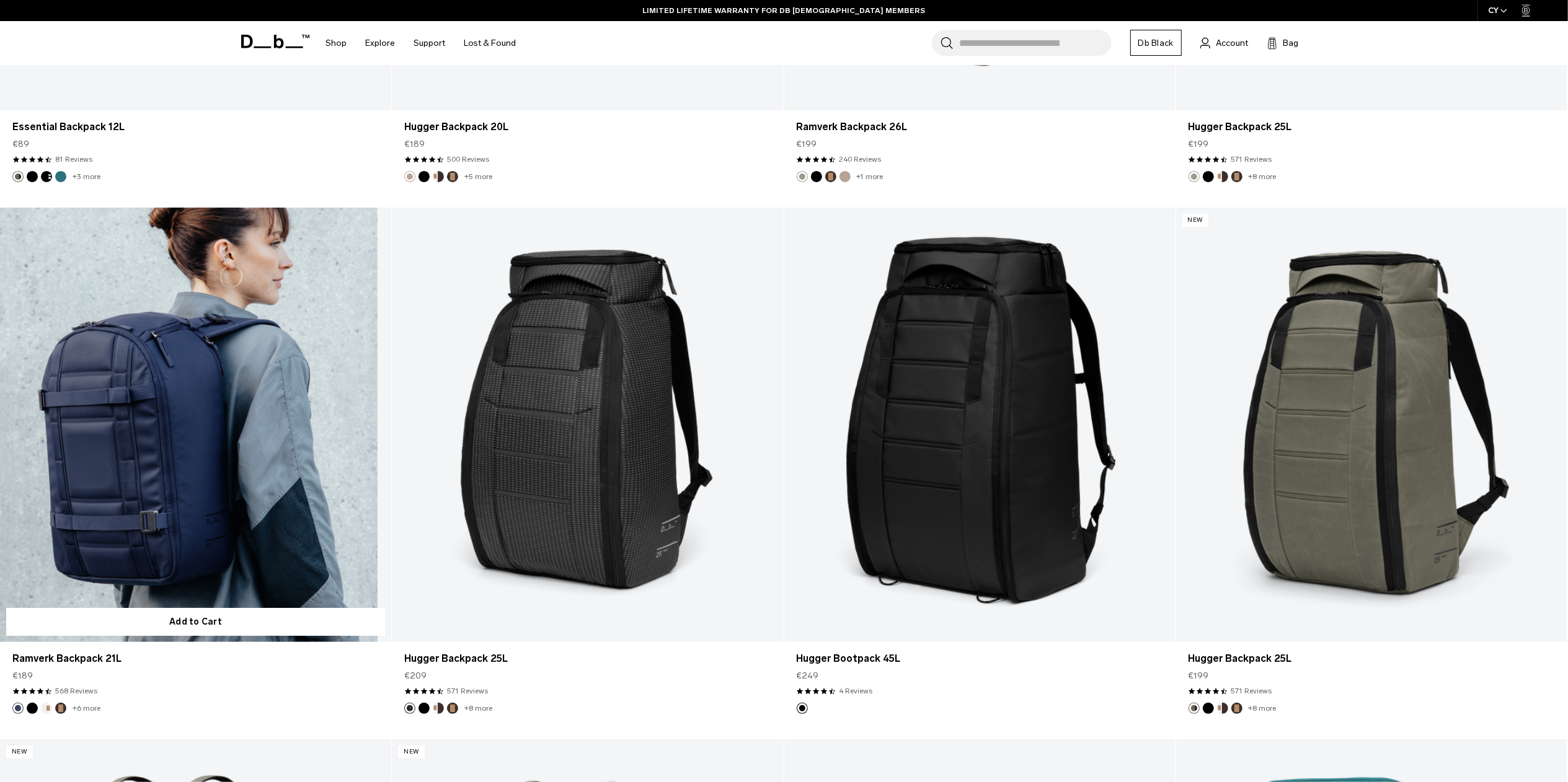
click at [181, 493] on link "Ramverk Backpack 21L" at bounding box center [195, 424] width 391 height 434
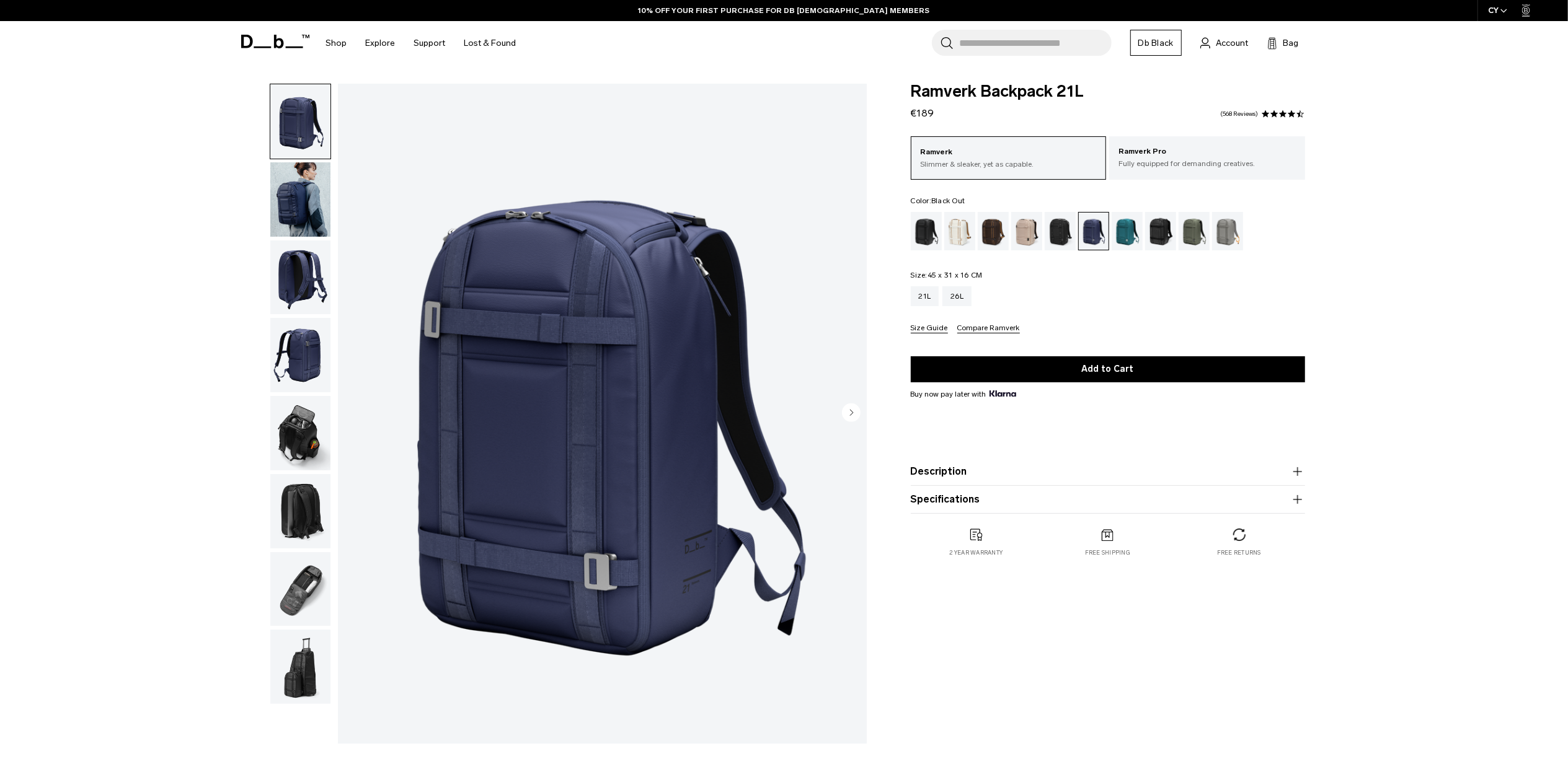
click at [928, 240] on div "Black Out" at bounding box center [926, 231] width 32 height 39
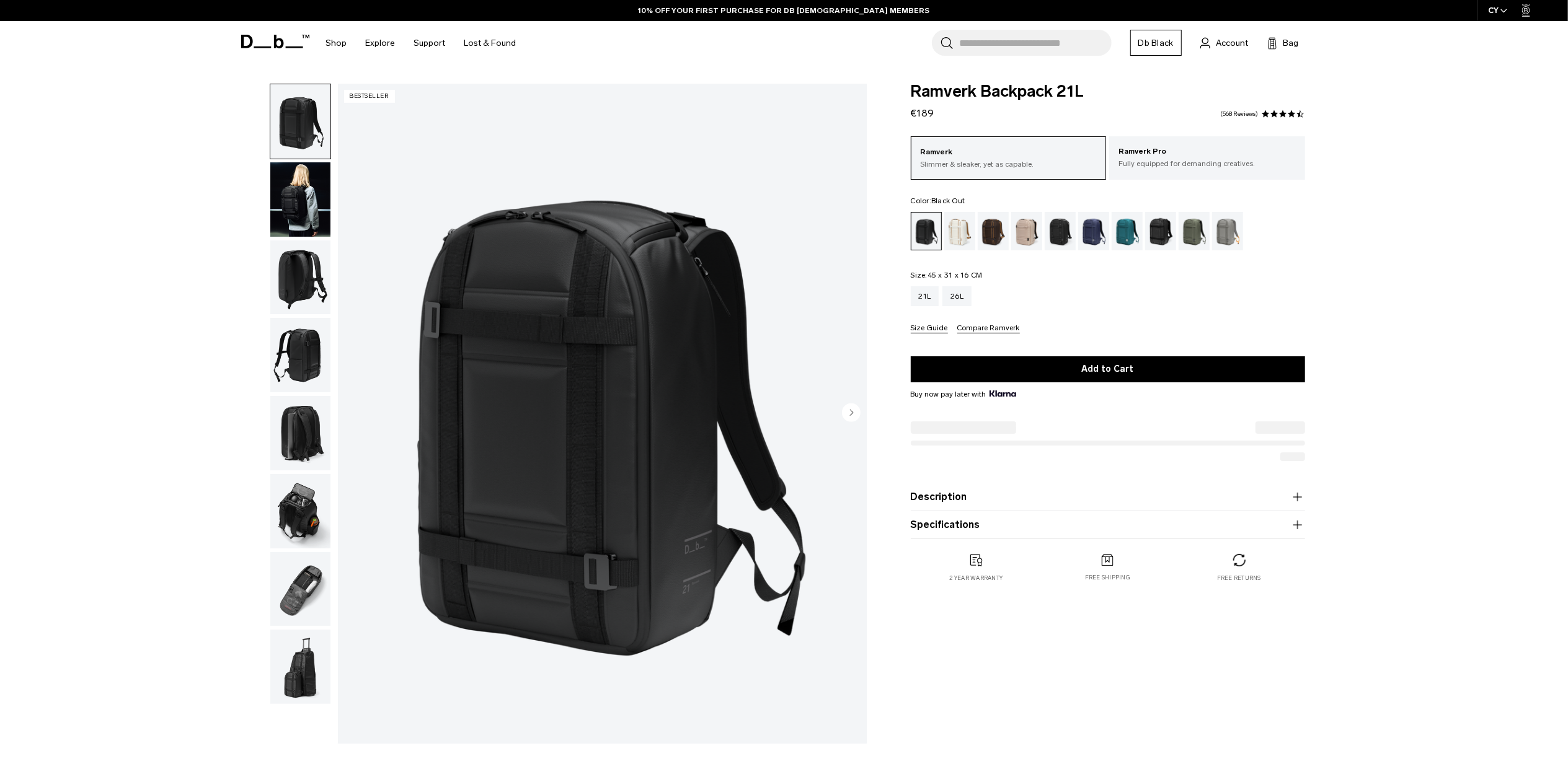
click at [613, 417] on img "1 / 8" at bounding box center [602, 413] width 529 height 660
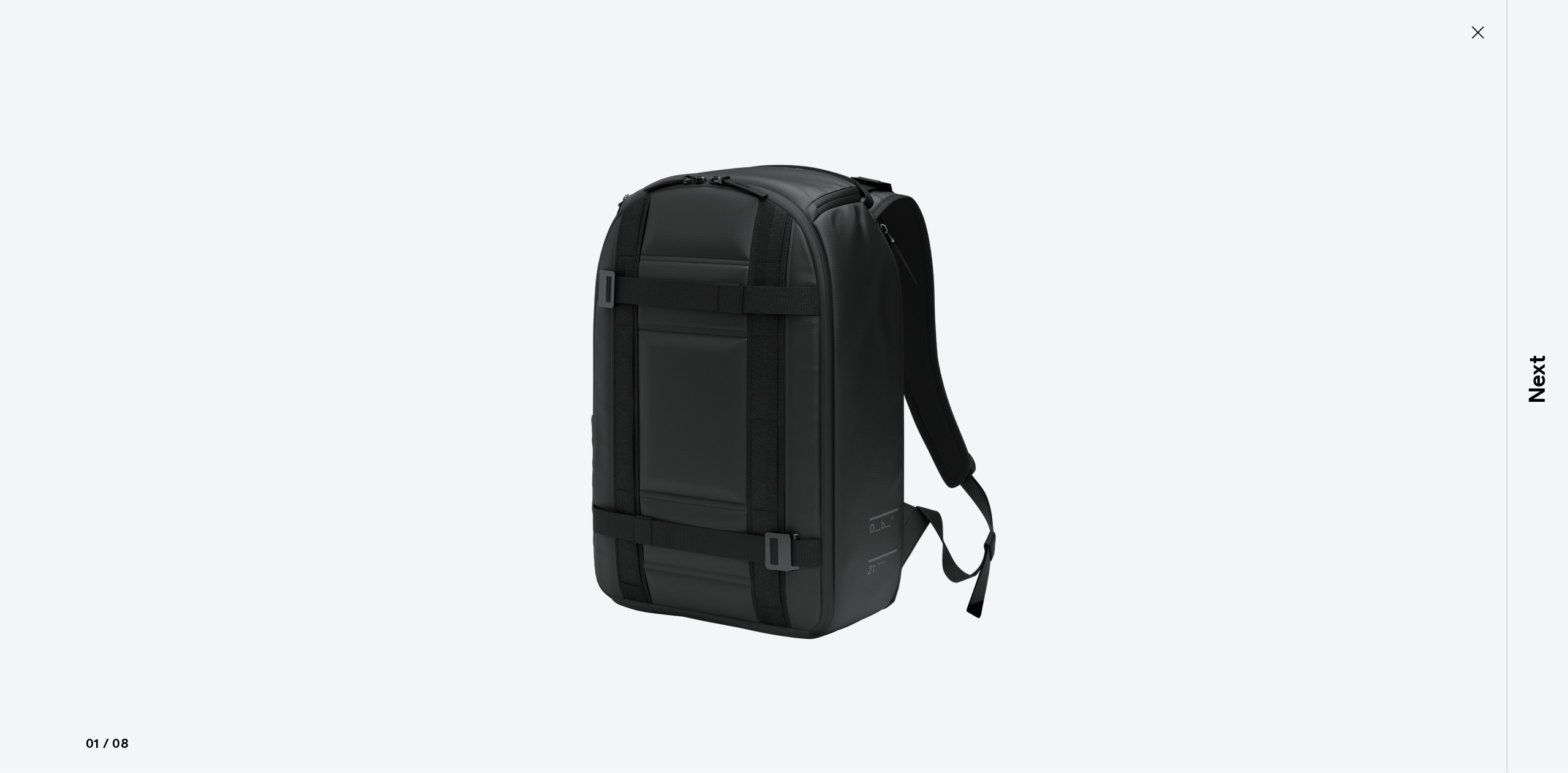
click at [714, 463] on img at bounding box center [783, 386] width 551 height 773
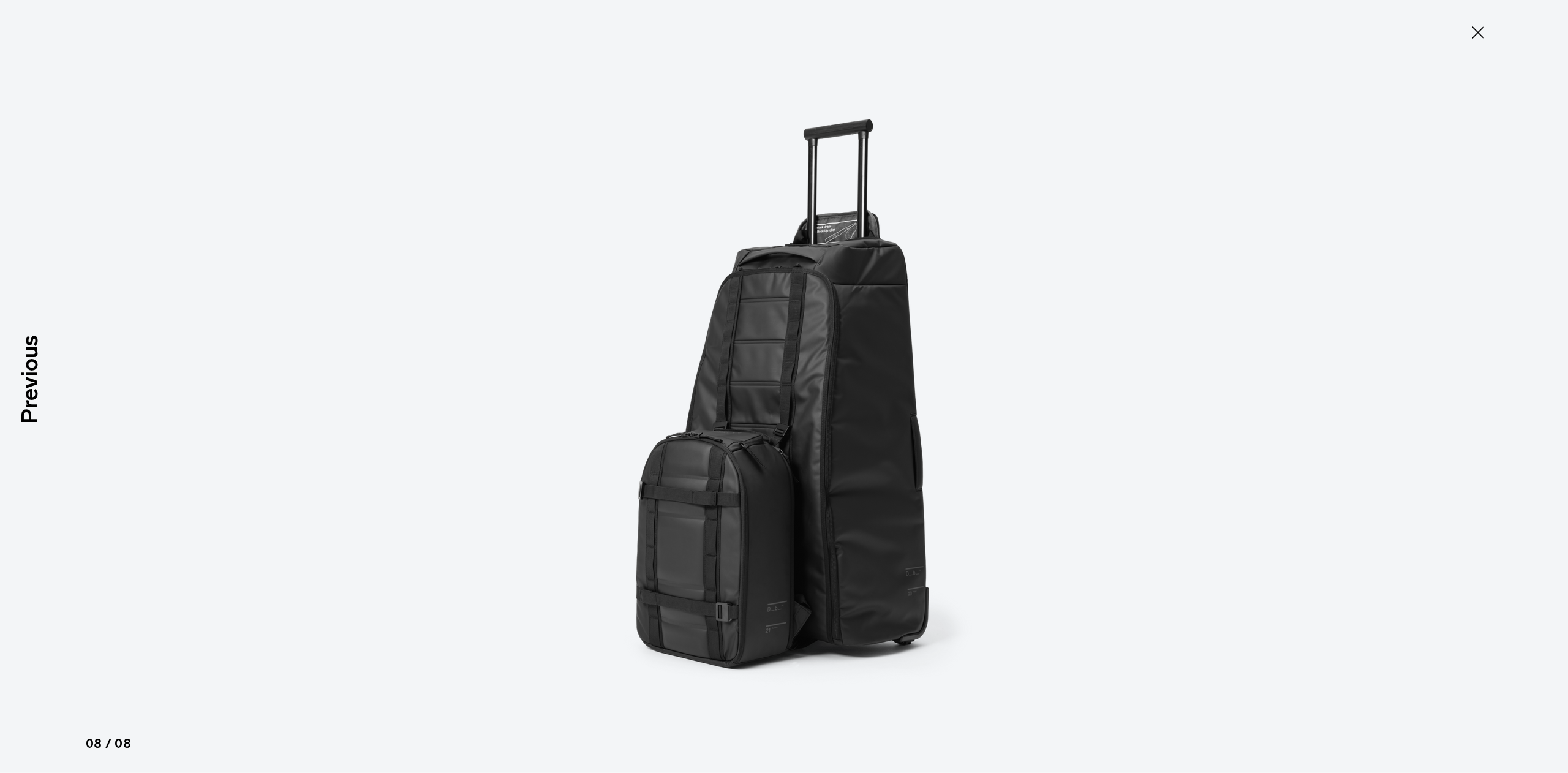
click at [1473, 28] on icon at bounding box center [1478, 32] width 12 height 12
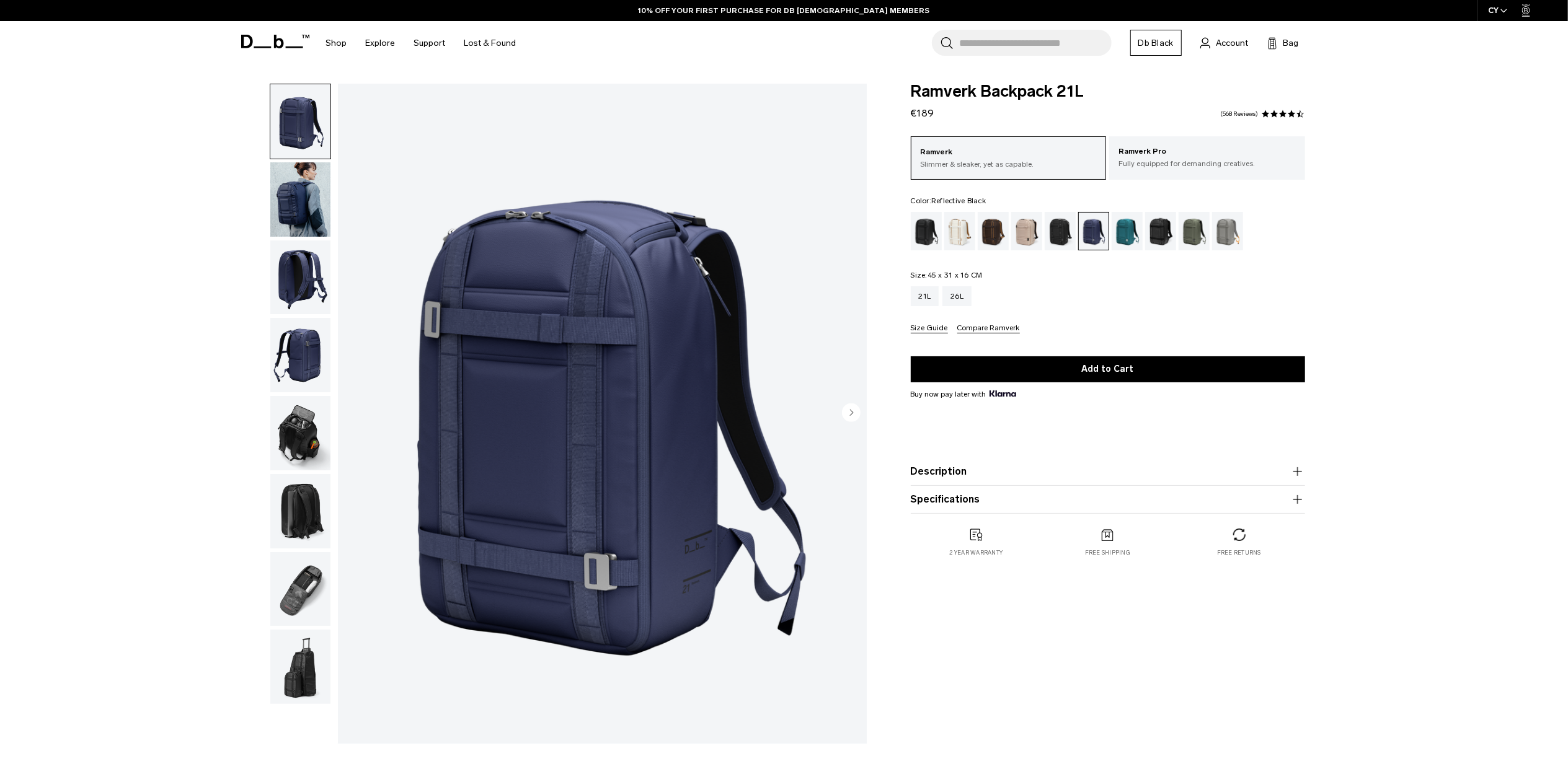
click at [1155, 233] on div "Reflective Black" at bounding box center [1161, 231] width 32 height 39
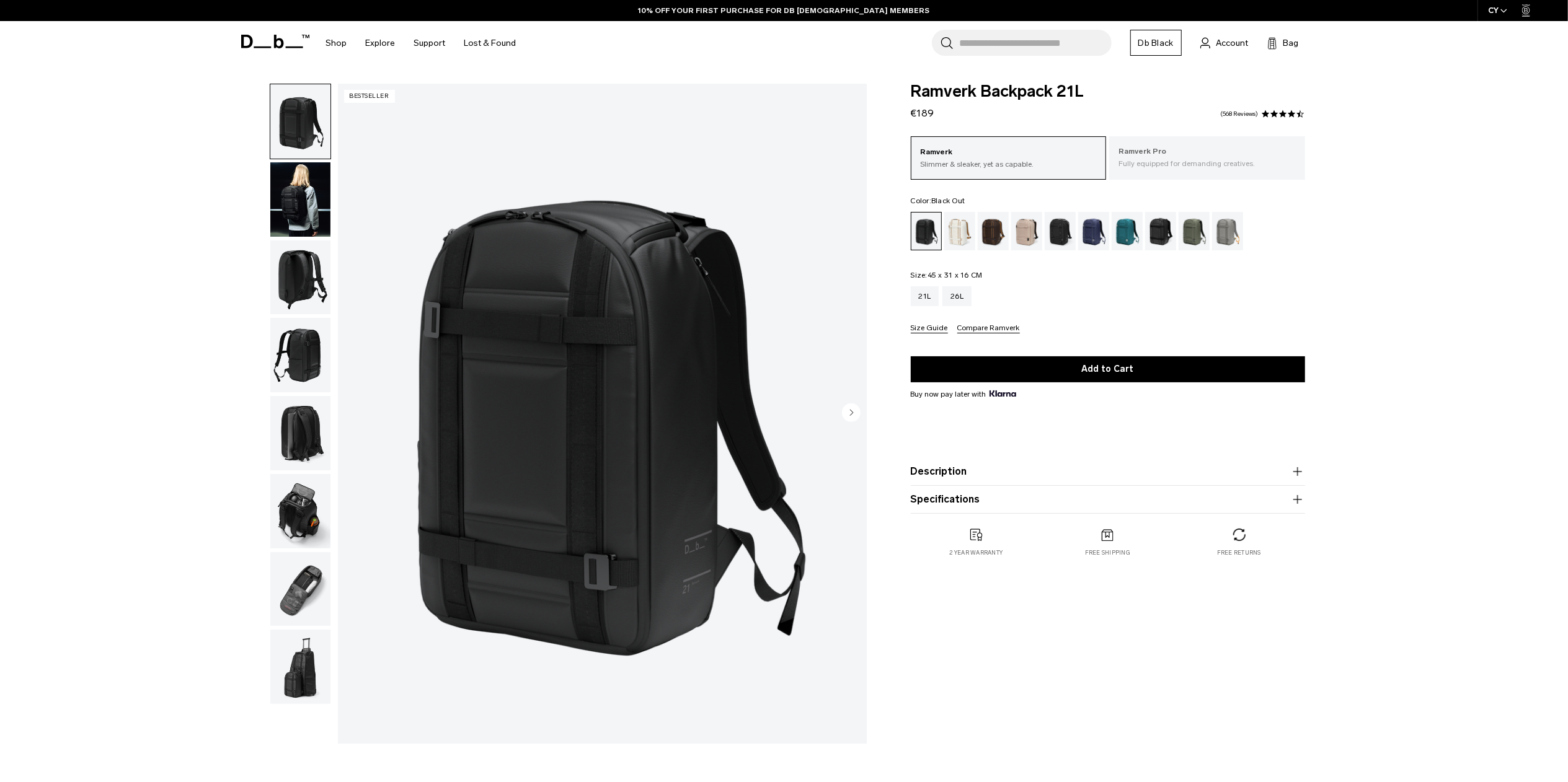
click at [1146, 155] on p "Ramverk Pro" at bounding box center [1207, 152] width 178 height 12
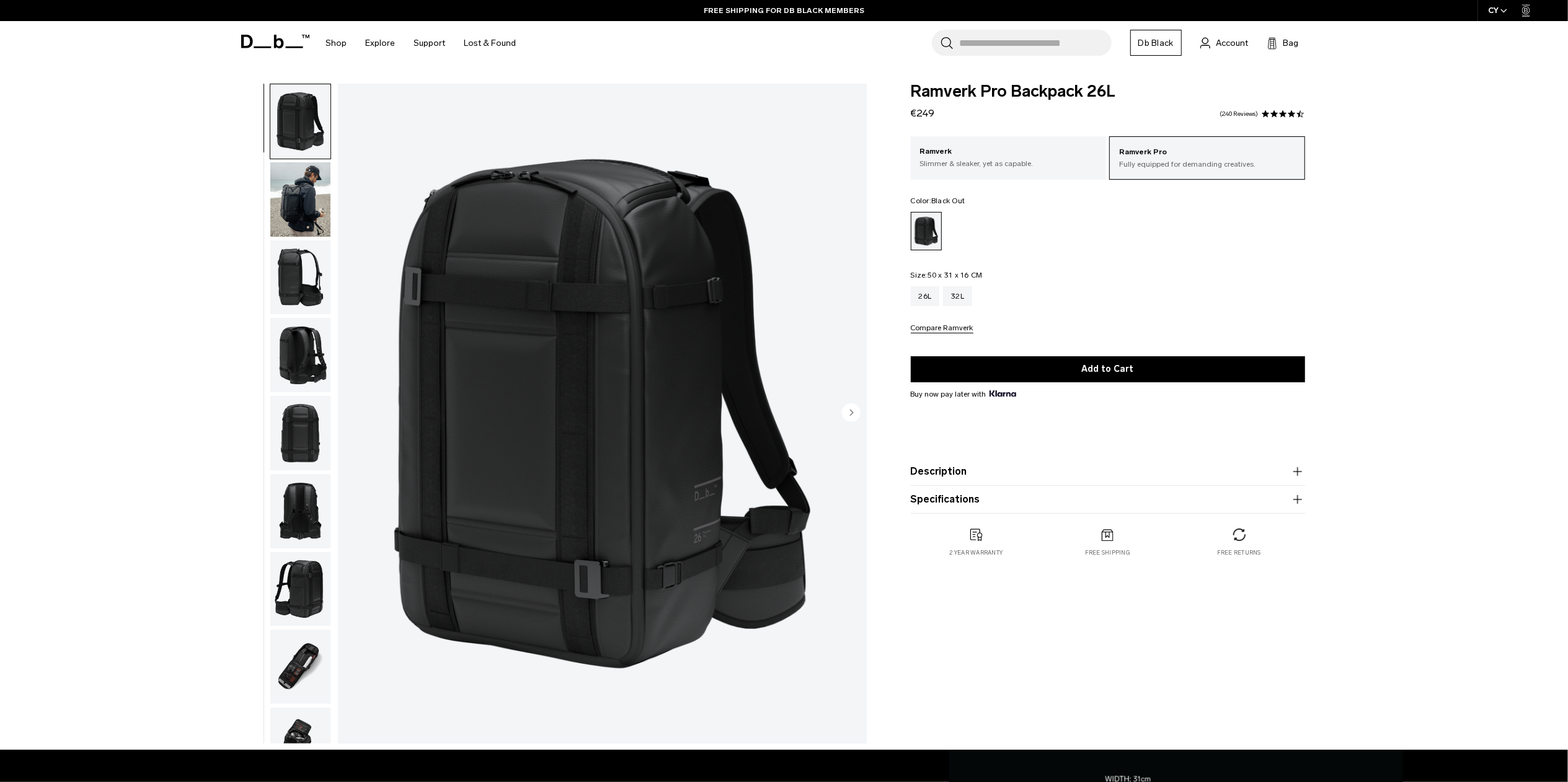
click at [648, 478] on img "1 / 13" at bounding box center [602, 413] width 529 height 660
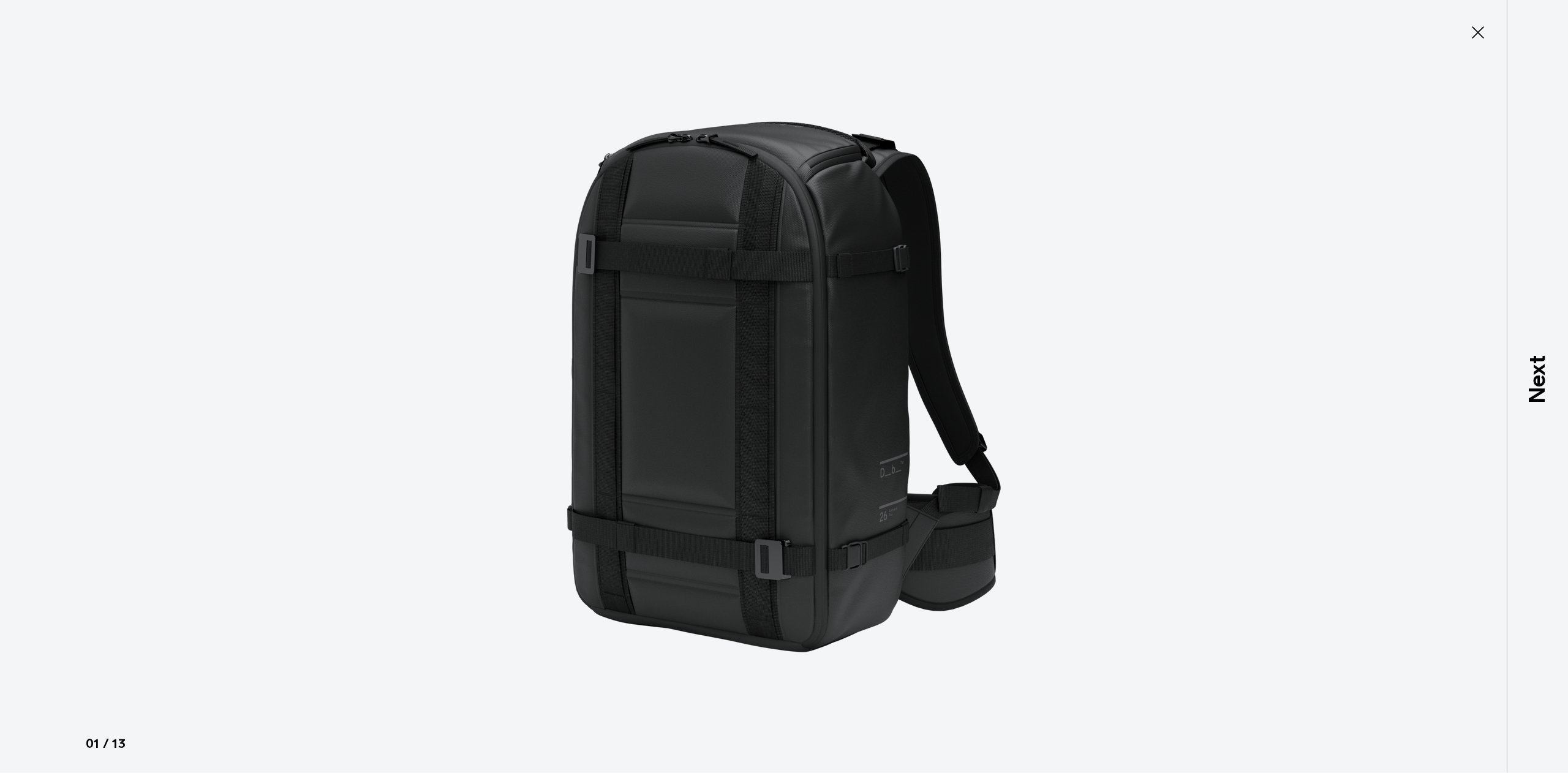
type button "Close"
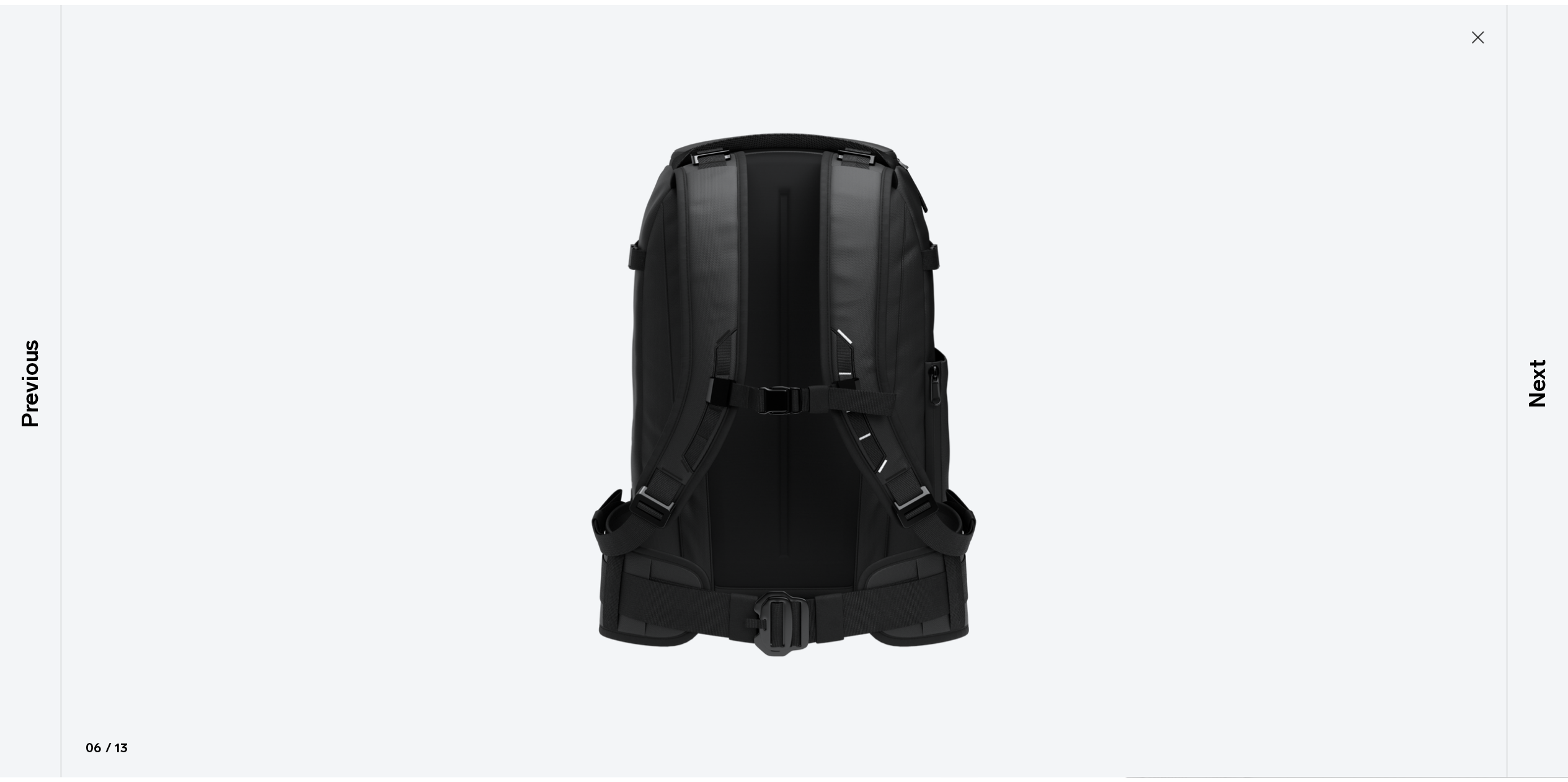
scroll to position [350, 0]
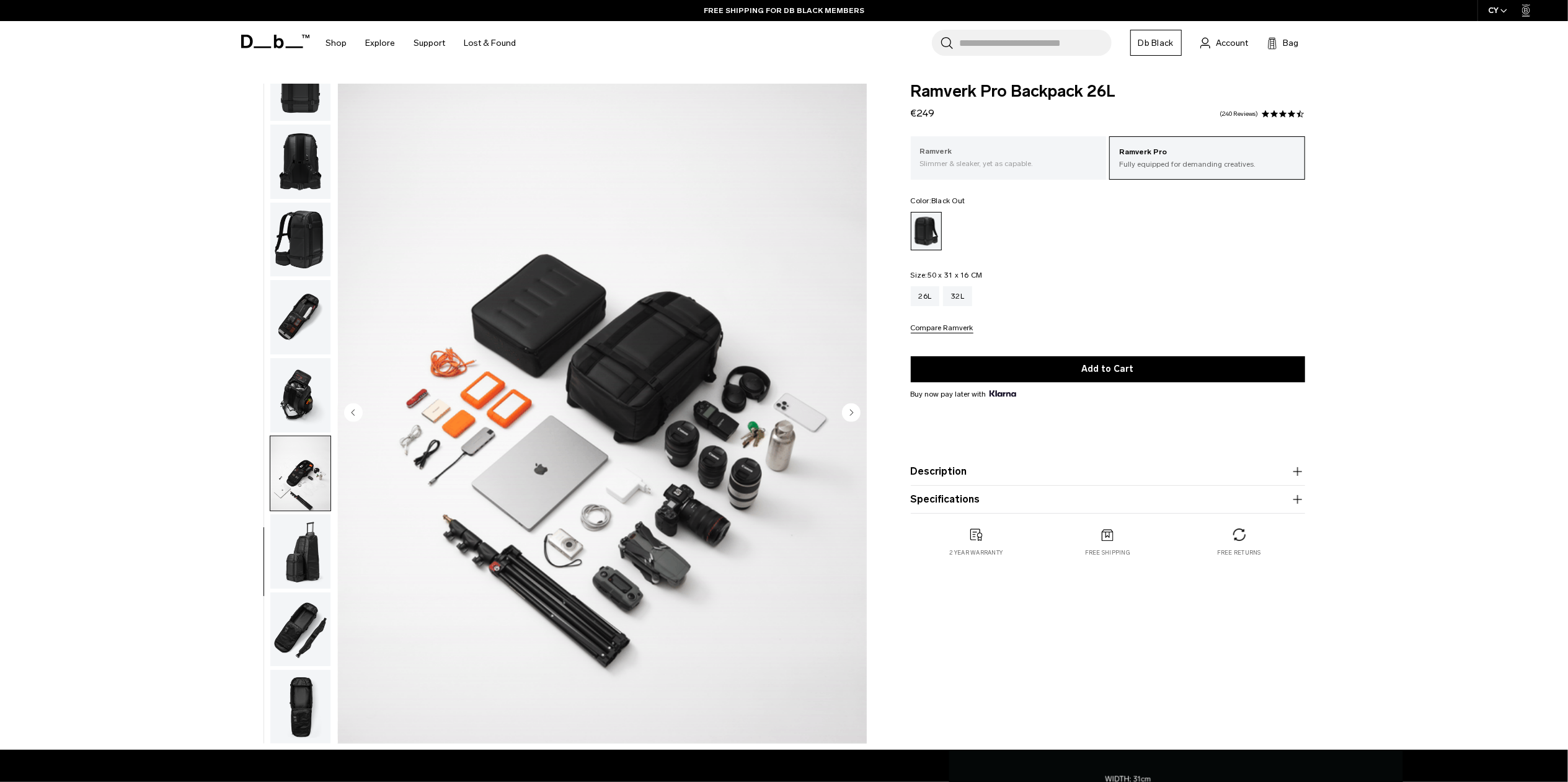
click at [997, 164] on p "Slimmer & sleaker, yet as capable." at bounding box center [1009, 163] width 178 height 11
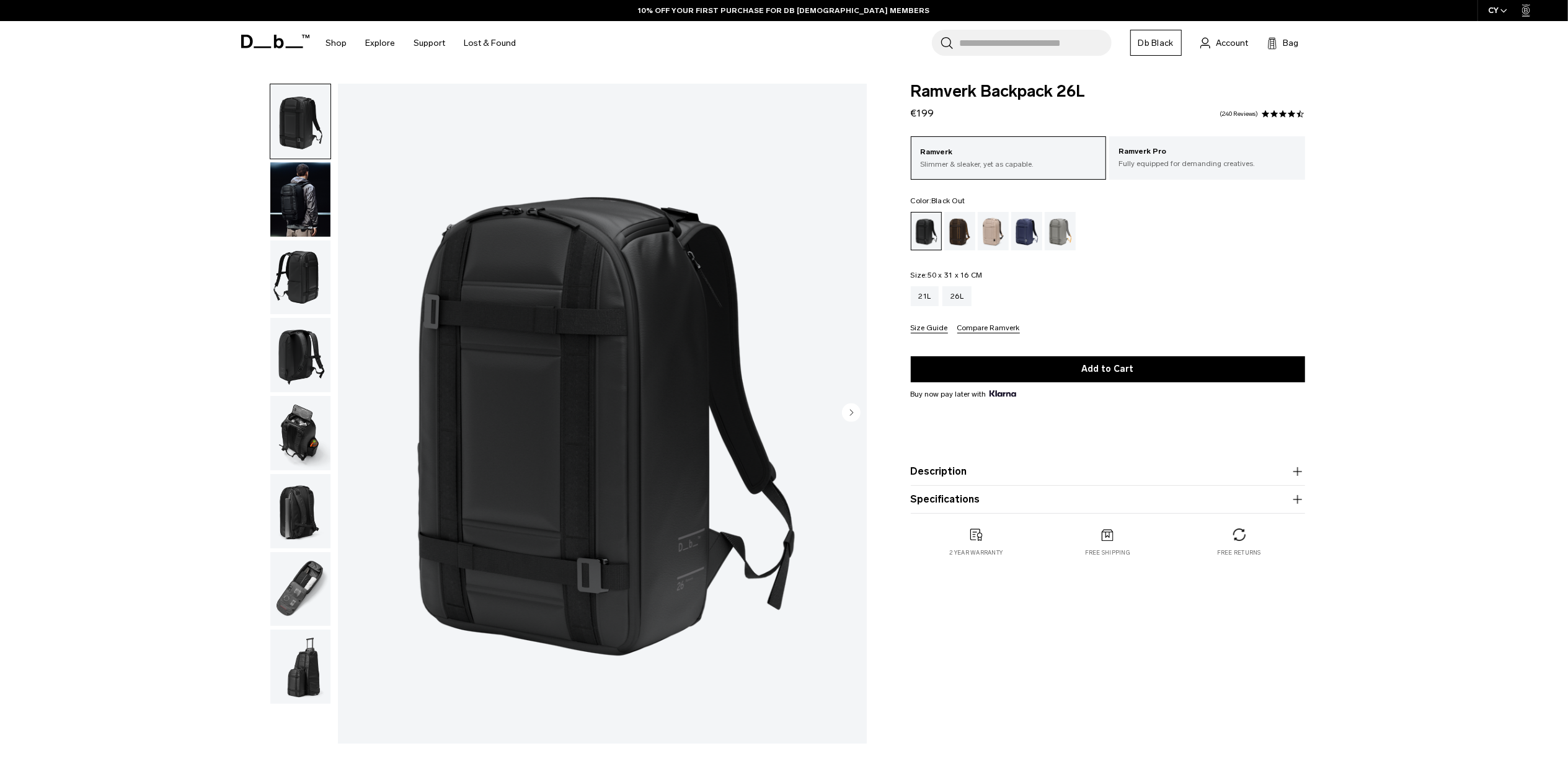
click at [323, 196] on img "button" at bounding box center [300, 200] width 60 height 75
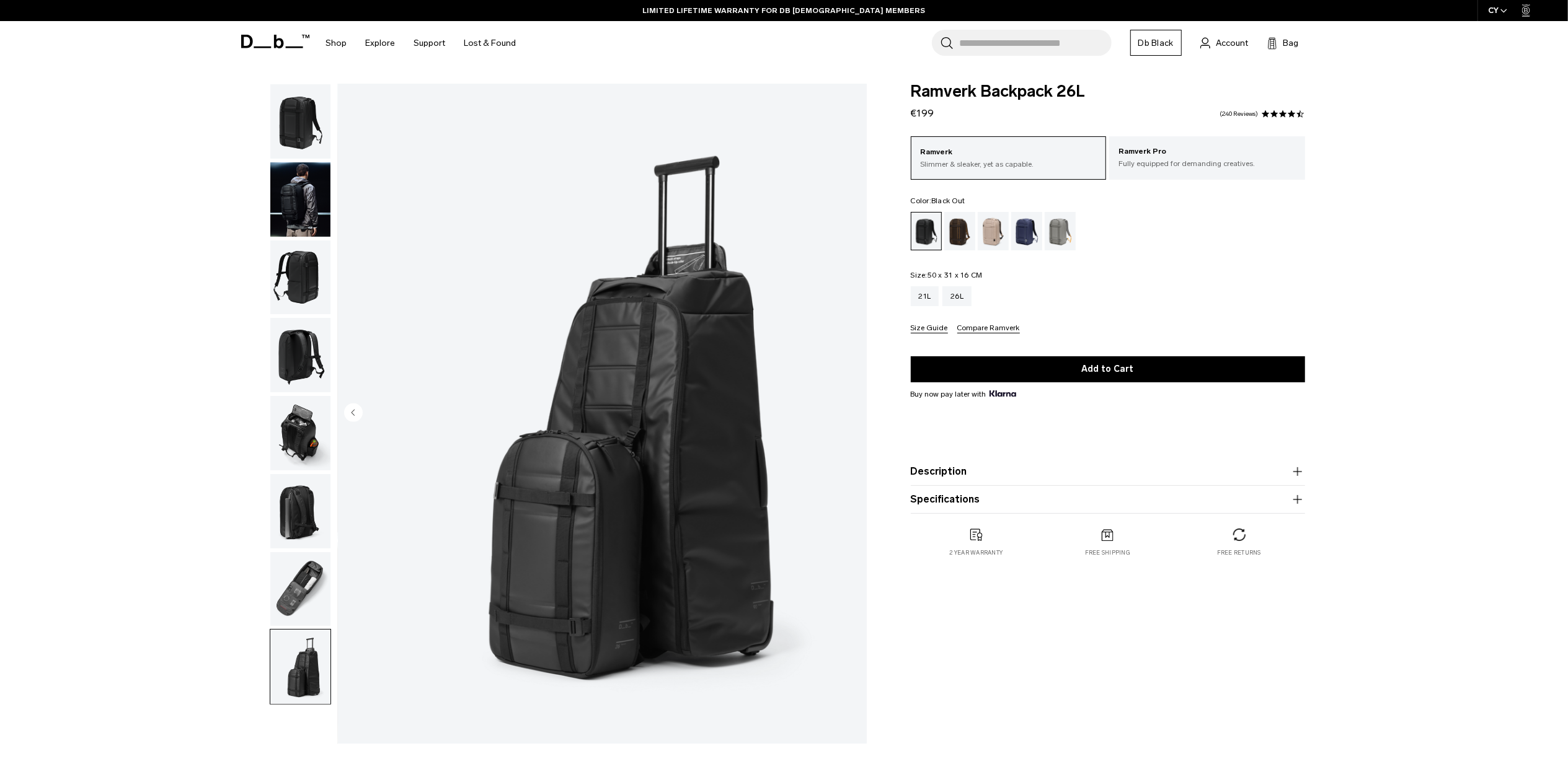
click at [302, 573] on img "button" at bounding box center [300, 590] width 60 height 75
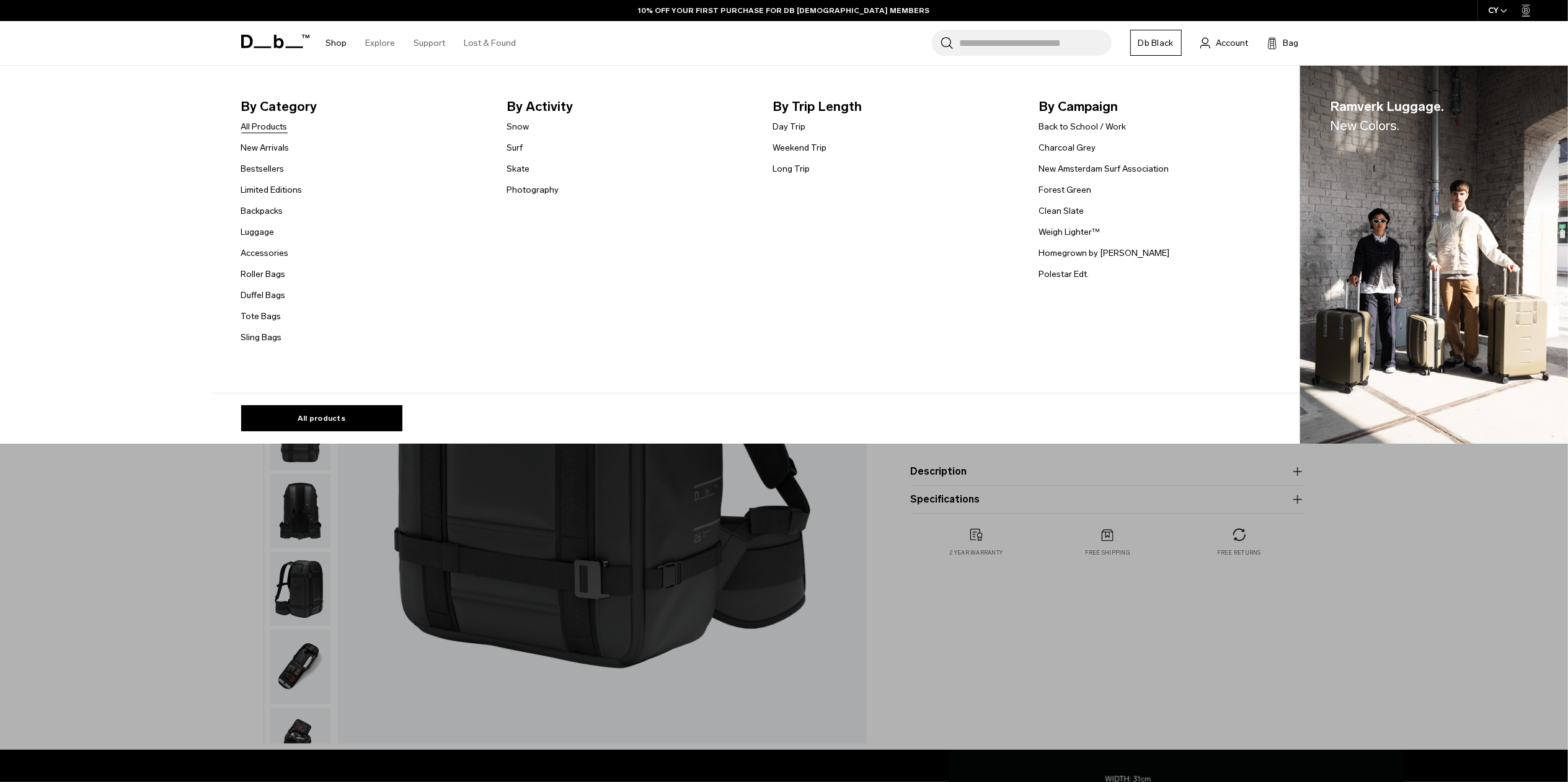
click at [274, 131] on link "All Products" at bounding box center [264, 126] width 47 height 13
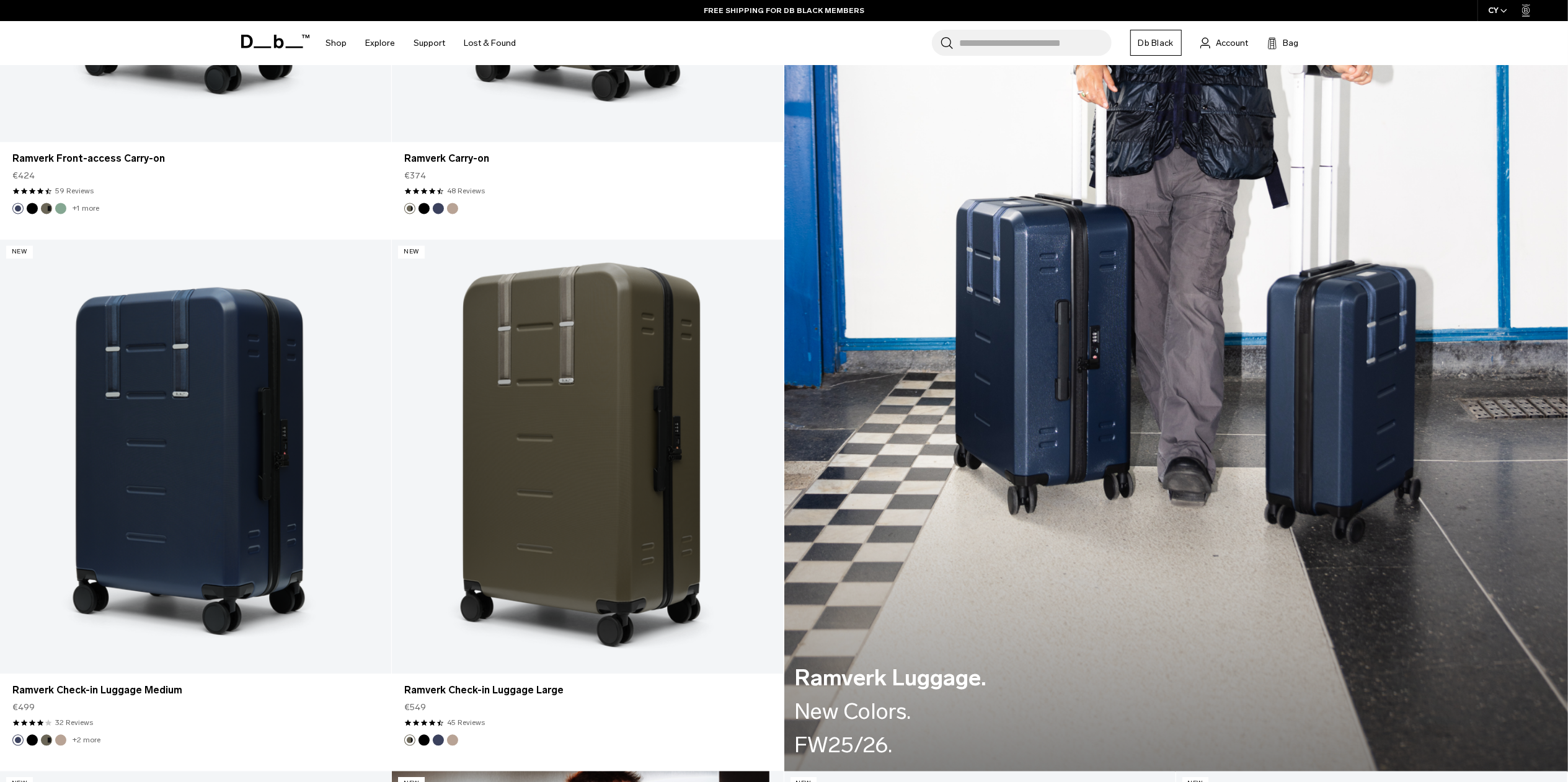
scroll to position [1954, 0]
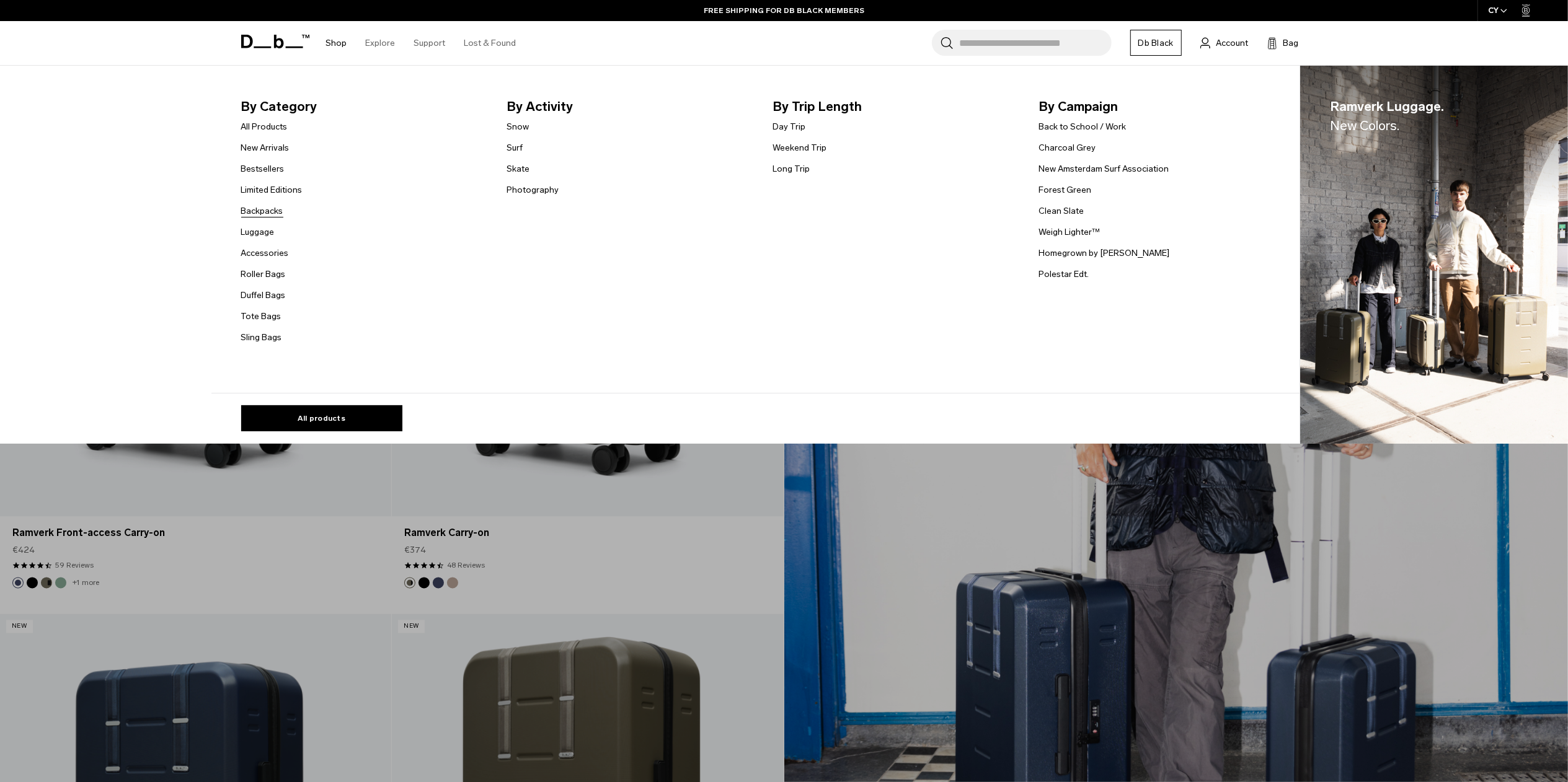
click at [280, 213] on link "Backpacks" at bounding box center [262, 211] width 42 height 13
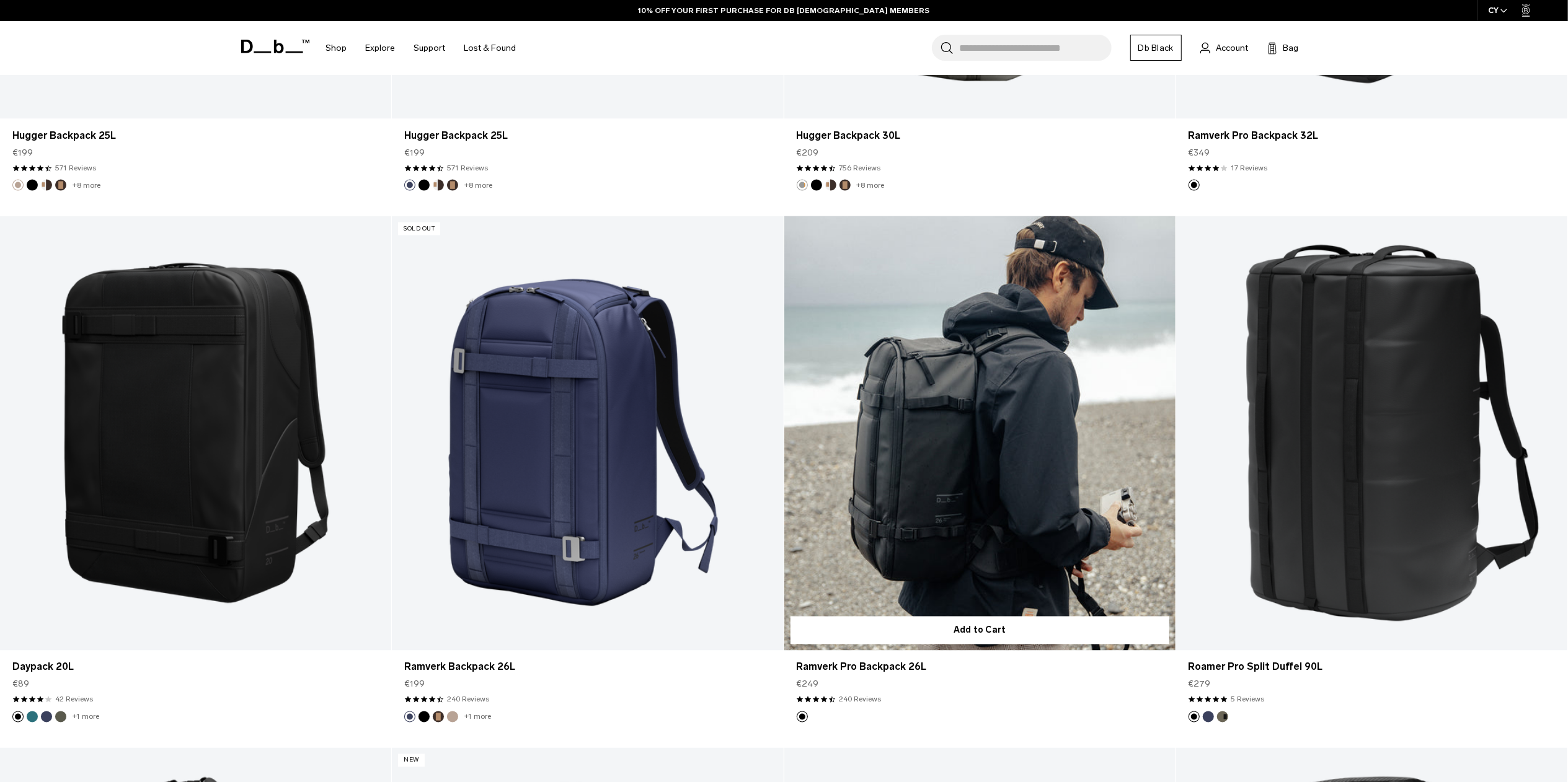
scroll to position [1859, 0]
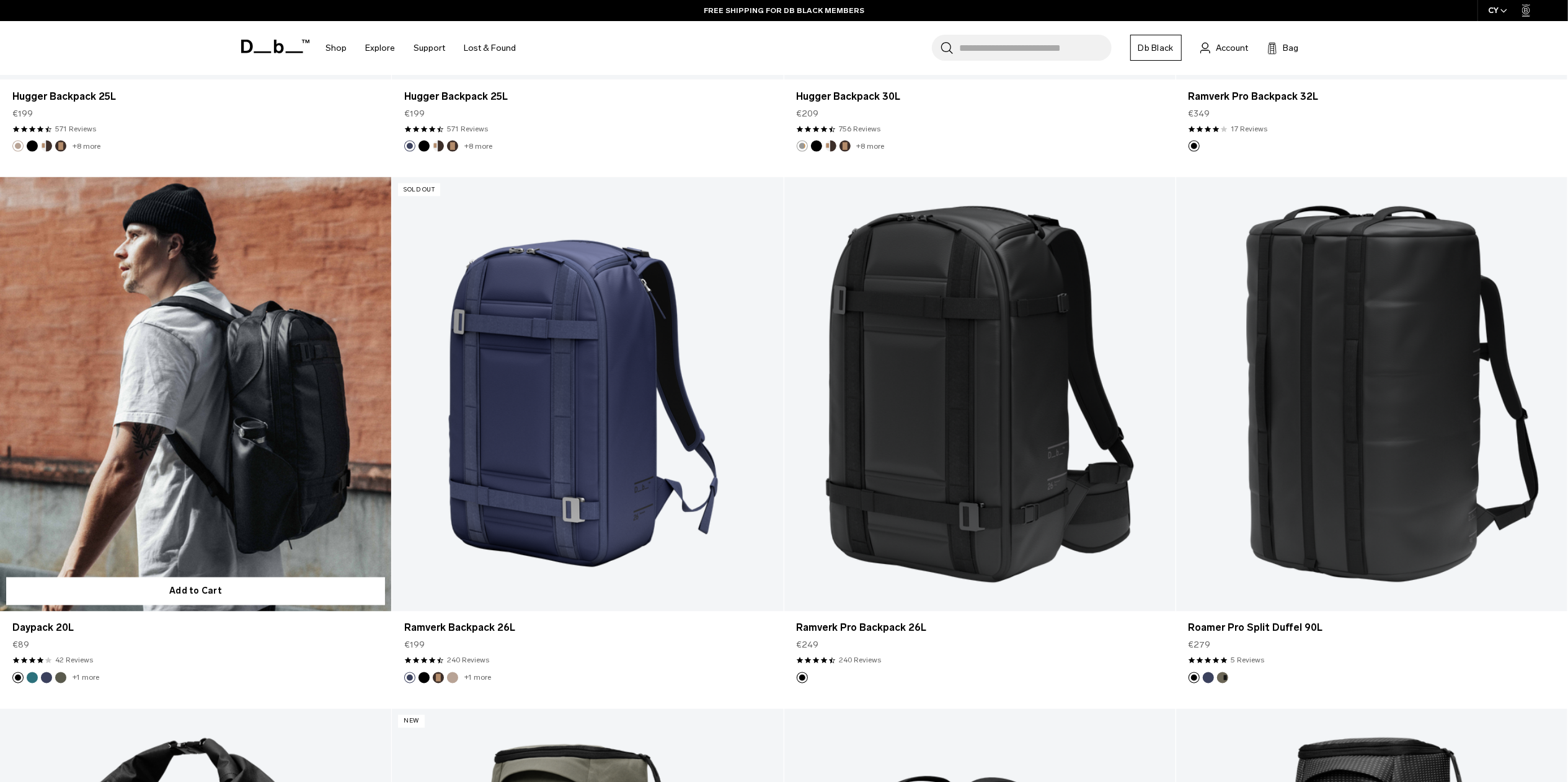
click at [251, 414] on link "Daypack 20L" at bounding box center [195, 394] width 391 height 434
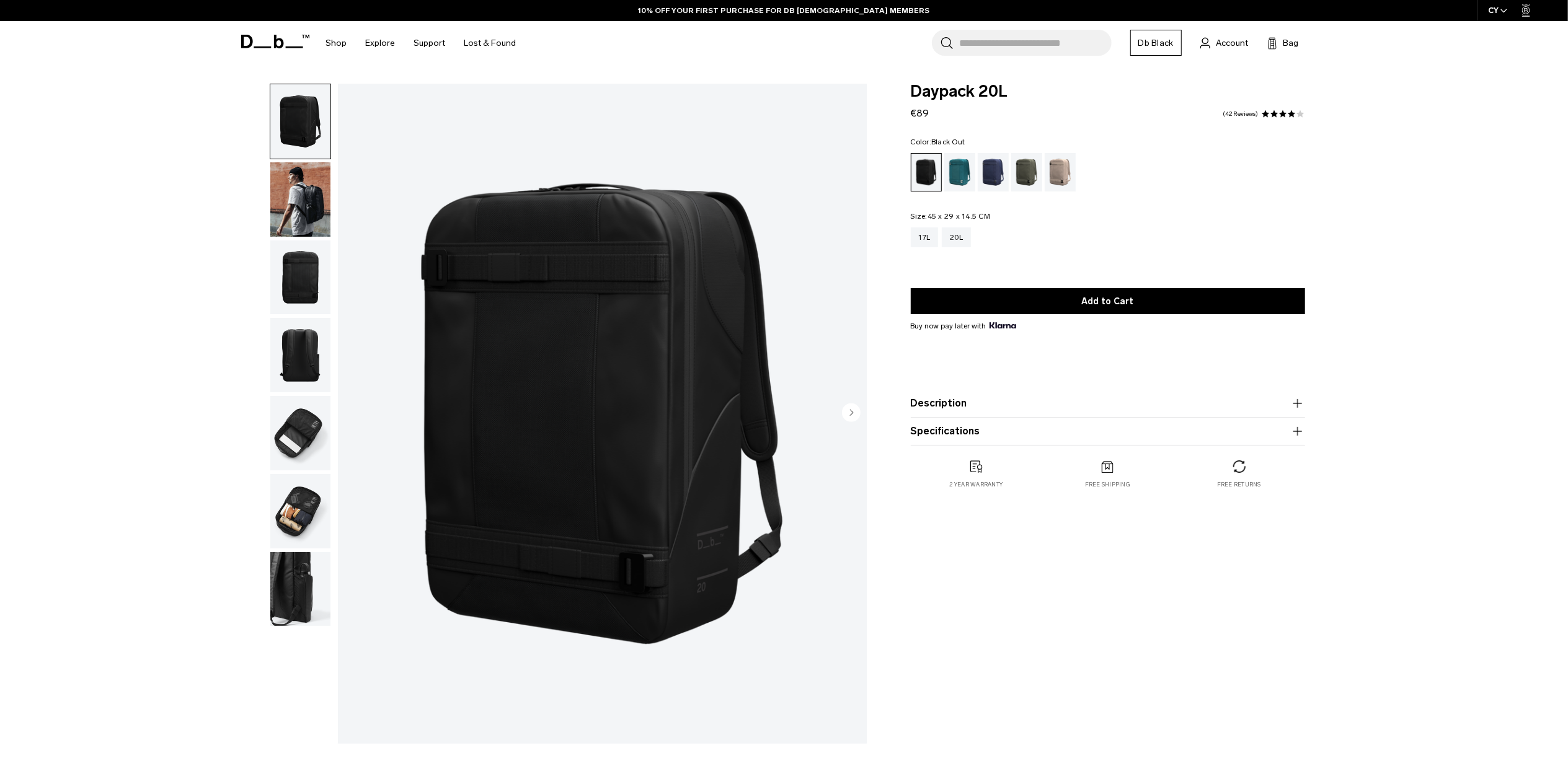
click at [634, 460] on img "1 / 7" at bounding box center [602, 413] width 529 height 660
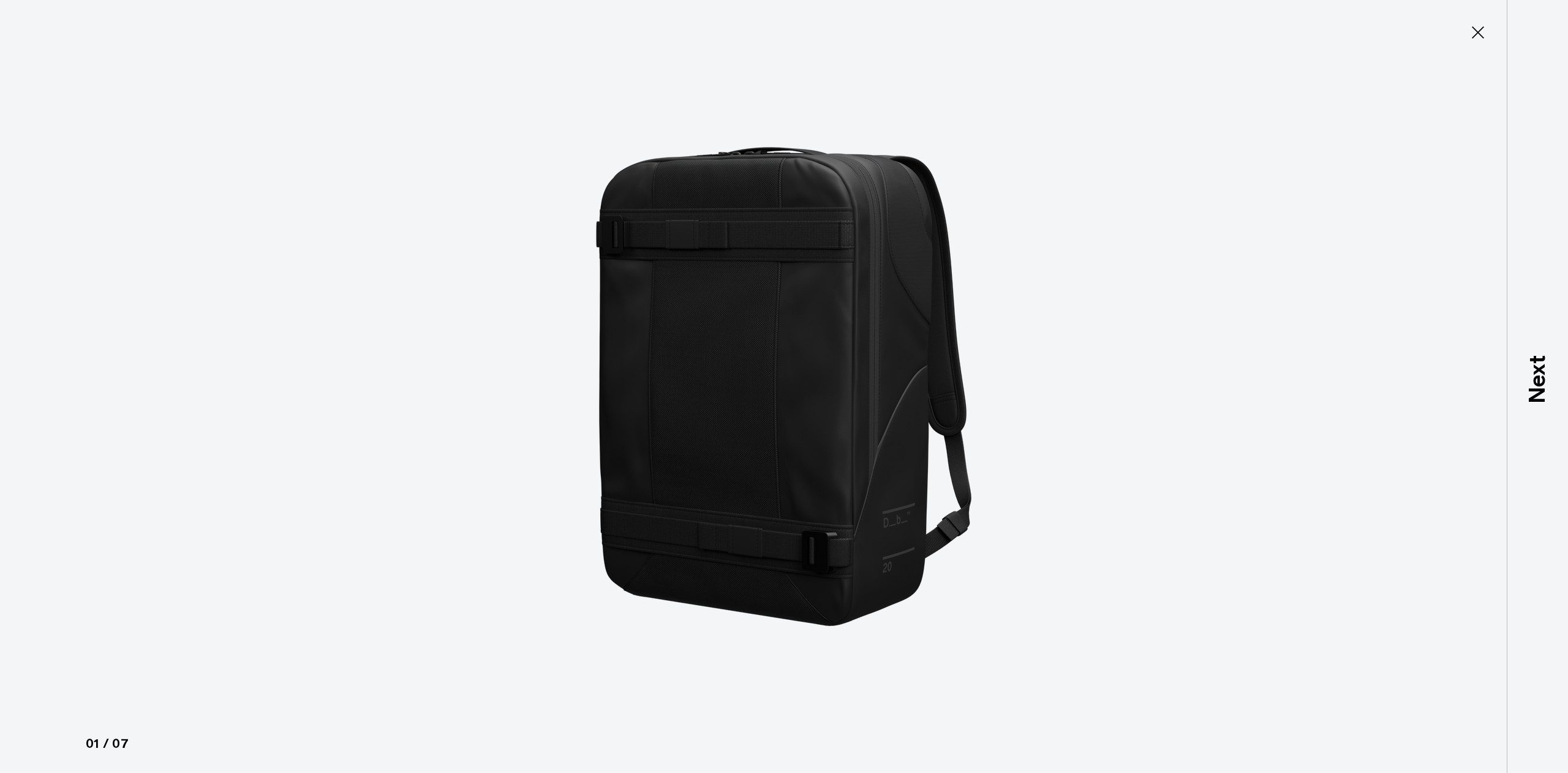
type button "Close"
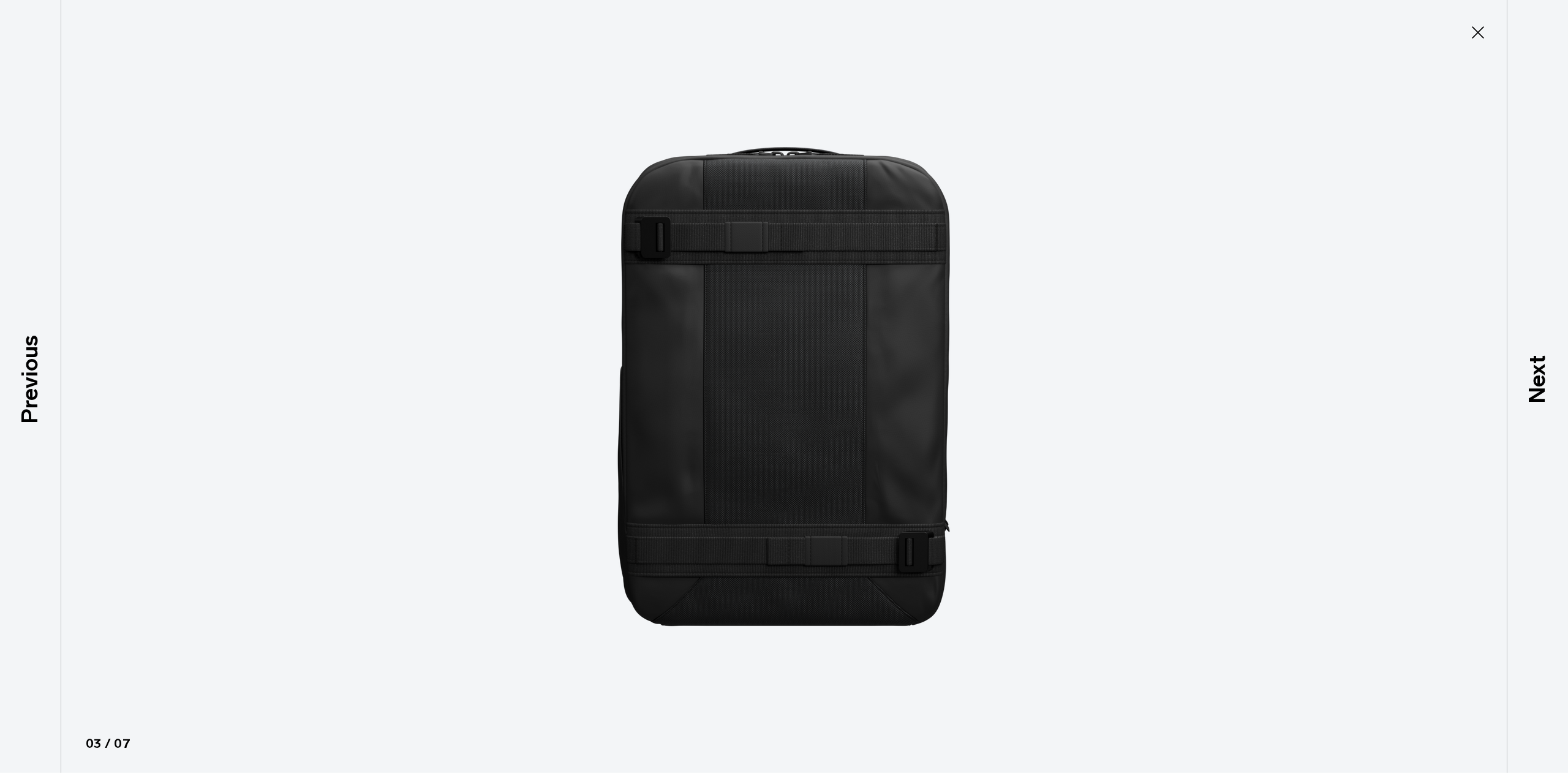
click at [1483, 37] on icon at bounding box center [1478, 32] width 12 height 12
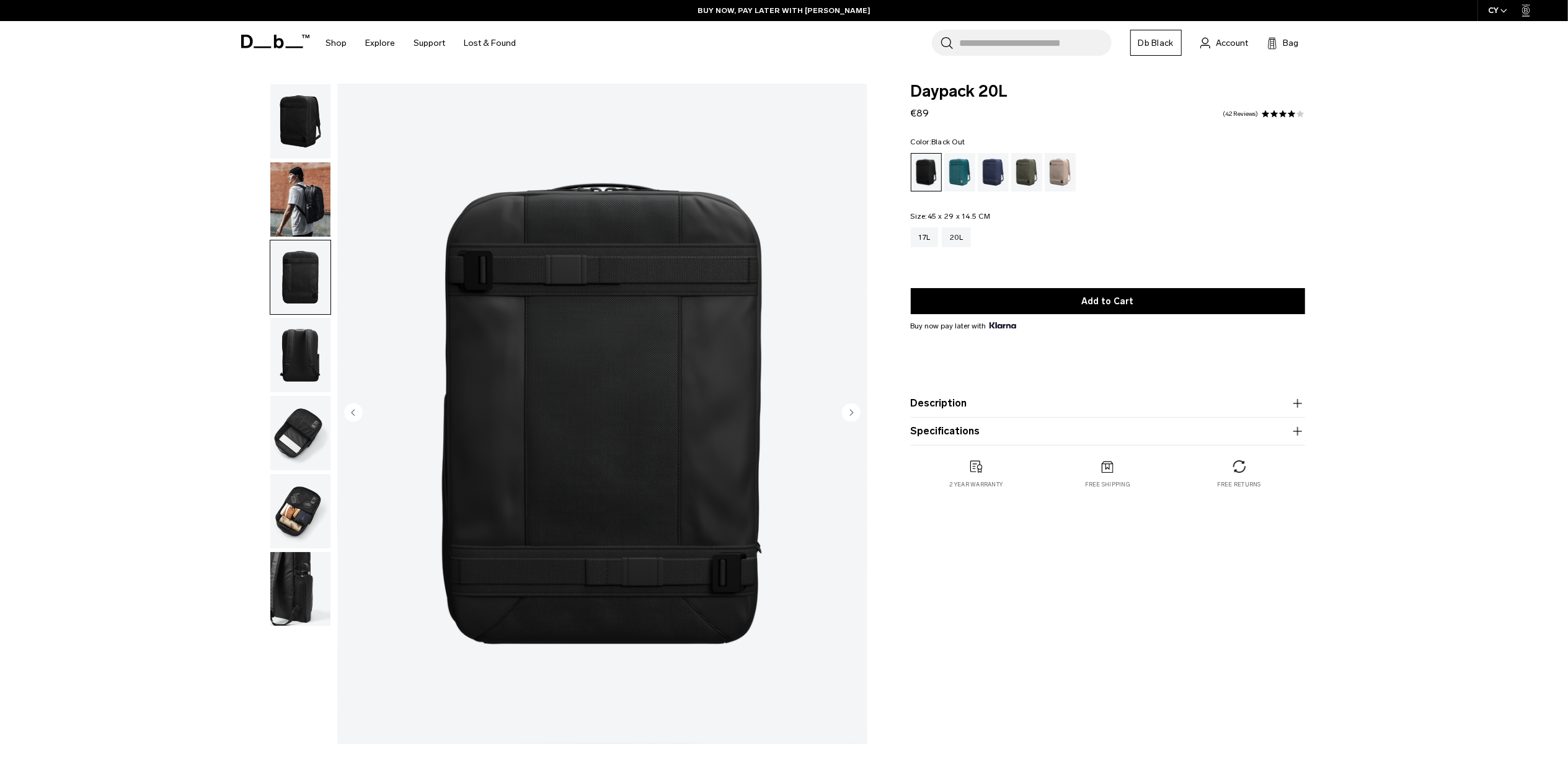
click at [306, 428] on img "button" at bounding box center [300, 434] width 60 height 75
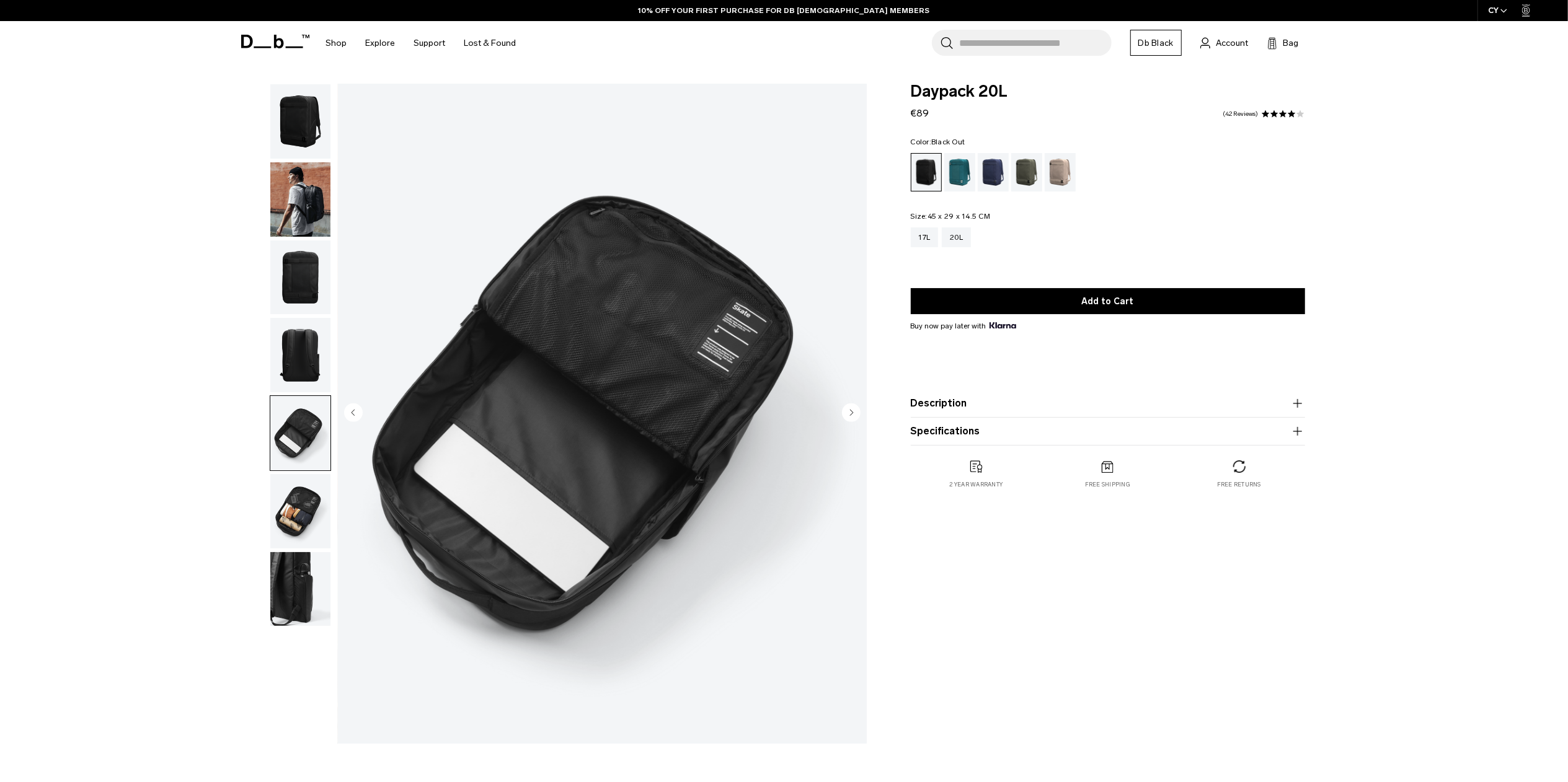
click at [674, 329] on img "5 / 7" at bounding box center [602, 413] width 529 height 660
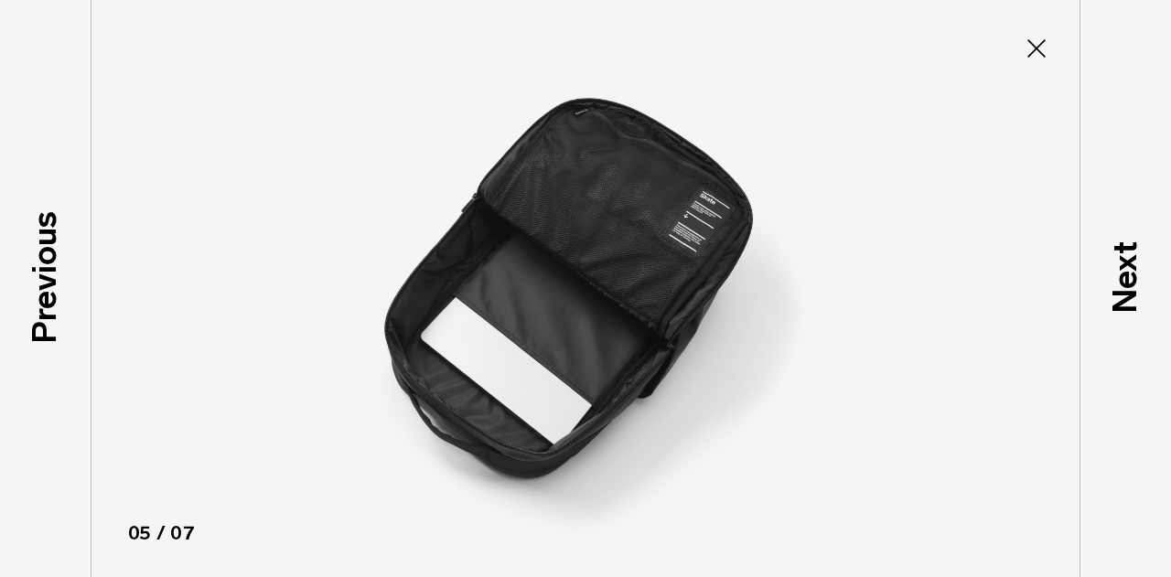
click at [583, 256] on img at bounding box center [585, 288] width 823 height 577
click at [1040, 52] on icon at bounding box center [1036, 48] width 18 height 18
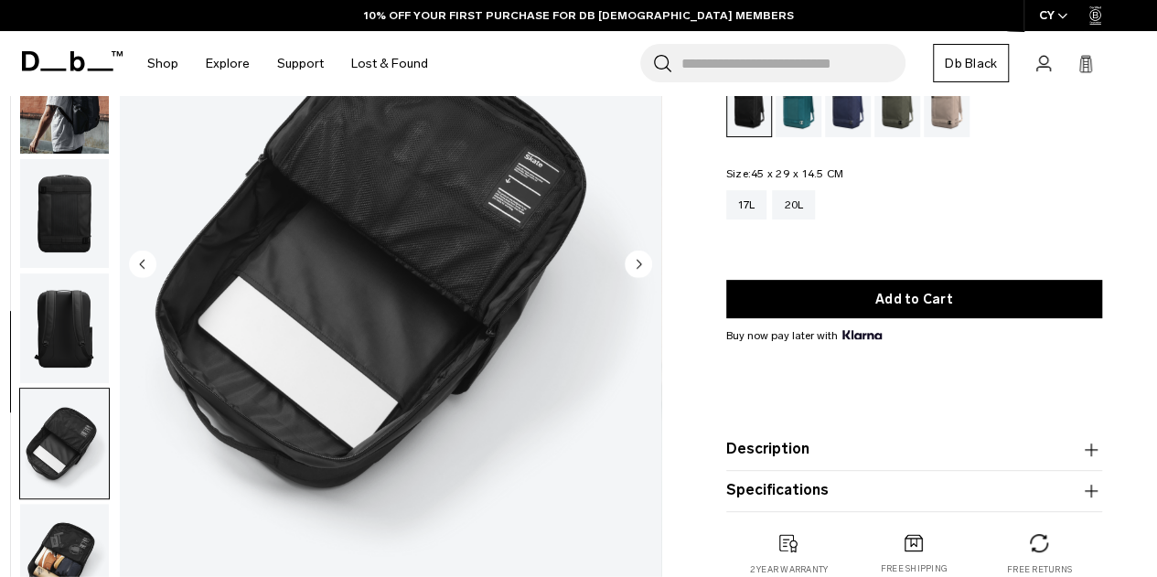
scroll to position [274, 0]
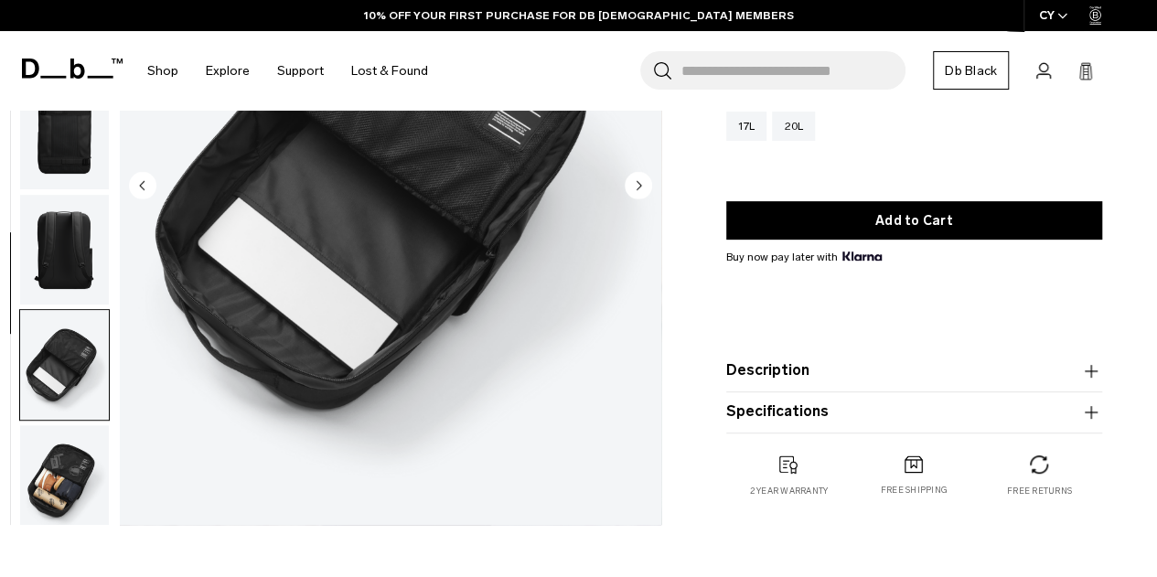
click at [829, 376] on button "Description" at bounding box center [914, 371] width 376 height 22
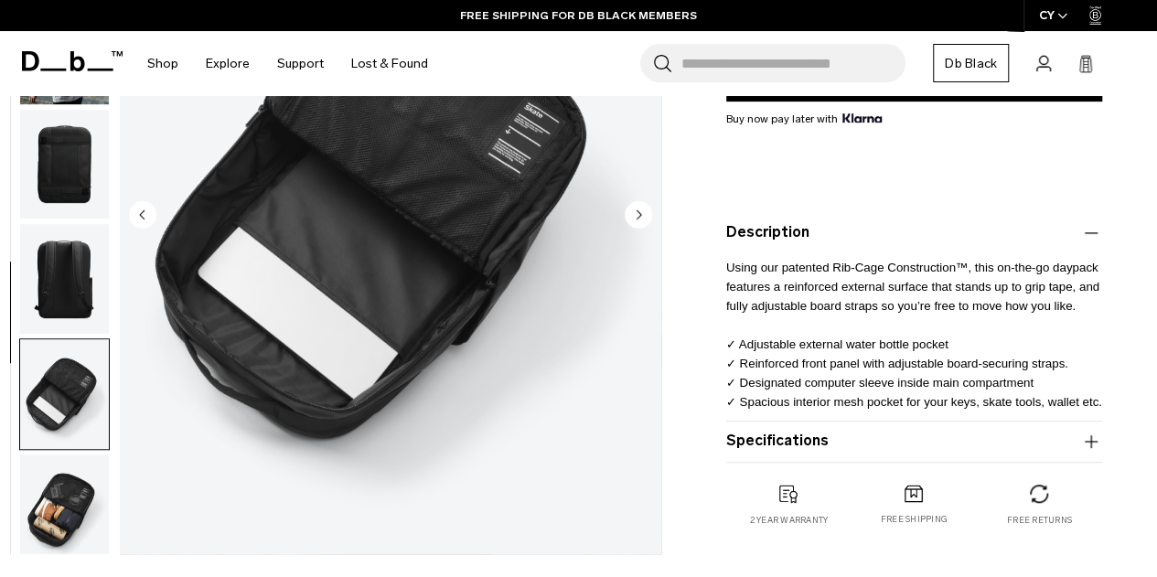
scroll to position [366, 0]
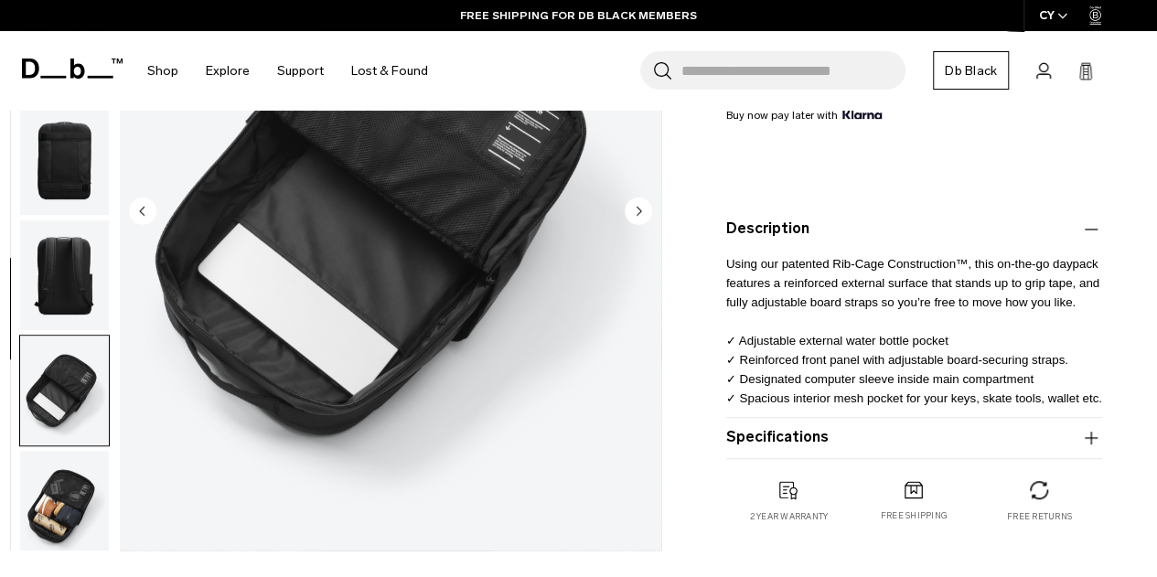
click at [946, 435] on button "Specifications" at bounding box center [914, 438] width 376 height 22
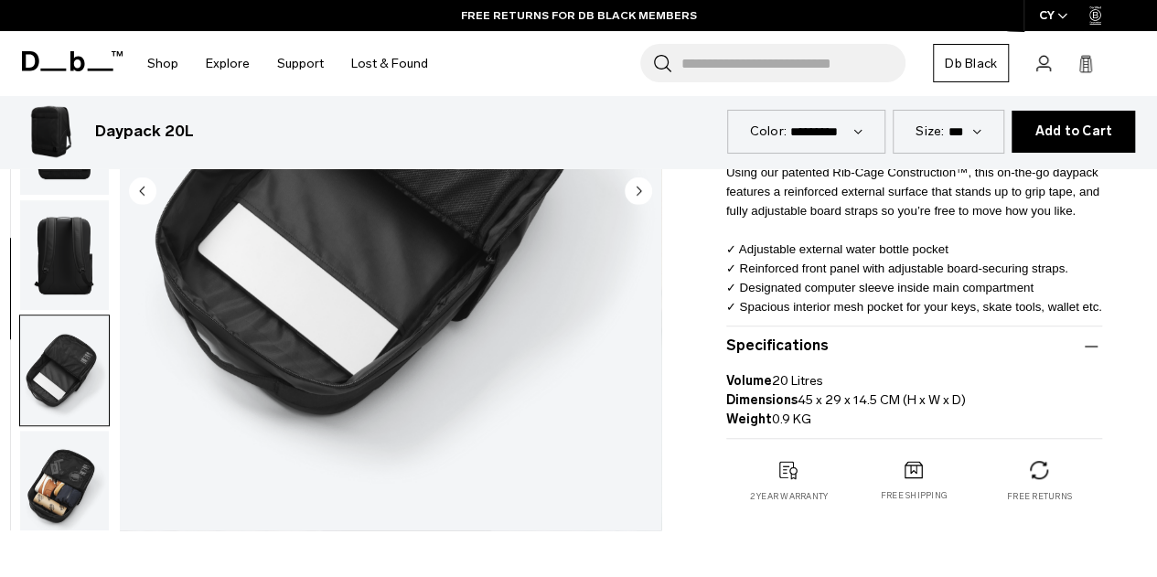
scroll to position [274, 0]
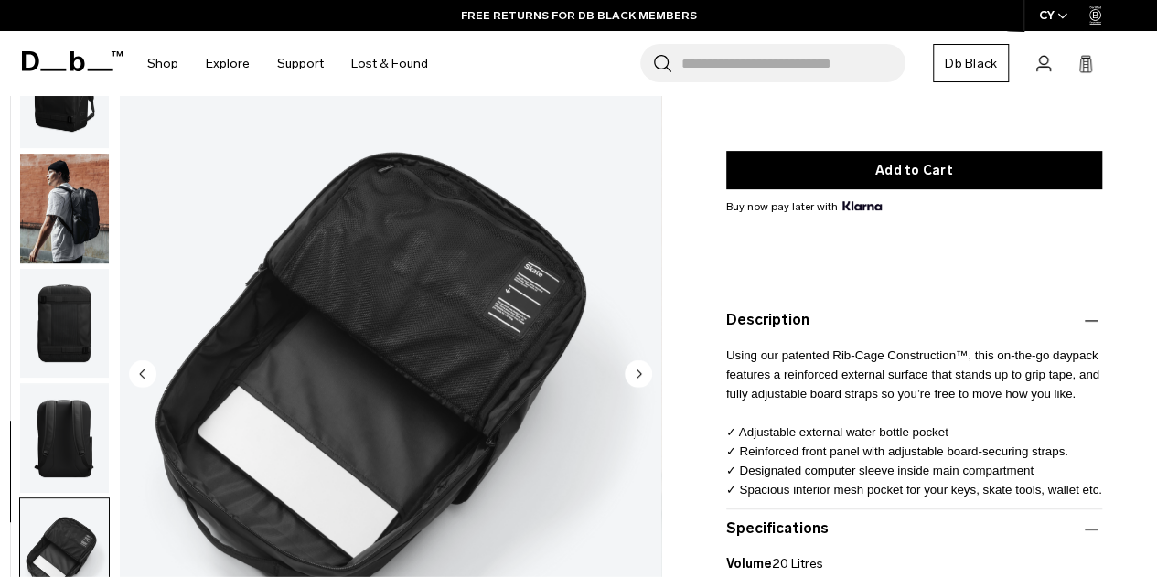
click at [90, 332] on img "button" at bounding box center [64, 323] width 89 height 110
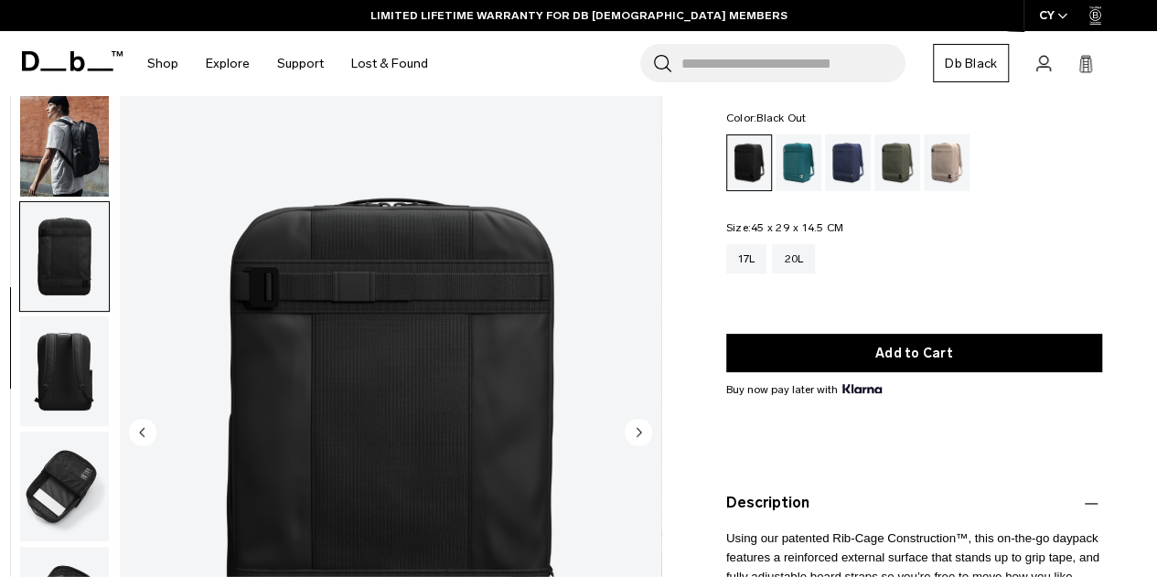
scroll to position [0, 0]
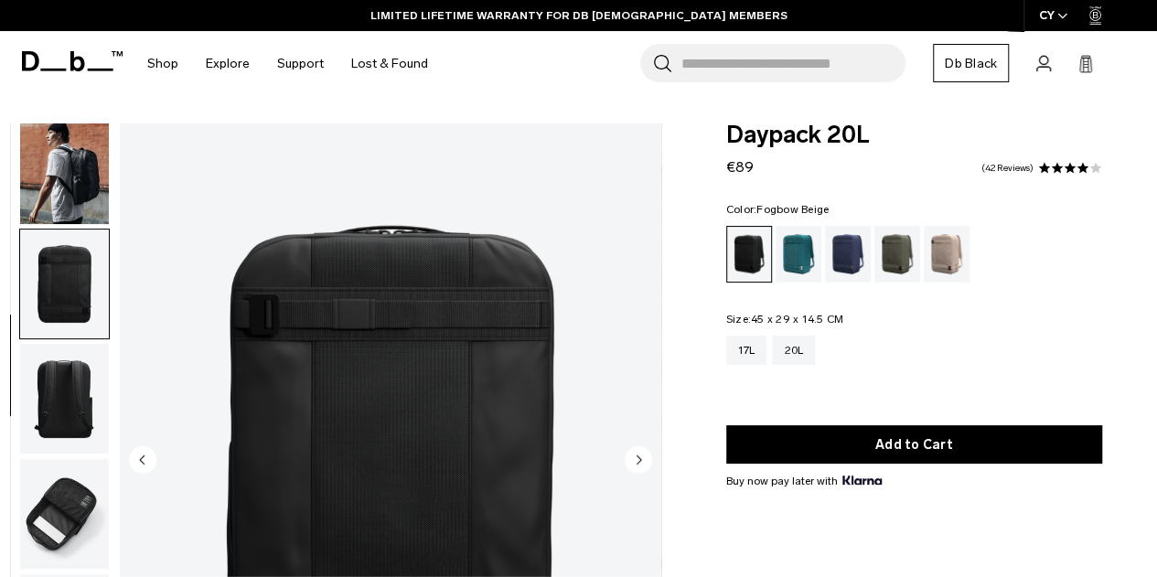
click at [955, 258] on div "Fogbow Beige" at bounding box center [947, 254] width 47 height 57
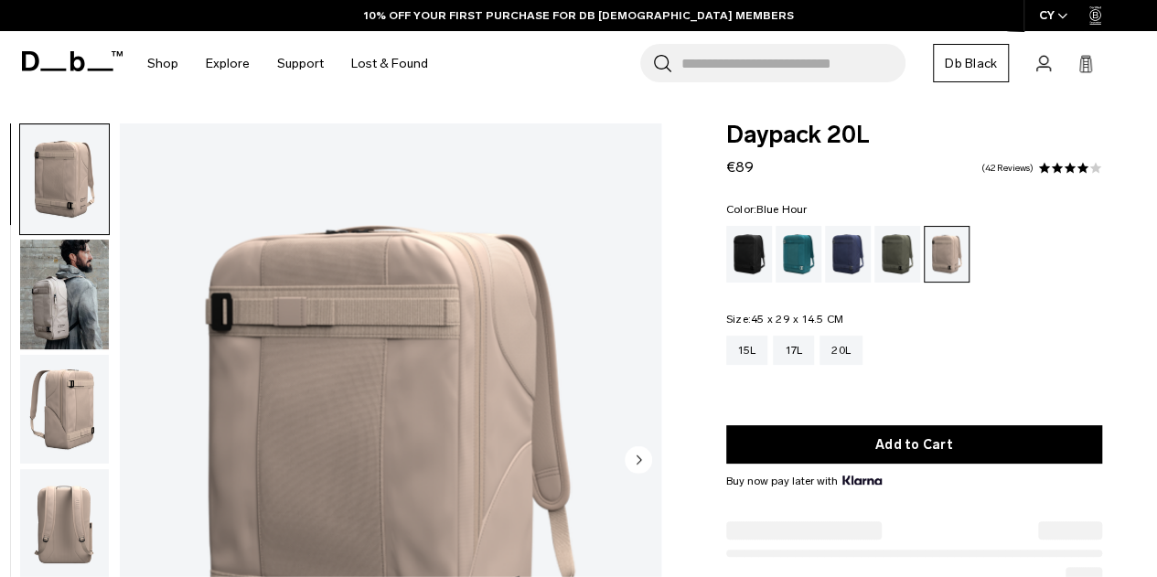
click at [864, 261] on div "Blue Hour" at bounding box center [848, 254] width 47 height 57
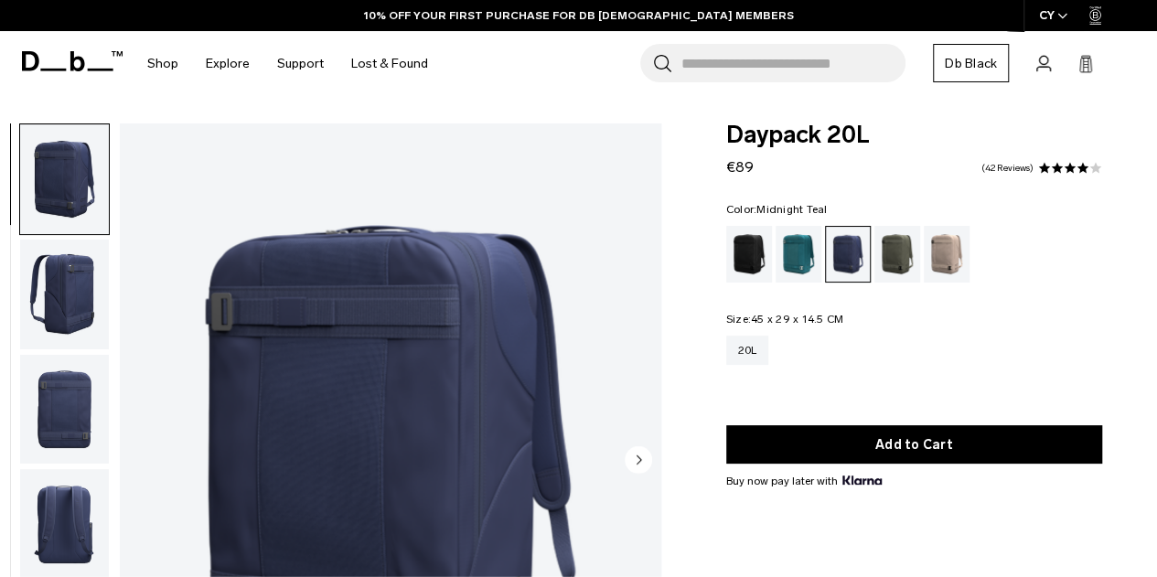
click at [783, 252] on div "Midnight Teal" at bounding box center [799, 254] width 47 height 57
